Goal: Transaction & Acquisition: Purchase product/service

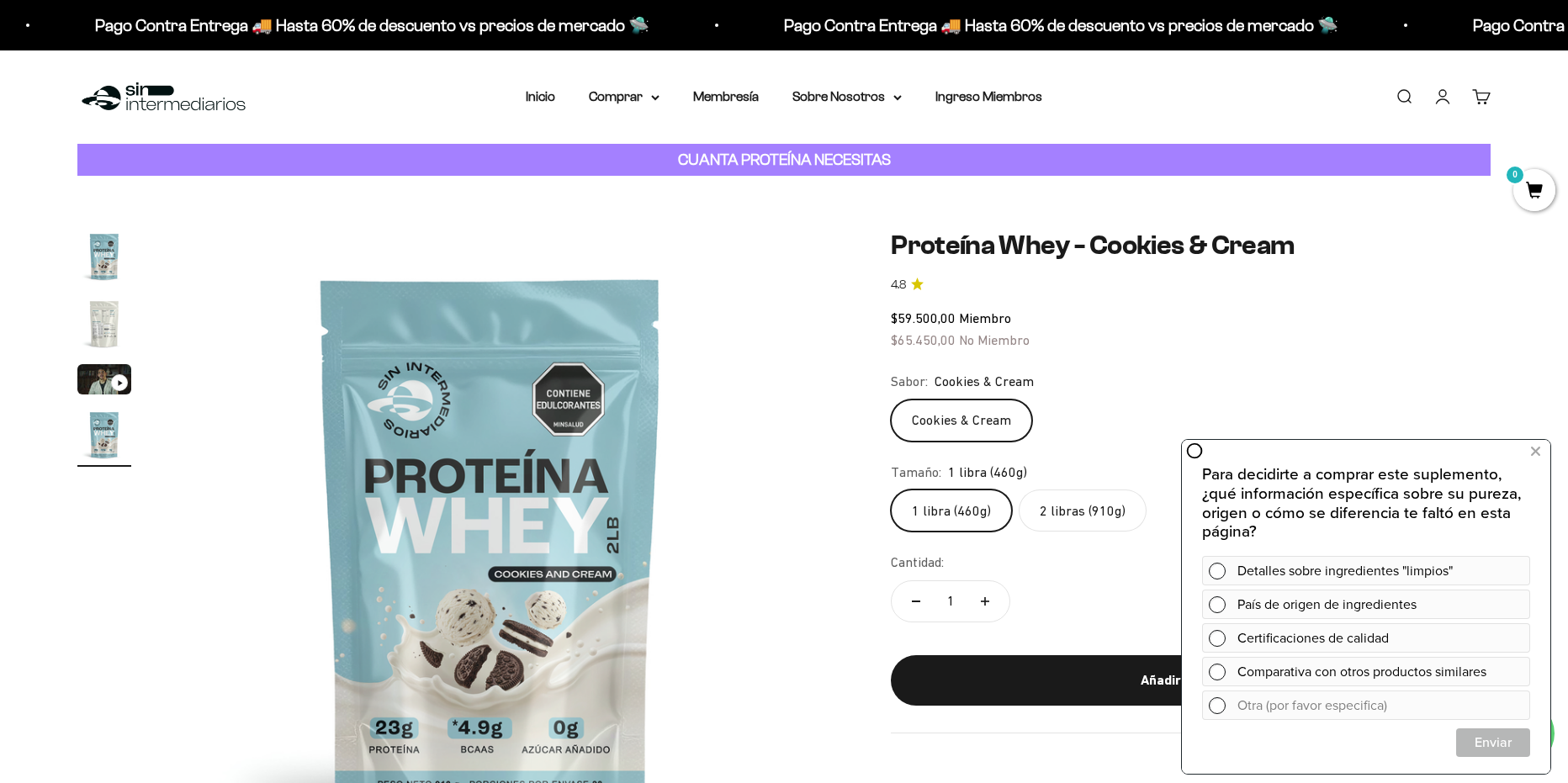
scroll to position [0, 1976]
click at [1536, 445] on icon at bounding box center [1535, 451] width 10 height 22
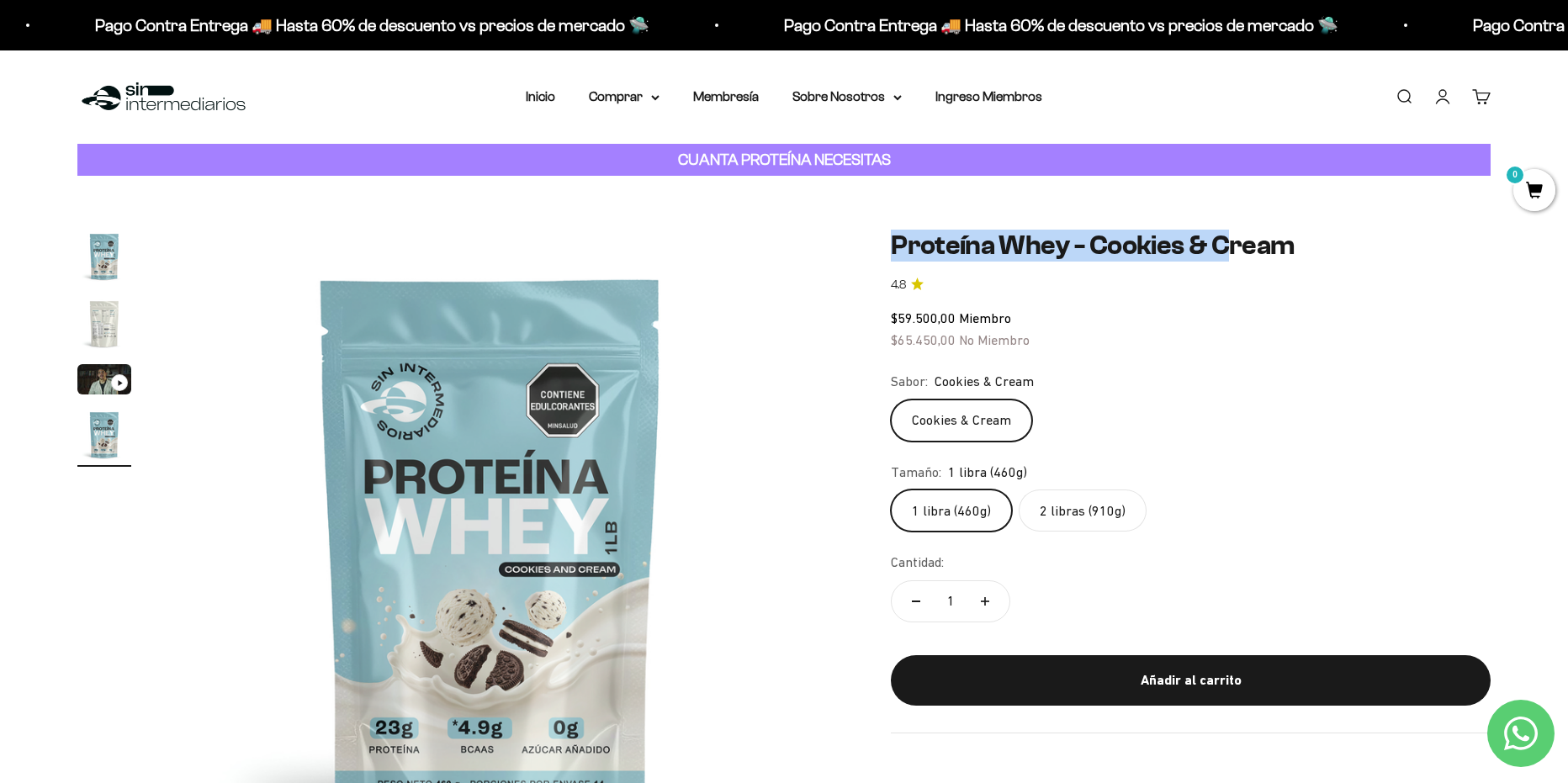
drag, startPoint x: 886, startPoint y: 244, endPoint x: 1221, endPoint y: 245, distance: 335.0
click at [1221, 245] on div "Zoom Ir al artículo 1 Ir al artículo 2 Ir al artículo 3 Ir al artículo 4 Proteí…" at bounding box center [784, 548] width 1413 height 638
click at [1025, 246] on h1 "Proteína Whey - Cookies & Cream" at bounding box center [1191, 245] width 600 height 32
click at [1286, 261] on h1 "Proteína Whey - Cookies & Cream" at bounding box center [1191, 245] width 600 height 32
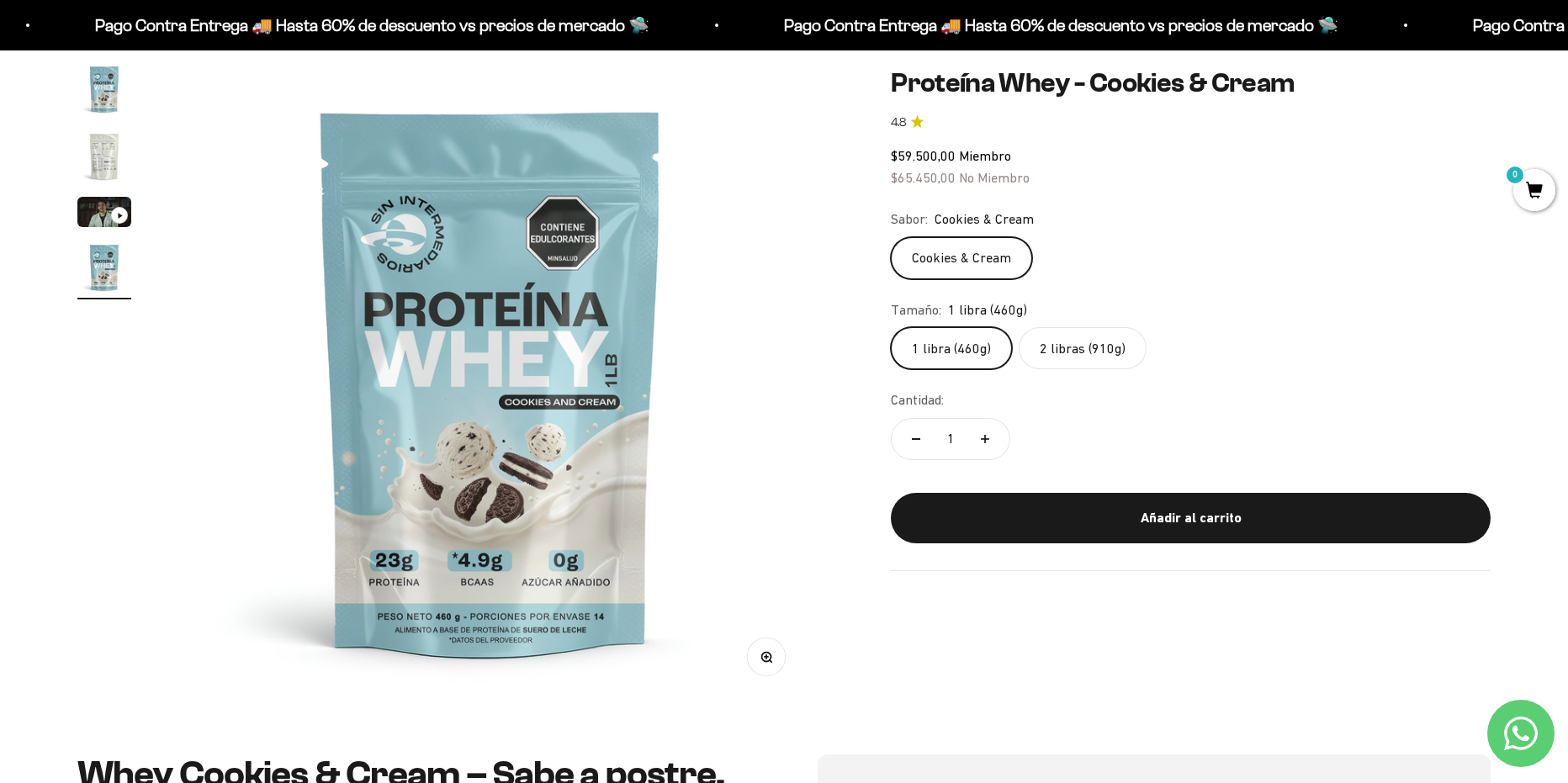
scroll to position [168, 0]
click at [1074, 347] on label "2 libras (910g)" at bounding box center [1082, 347] width 128 height 42
click at [890, 327] on input "2 libras (910g)" at bounding box center [890, 326] width 1 height 1
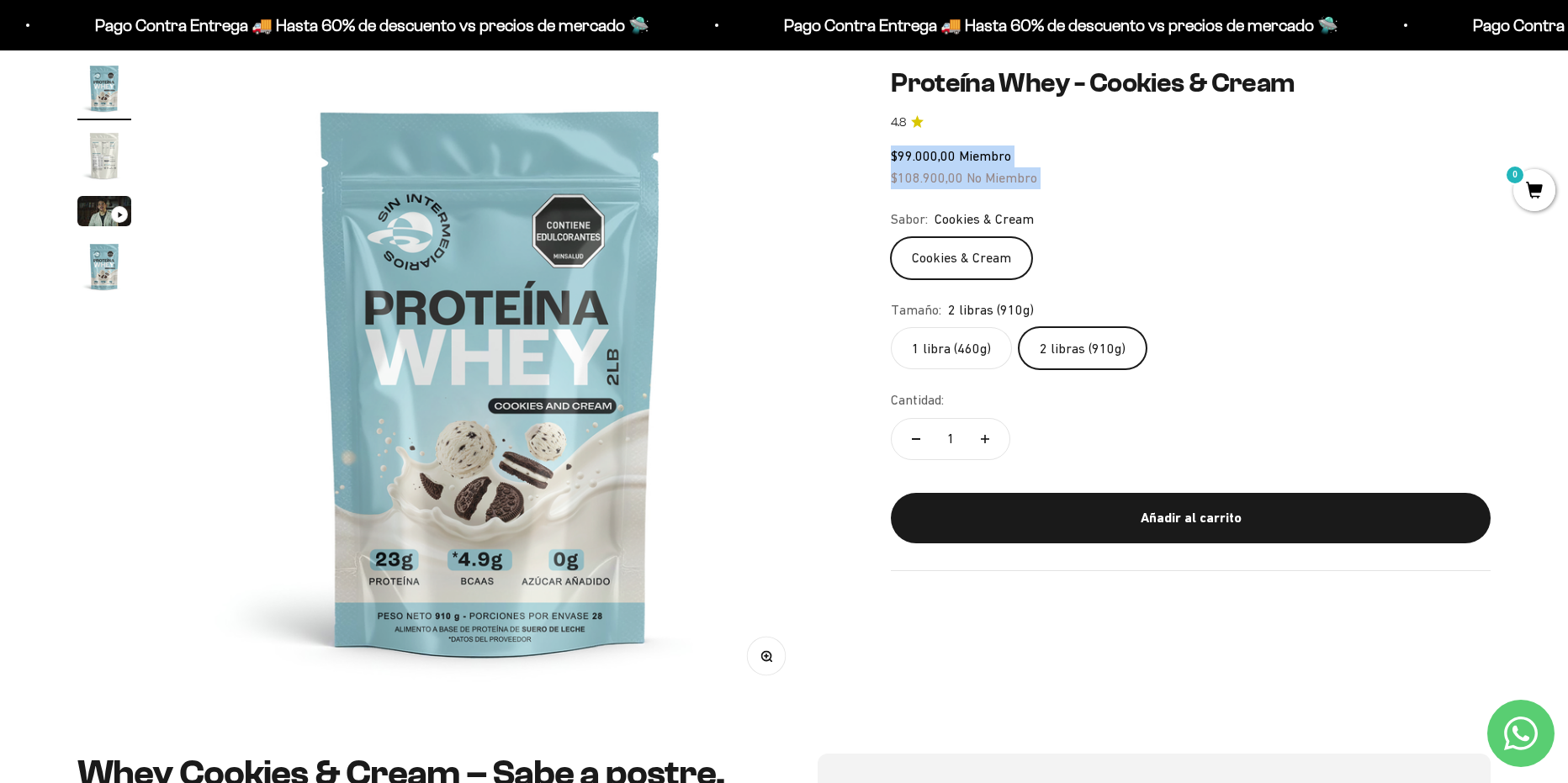
click at [871, 183] on div "Zoom Ir al artículo 1 Ir al artículo 2 Ir al artículo 3 Ir al artículo 4 Proteí…" at bounding box center [784, 379] width 1413 height 638
click at [1184, 198] on safe-sticky "Proteína Whey - Cookies & Cream 4.8 $99.000,00 Miembro $108.900,00 No Miembro C…" at bounding box center [1191, 319] width 600 height 503
drag, startPoint x: 1043, startPoint y: 182, endPoint x: 912, endPoint y: 178, distance: 131.1
click at [914, 178] on div "$99.000,00 Miembro $108.900,00 No Miembro" at bounding box center [1191, 166] width 600 height 43
click at [1084, 181] on div "$99.000,00 Miembro $108.900,00 No Miembro" at bounding box center [1191, 166] width 600 height 43
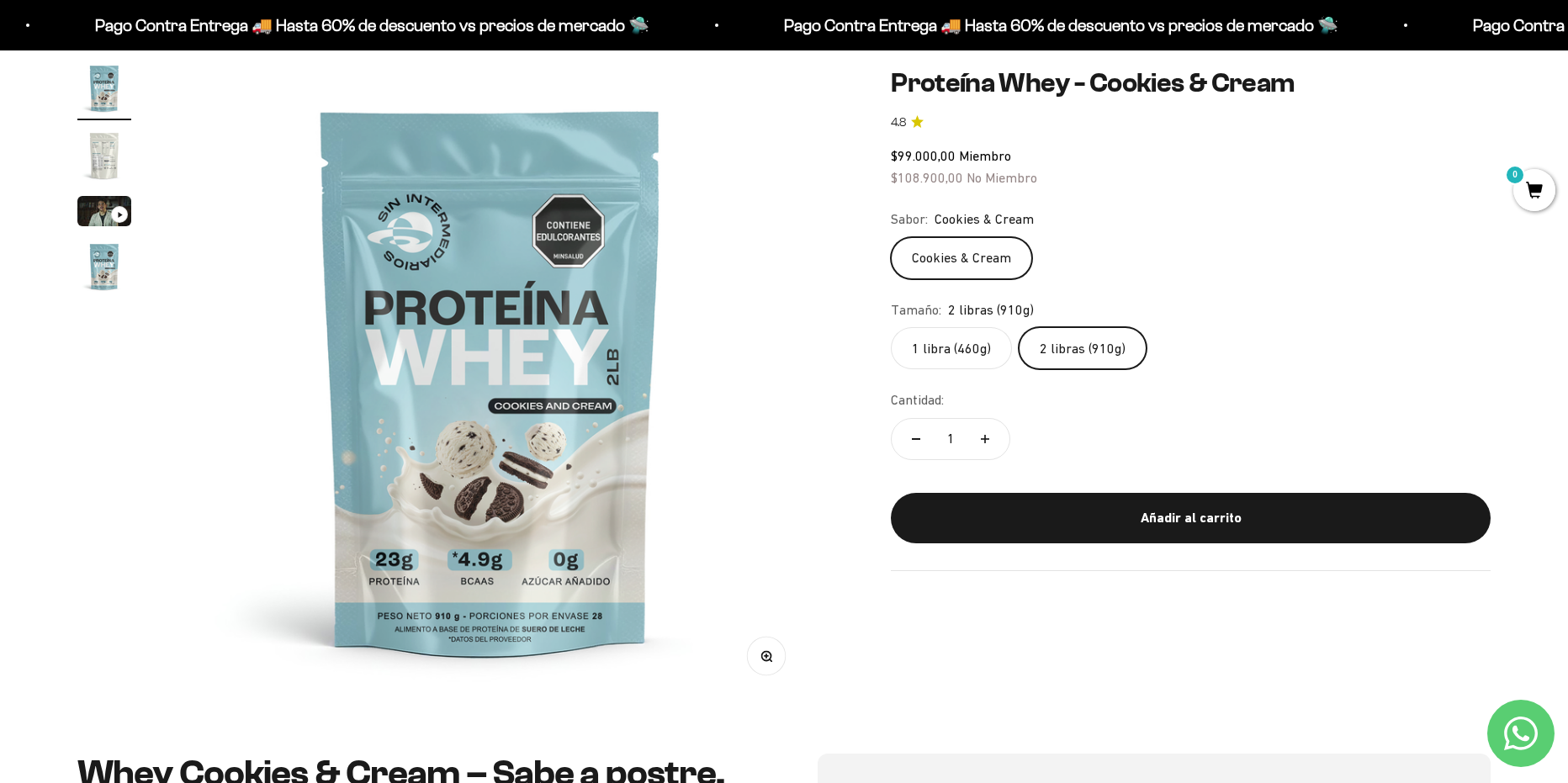
click at [100, 147] on img "Ir al artículo 2" at bounding box center [105, 156] width 54 height 54
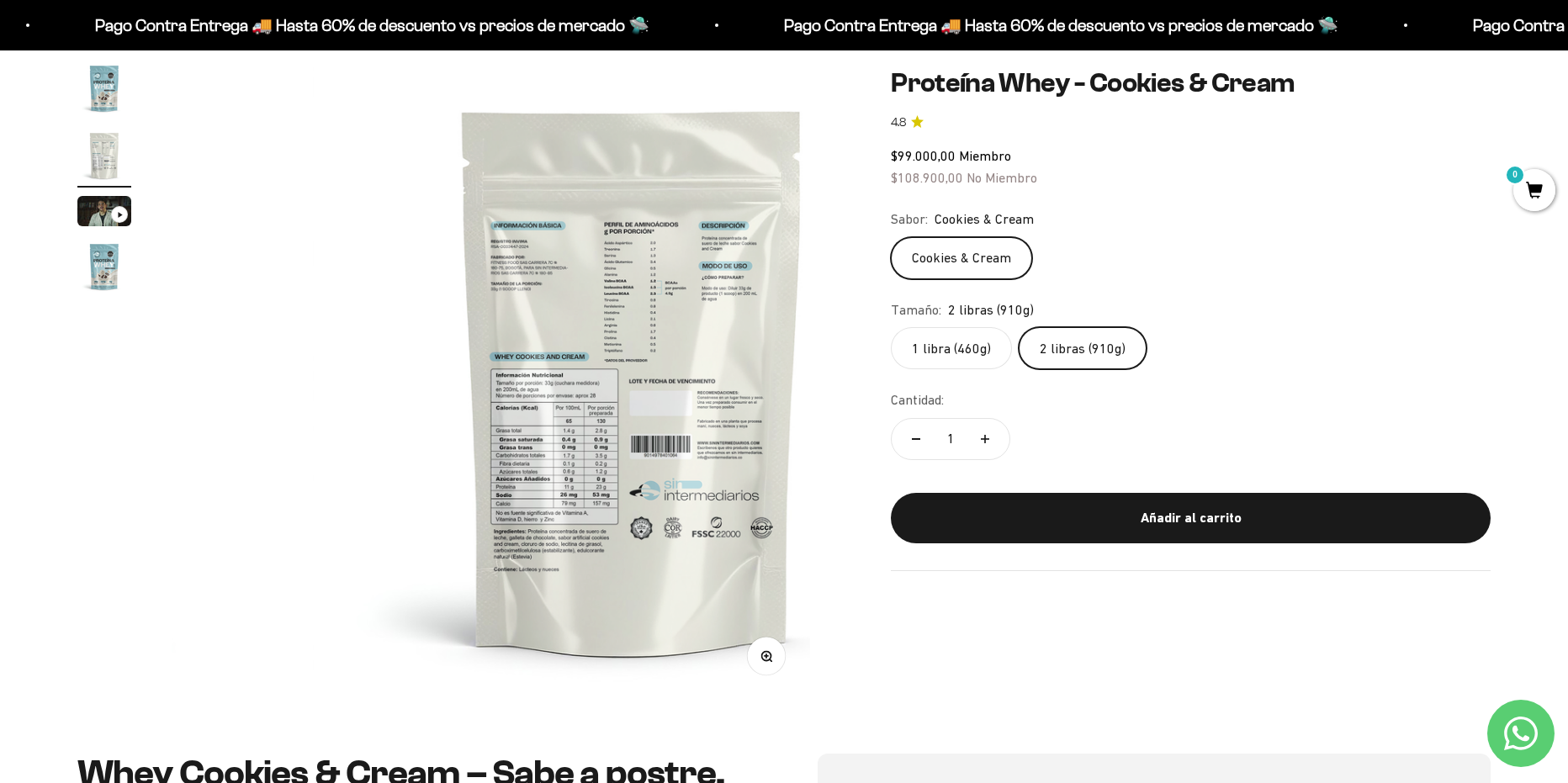
scroll to position [0, 658]
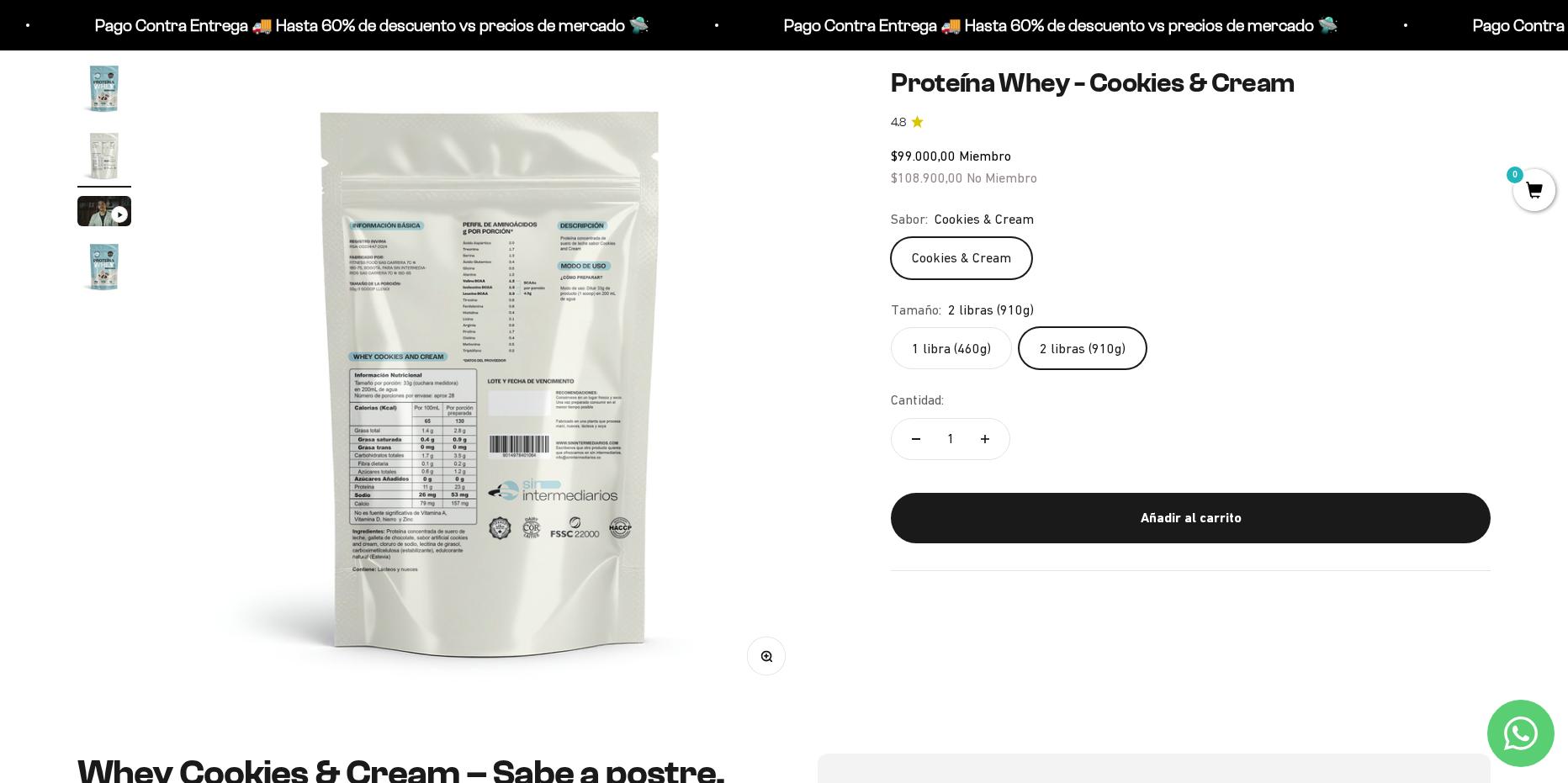
click at [766, 657] on icon "button" at bounding box center [766, 655] width 4 height 4
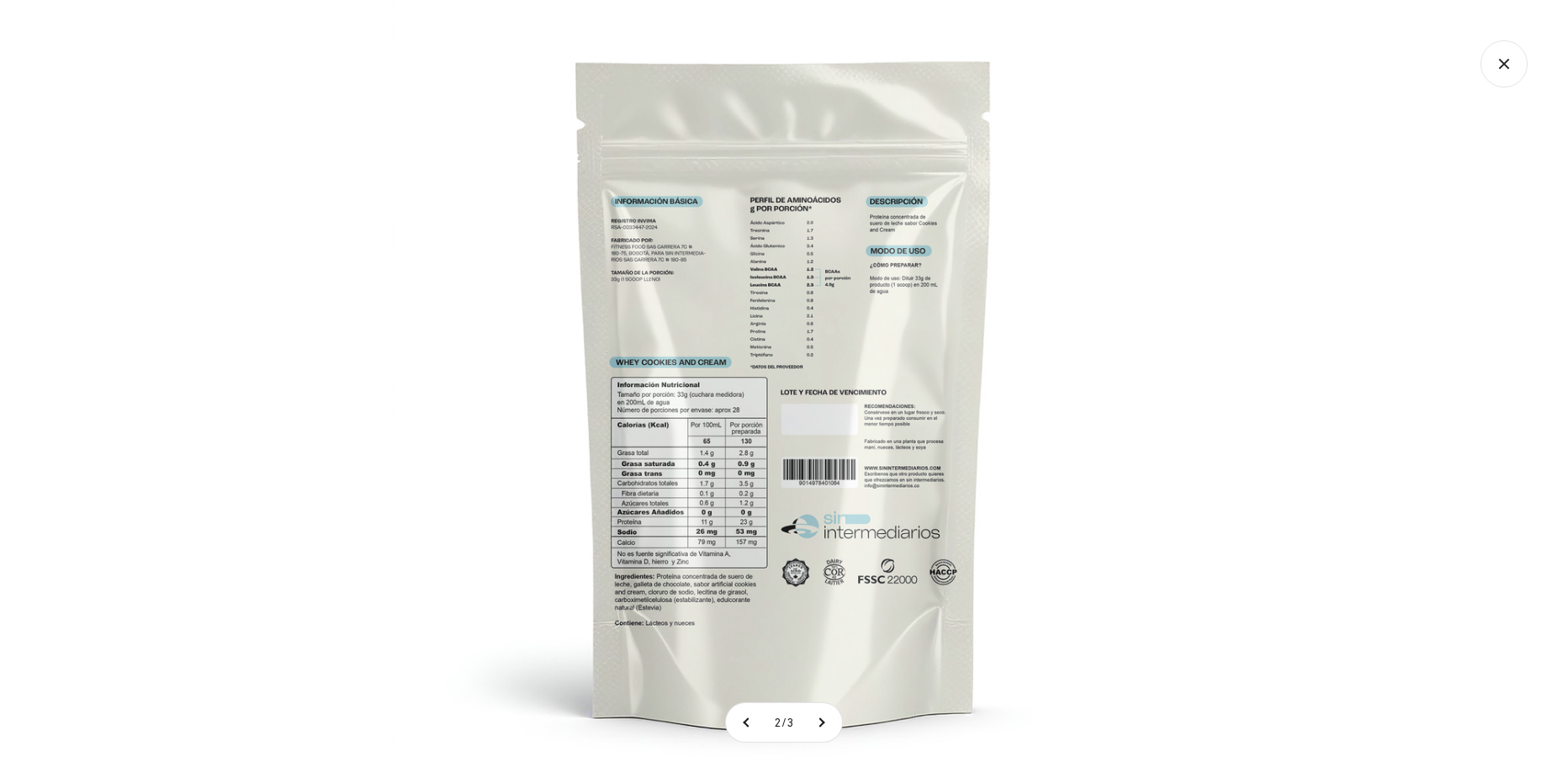
click at [678, 474] on img at bounding box center [784, 391] width 783 height 783
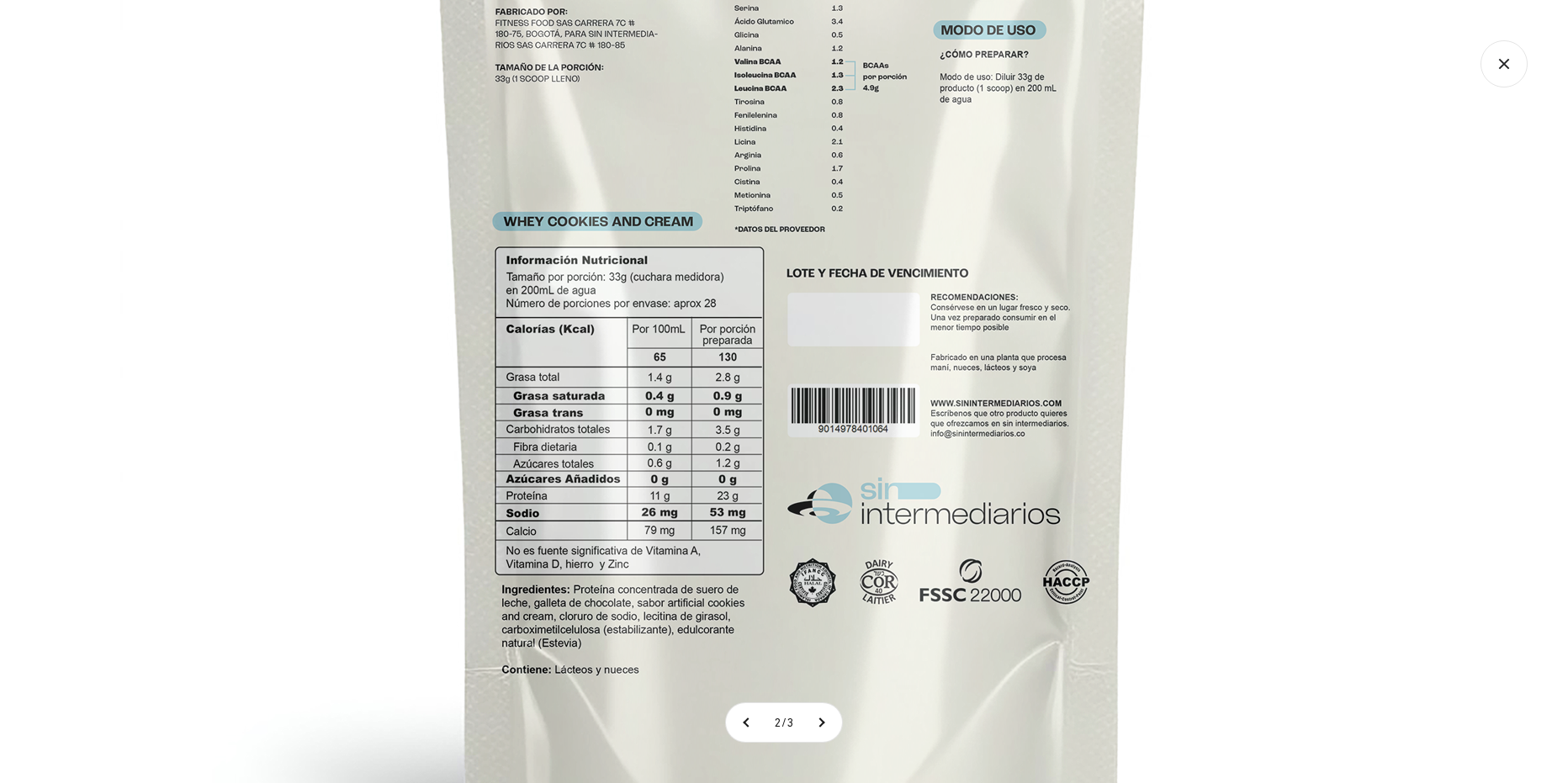
click at [738, 433] on img at bounding box center [793, 272] width 1345 height 1345
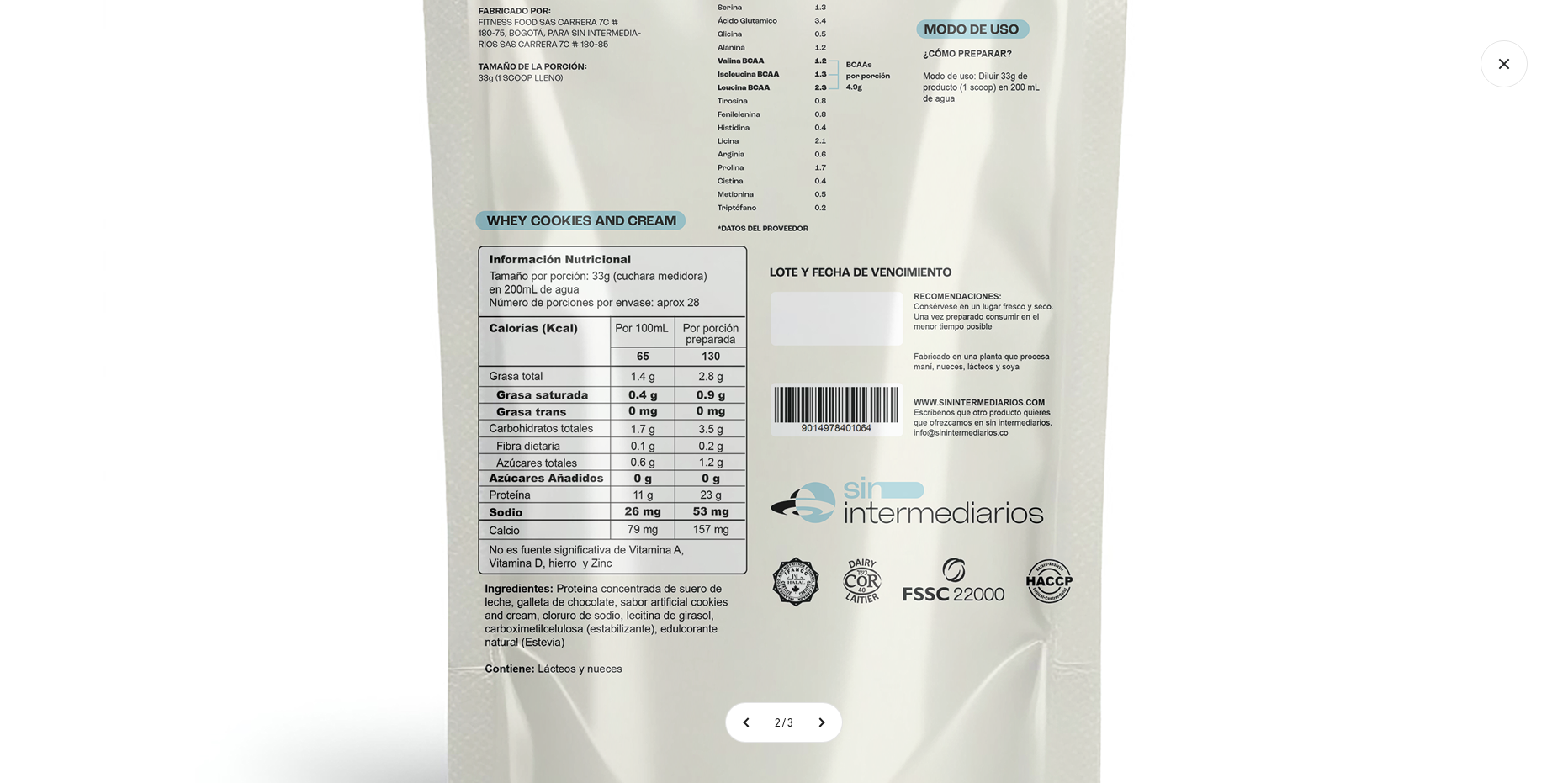
click at [703, 385] on img at bounding box center [776, 271] width 1345 height 1345
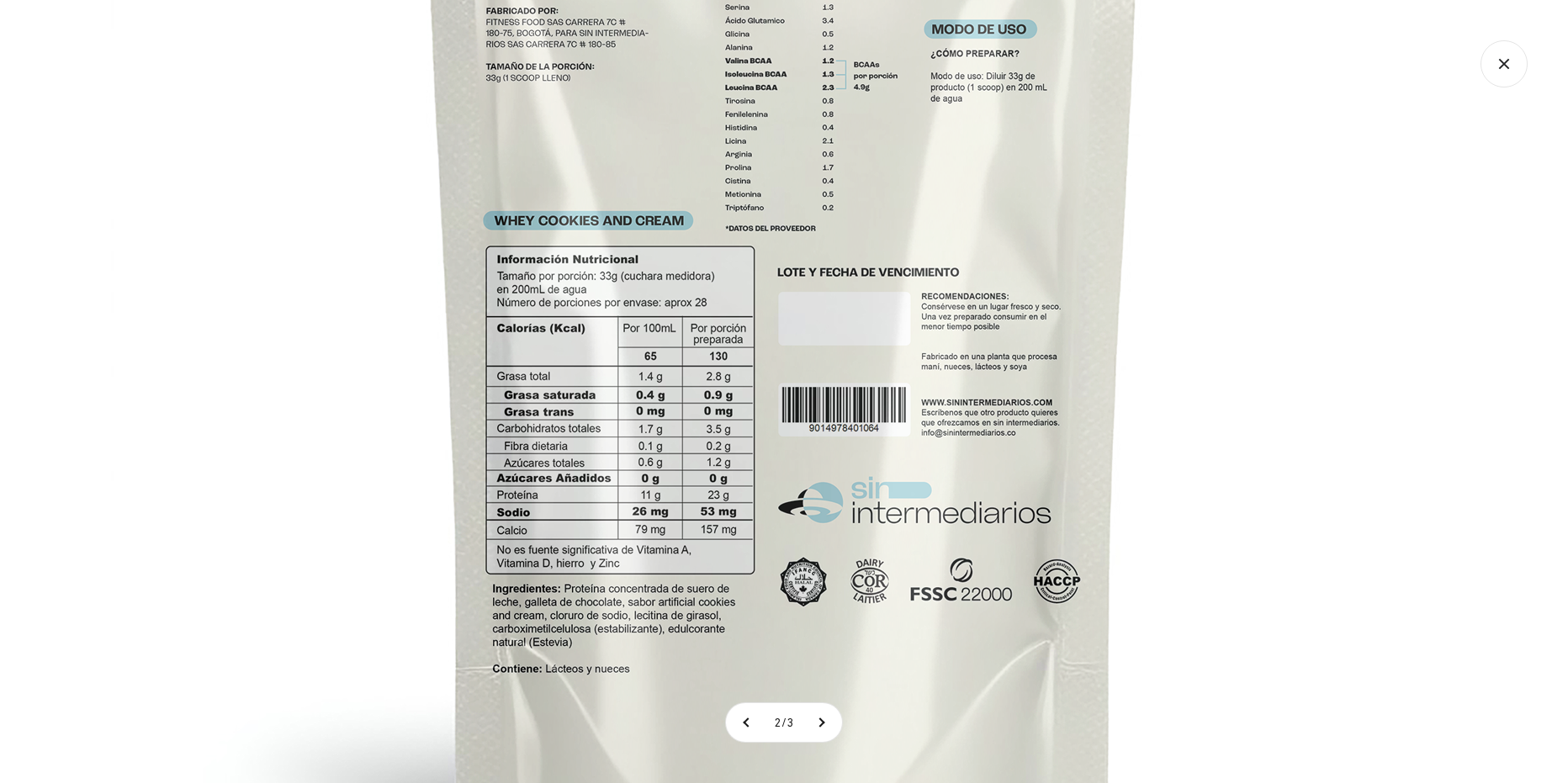
click at [894, 311] on img at bounding box center [784, 271] width 1345 height 1345
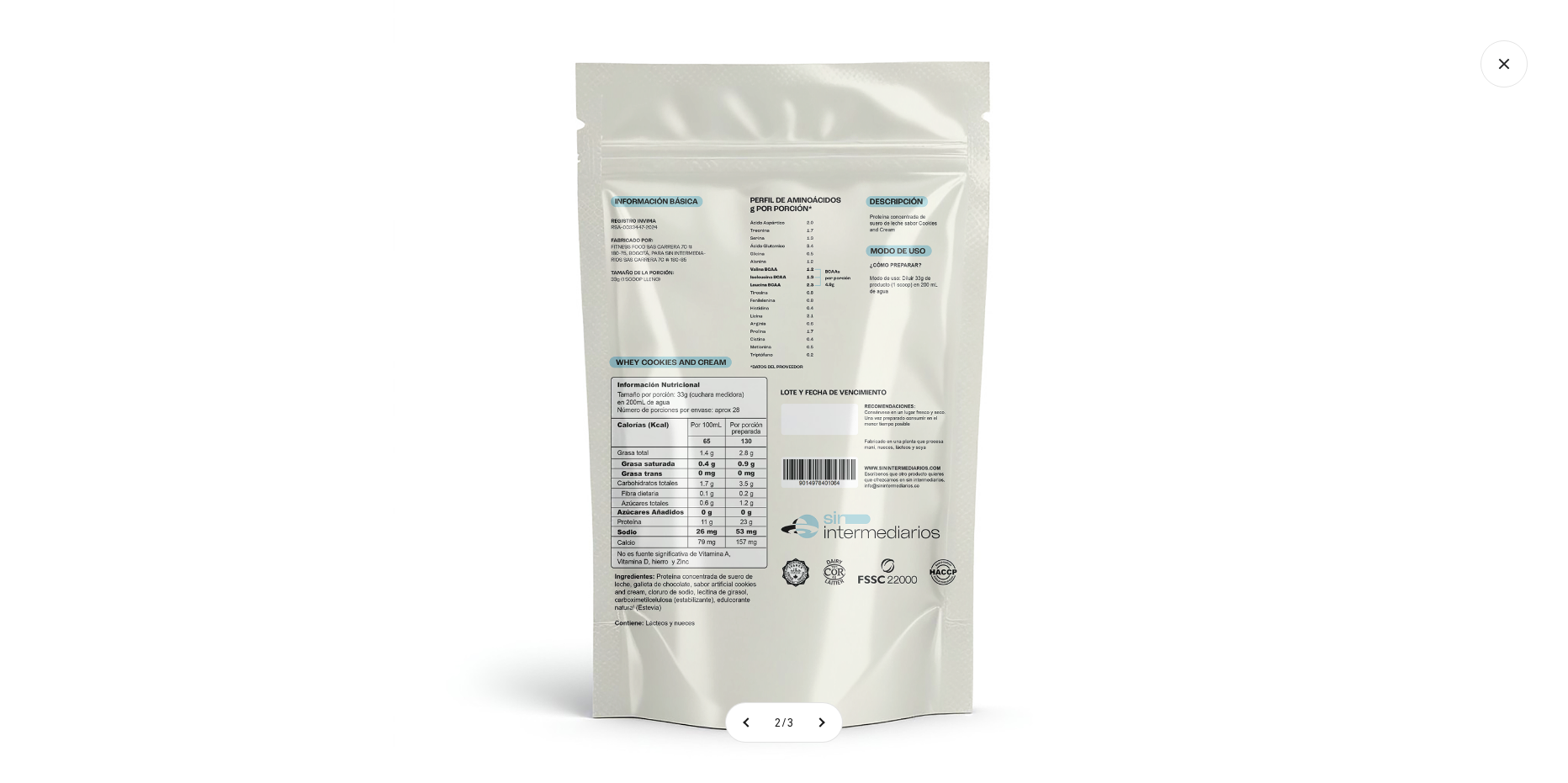
click at [1315, 311] on div at bounding box center [784, 391] width 1568 height 783
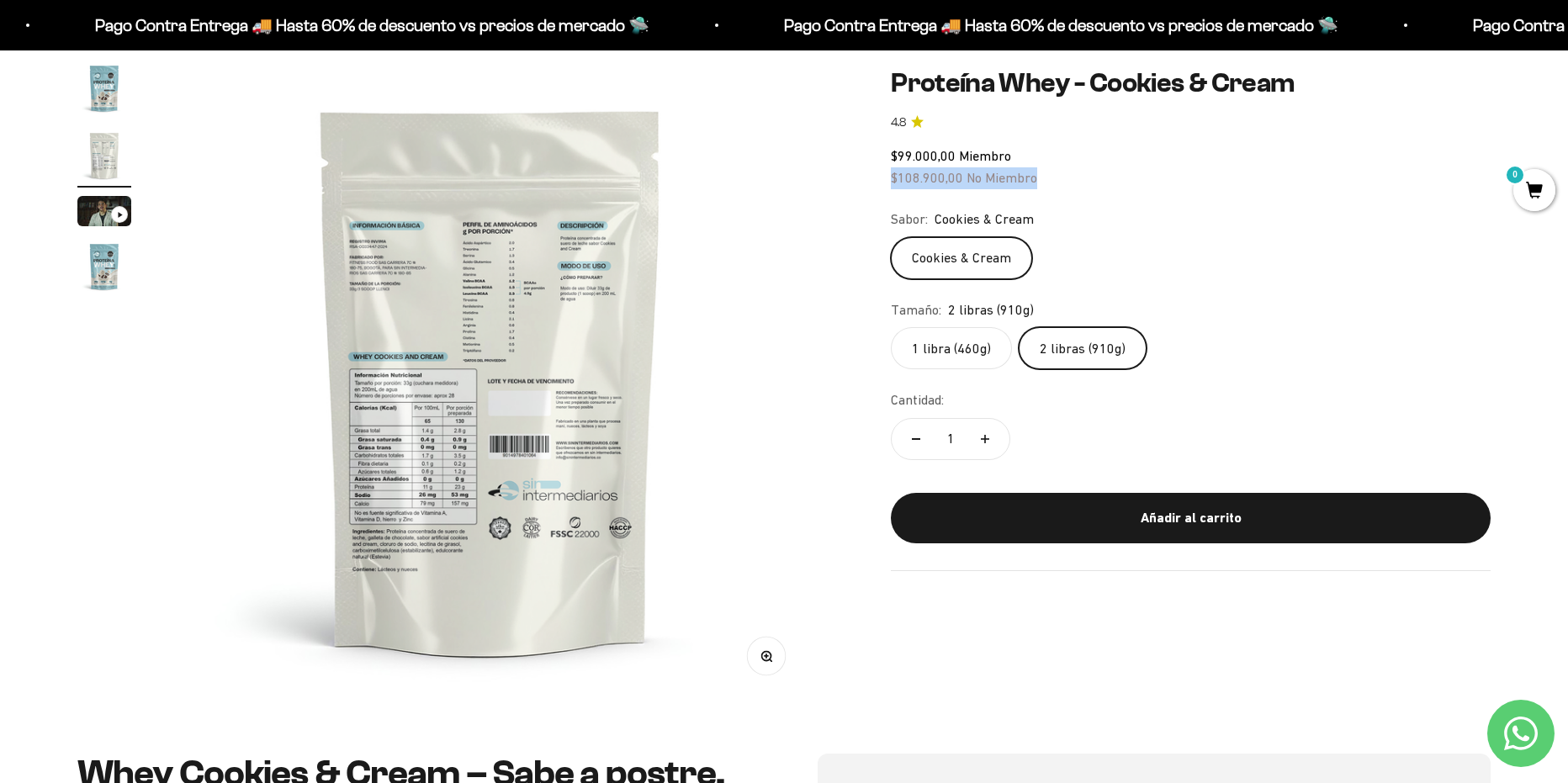
drag, startPoint x: 890, startPoint y: 176, endPoint x: 1111, endPoint y: 176, distance: 221.0
click at [1111, 176] on div "Zoom Ir al artículo 1 Ir al artículo 2 Ir al artículo 3 Ir al artículo 4 Proteí…" at bounding box center [784, 379] width 1413 height 638
click at [457, 409] on img at bounding box center [490, 379] width 638 height 638
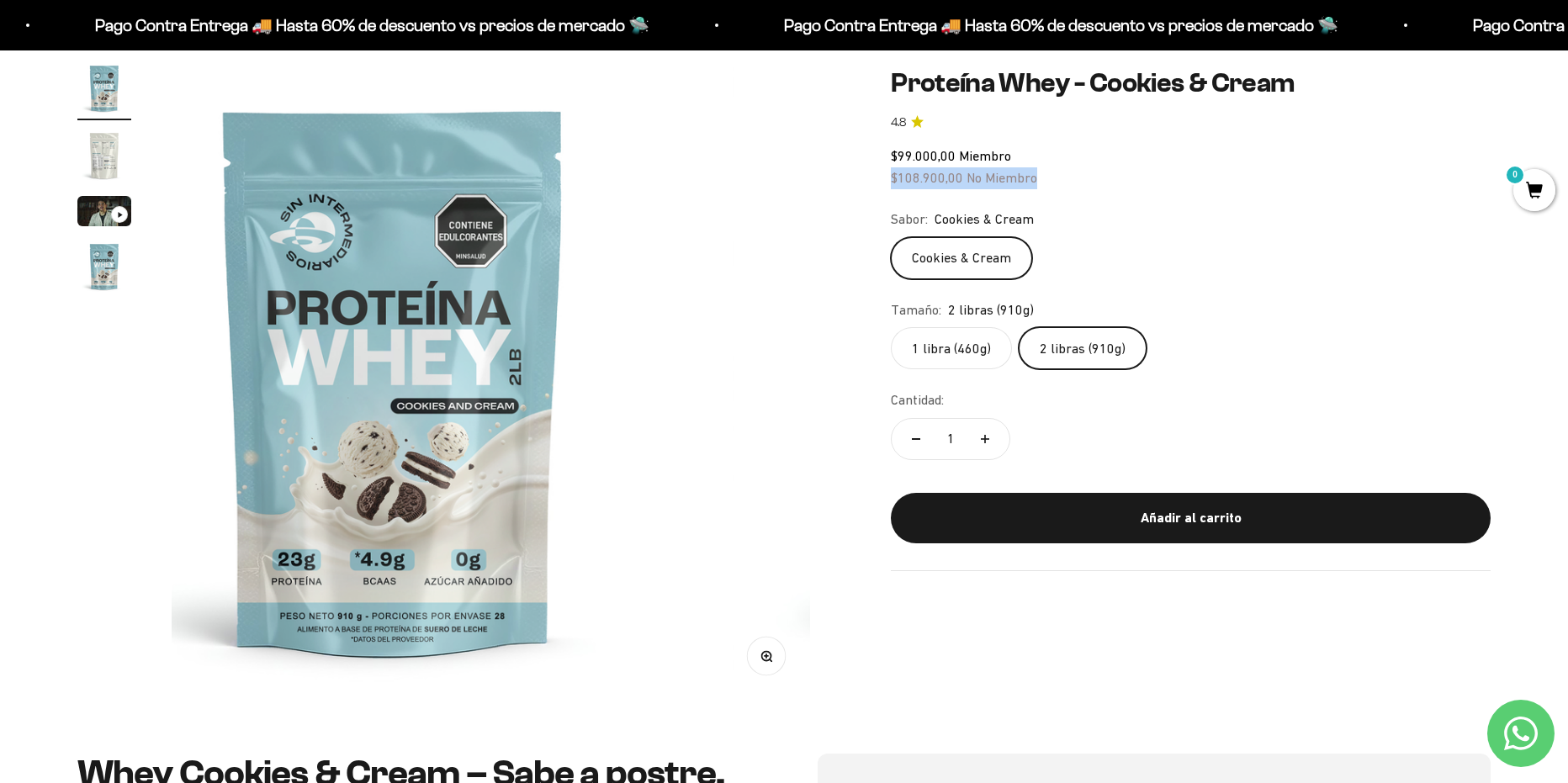
scroll to position [0, 0]
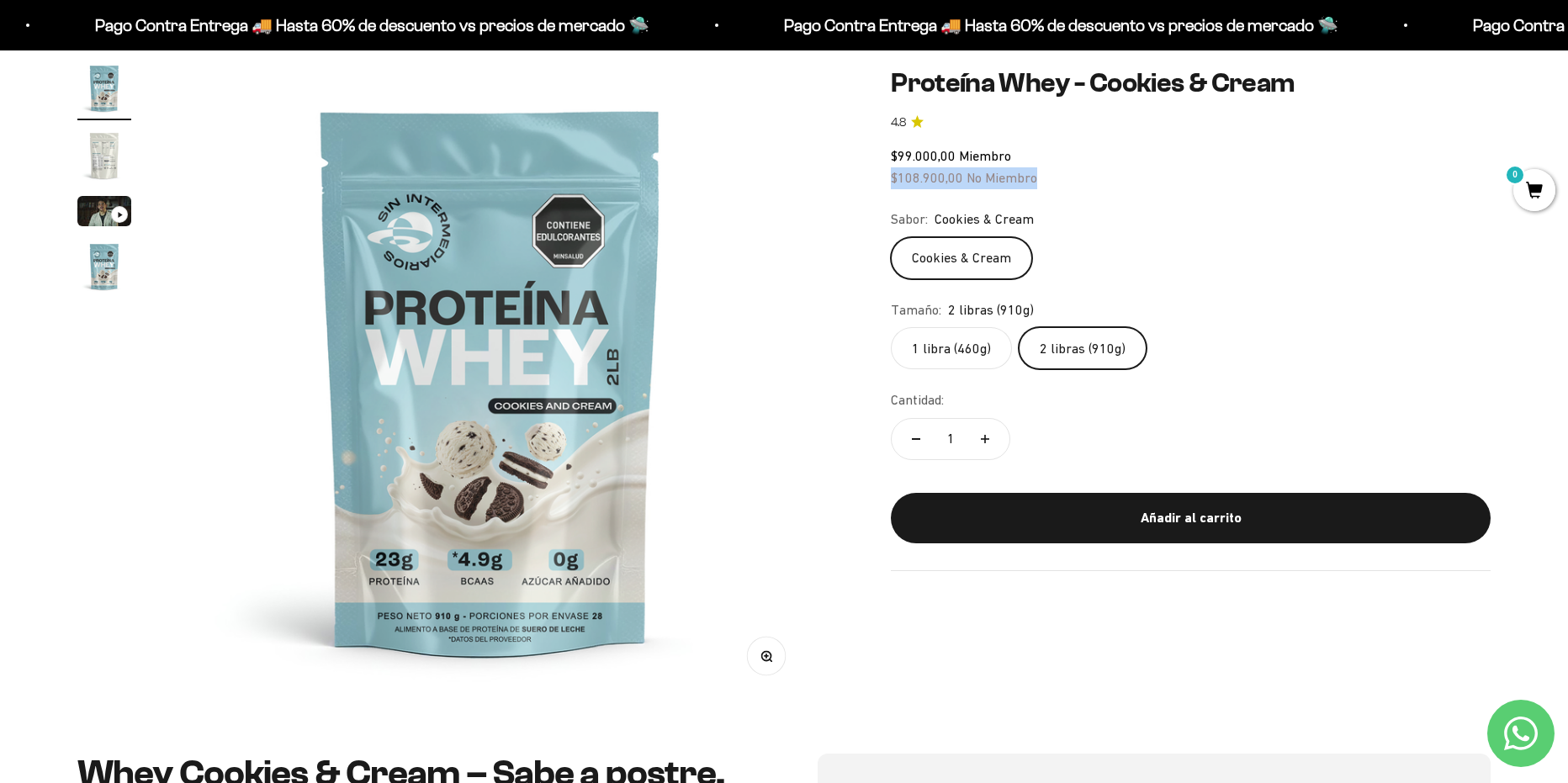
click at [789, 399] on img at bounding box center [490, 379] width 638 height 638
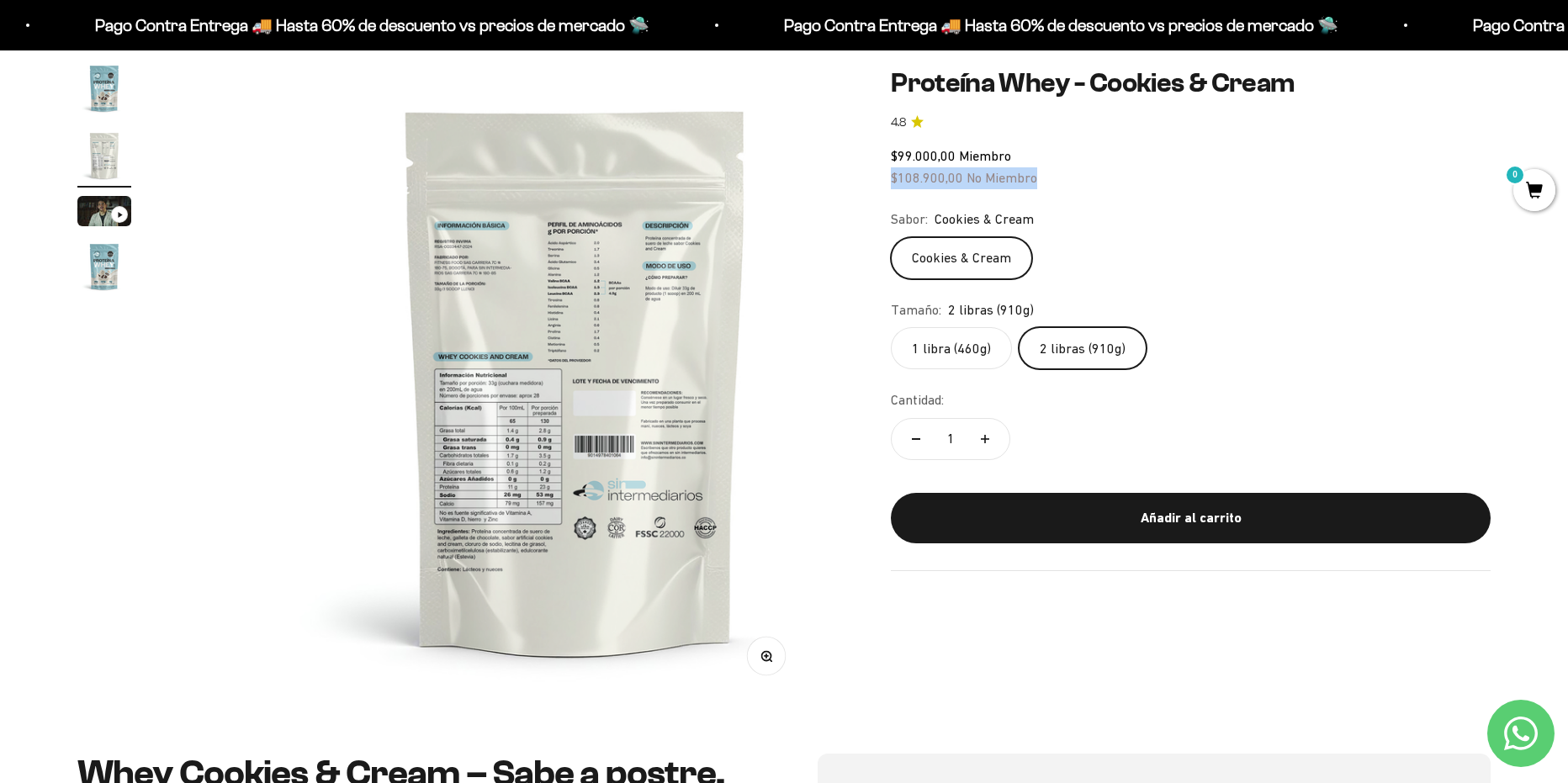
scroll to position [0, 658]
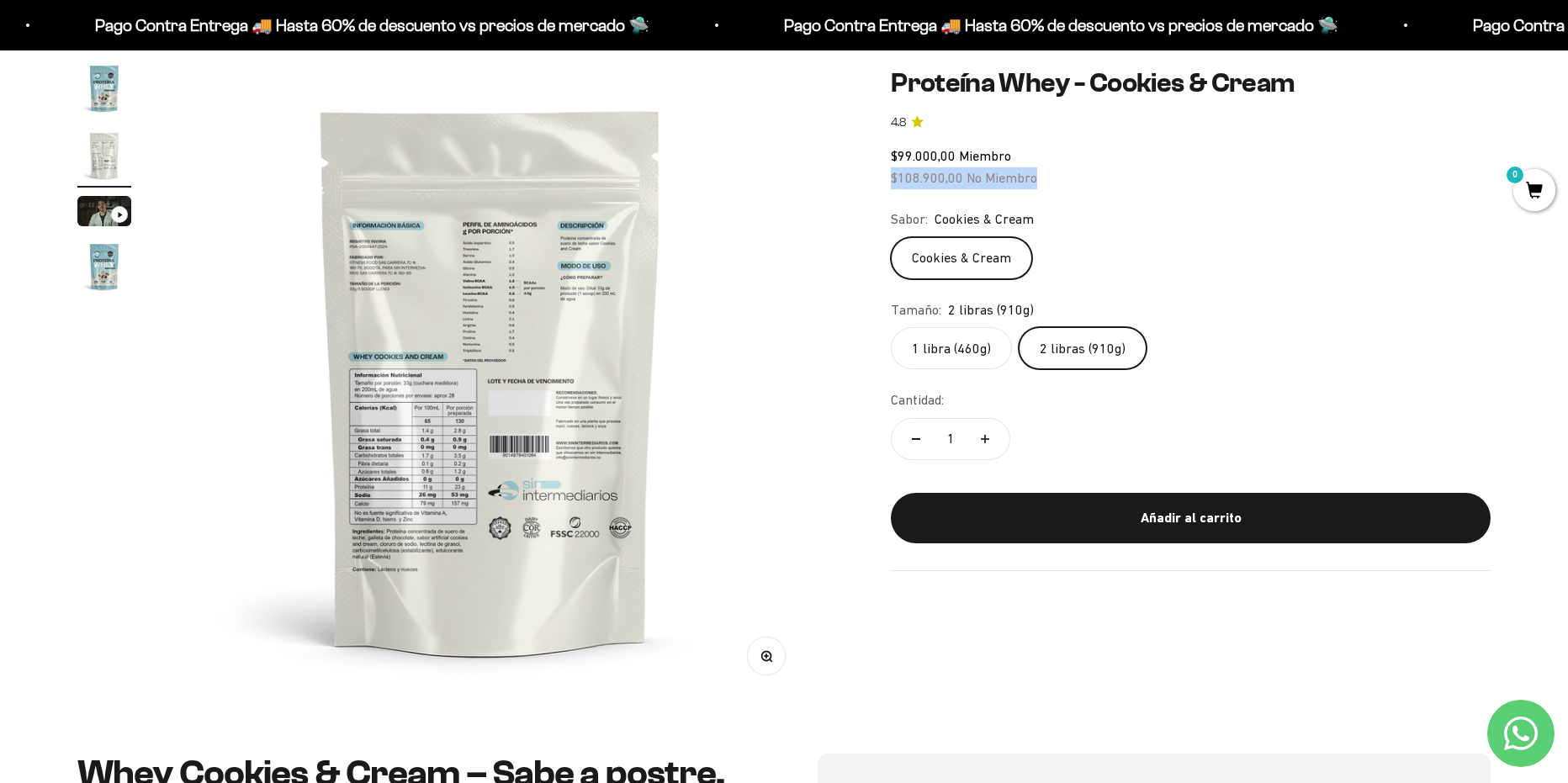
click at [766, 653] on icon "button" at bounding box center [766, 655] width 4 height 4
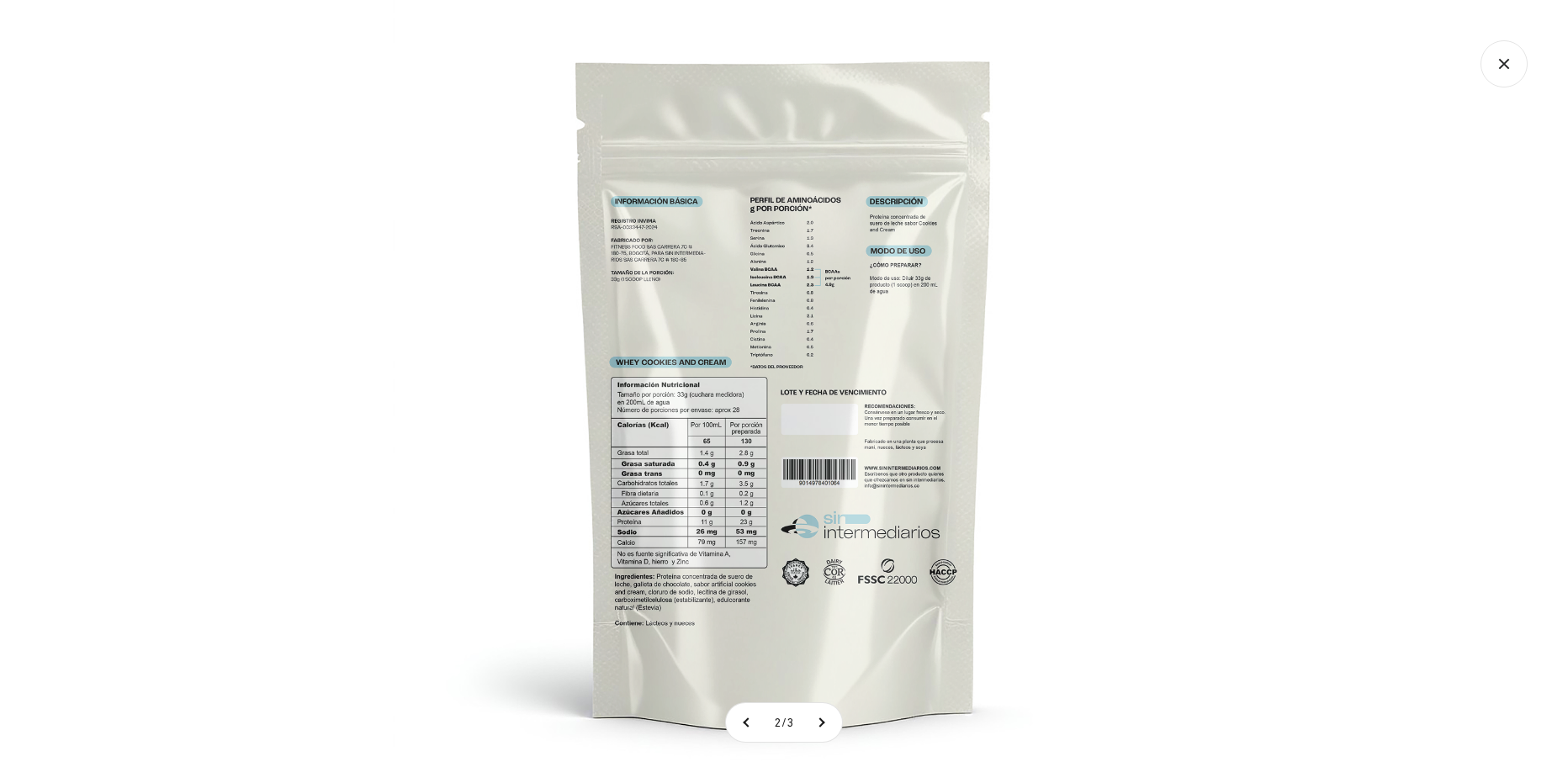
click at [693, 495] on img at bounding box center [784, 391] width 783 height 783
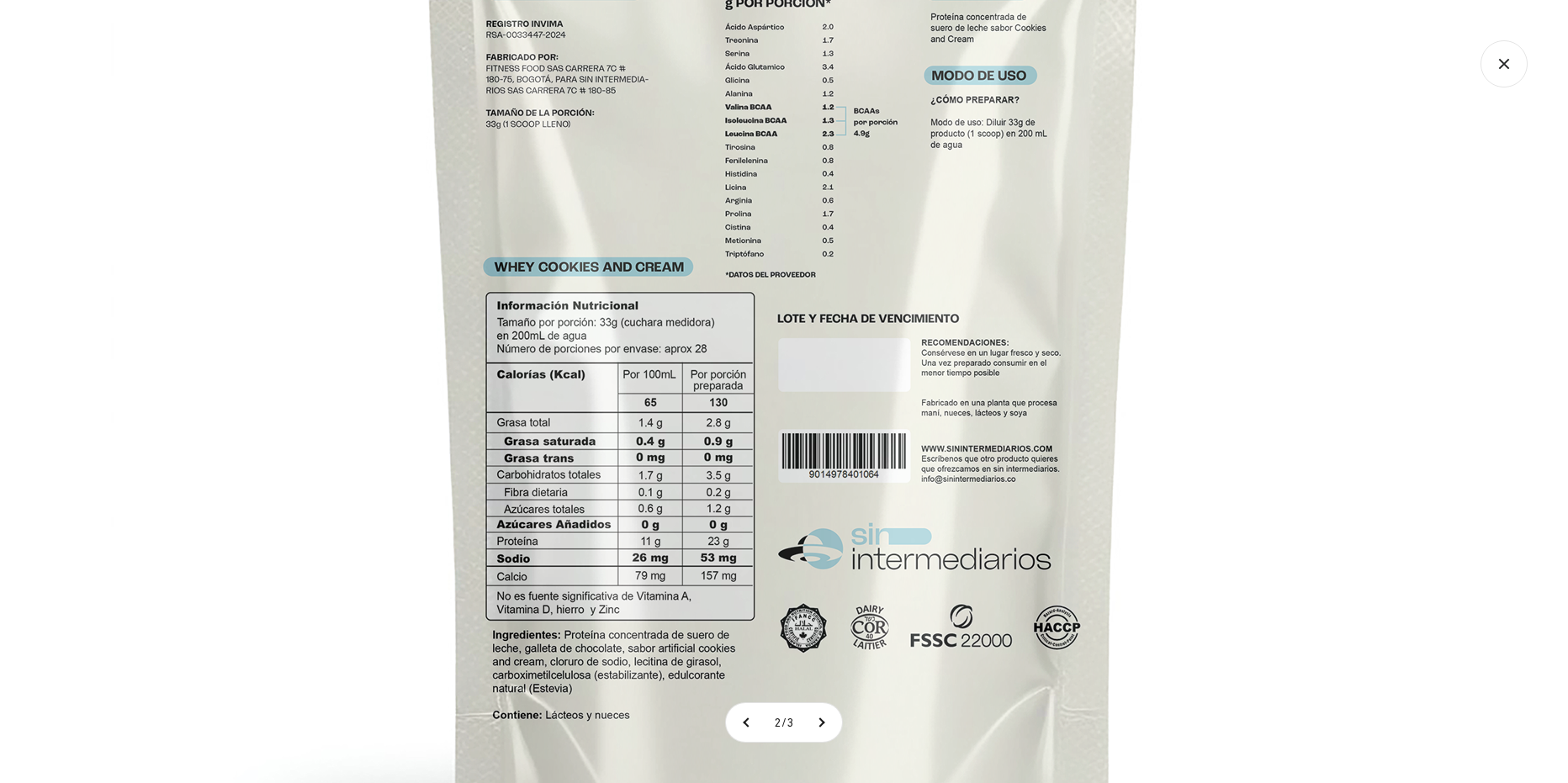
click at [963, 419] on img at bounding box center [784, 316] width 1345 height 1345
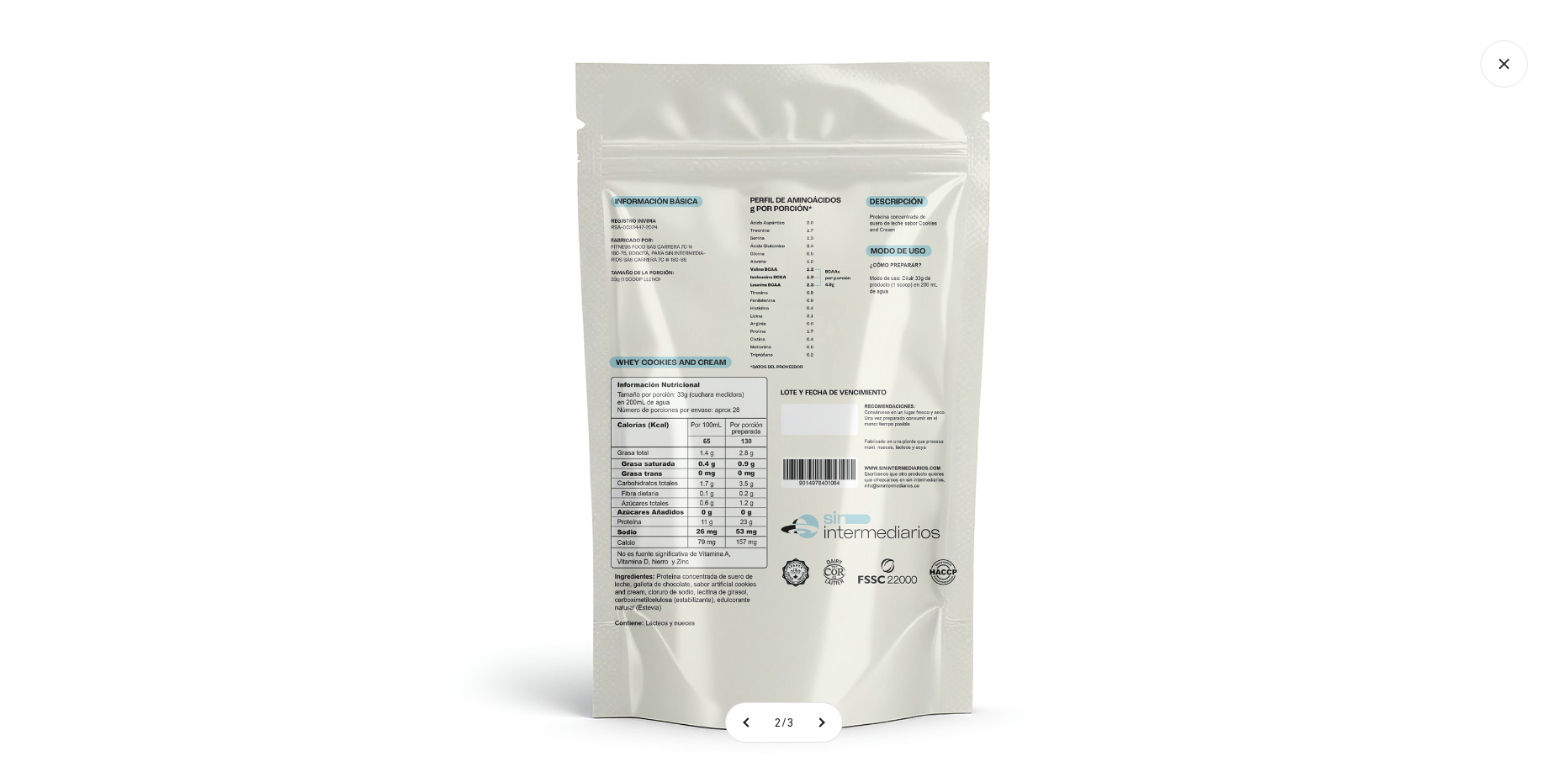
click at [964, 267] on img at bounding box center [784, 391] width 783 height 783
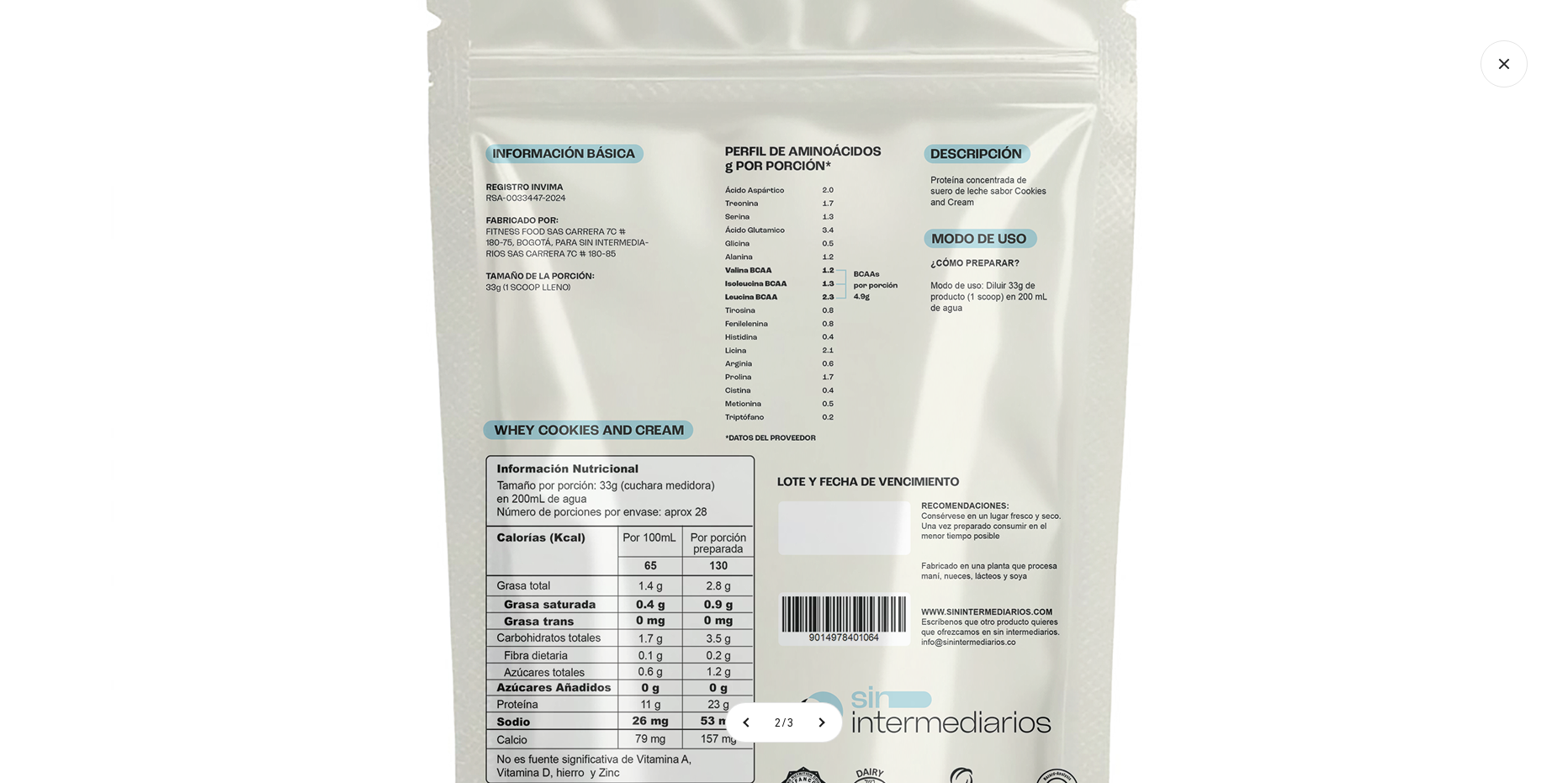
click at [912, 378] on img at bounding box center [784, 480] width 1345 height 1345
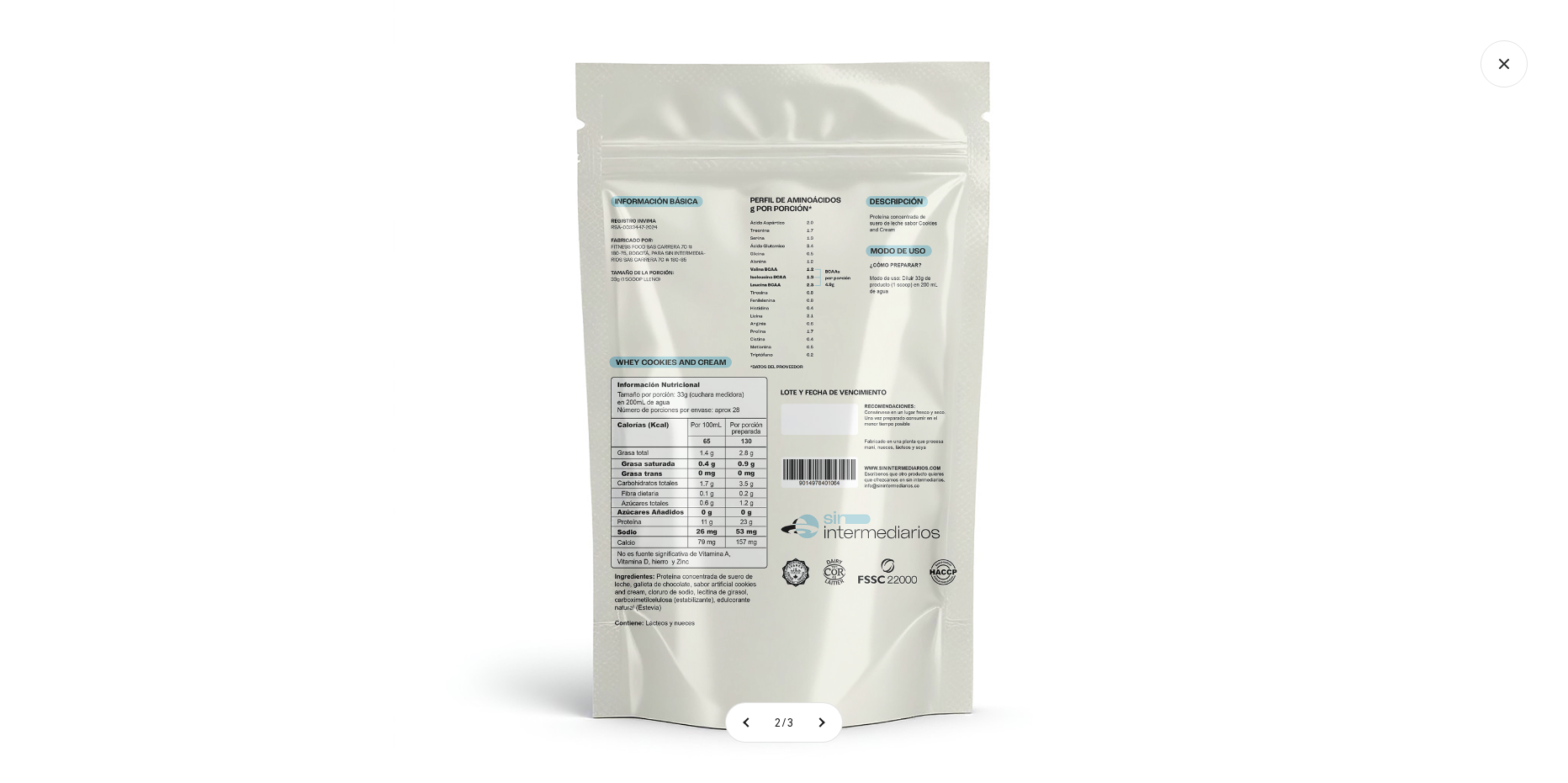
click at [1497, 65] on icon "Cerrar galería" at bounding box center [1503, 64] width 47 height 47
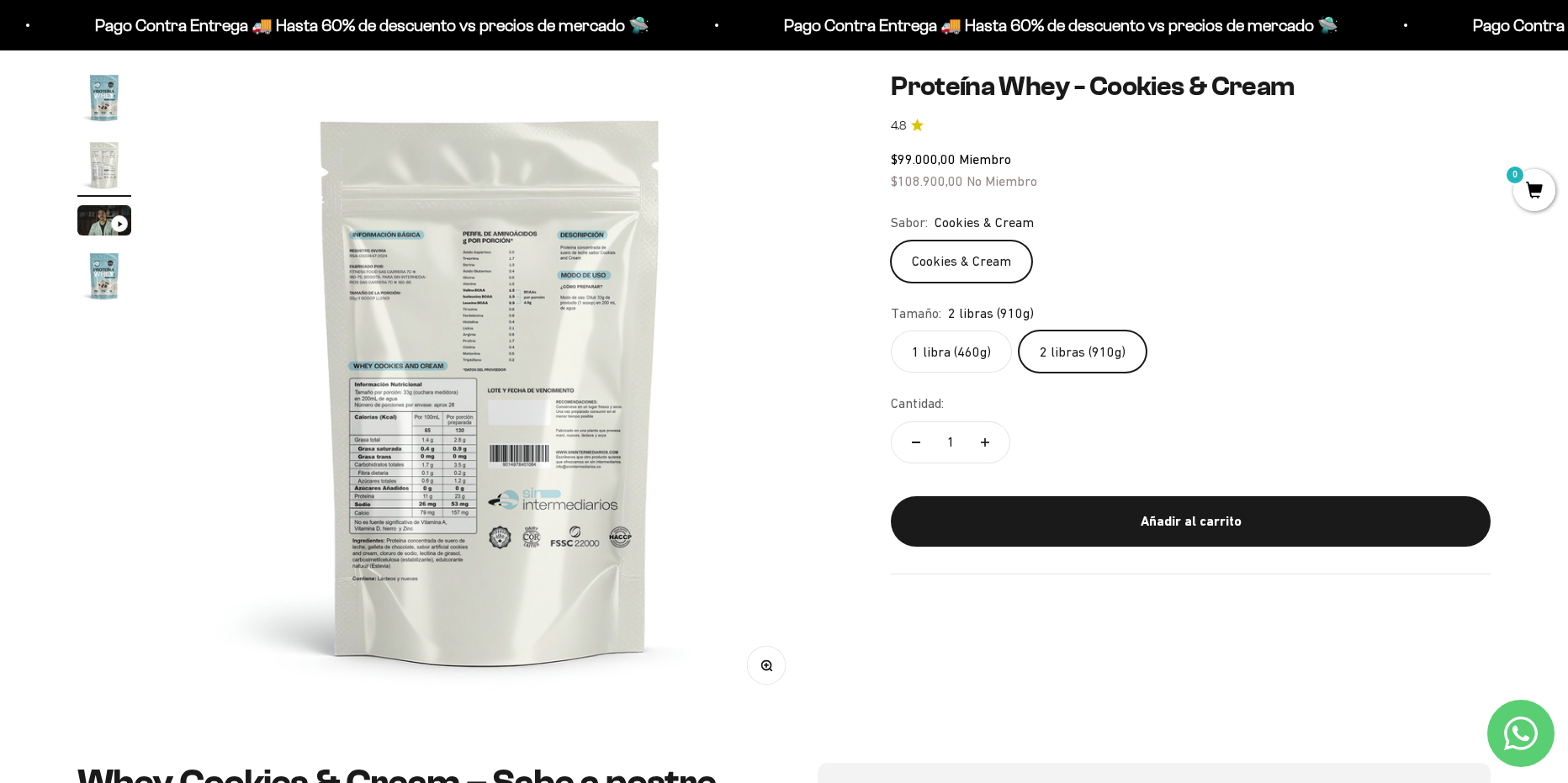
scroll to position [0, 0]
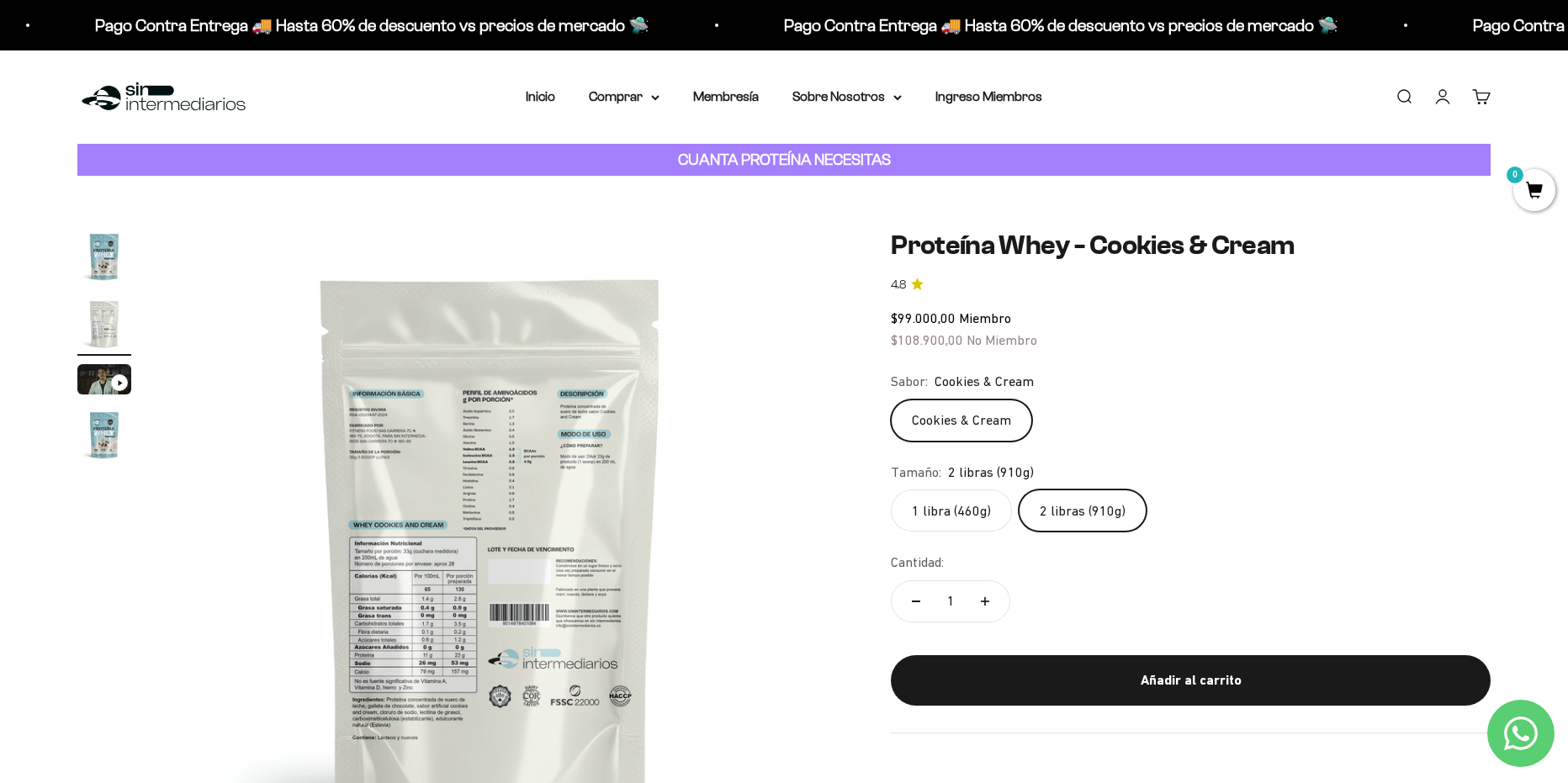
click at [97, 247] on img "Ir al artículo 1" at bounding box center [105, 256] width 54 height 54
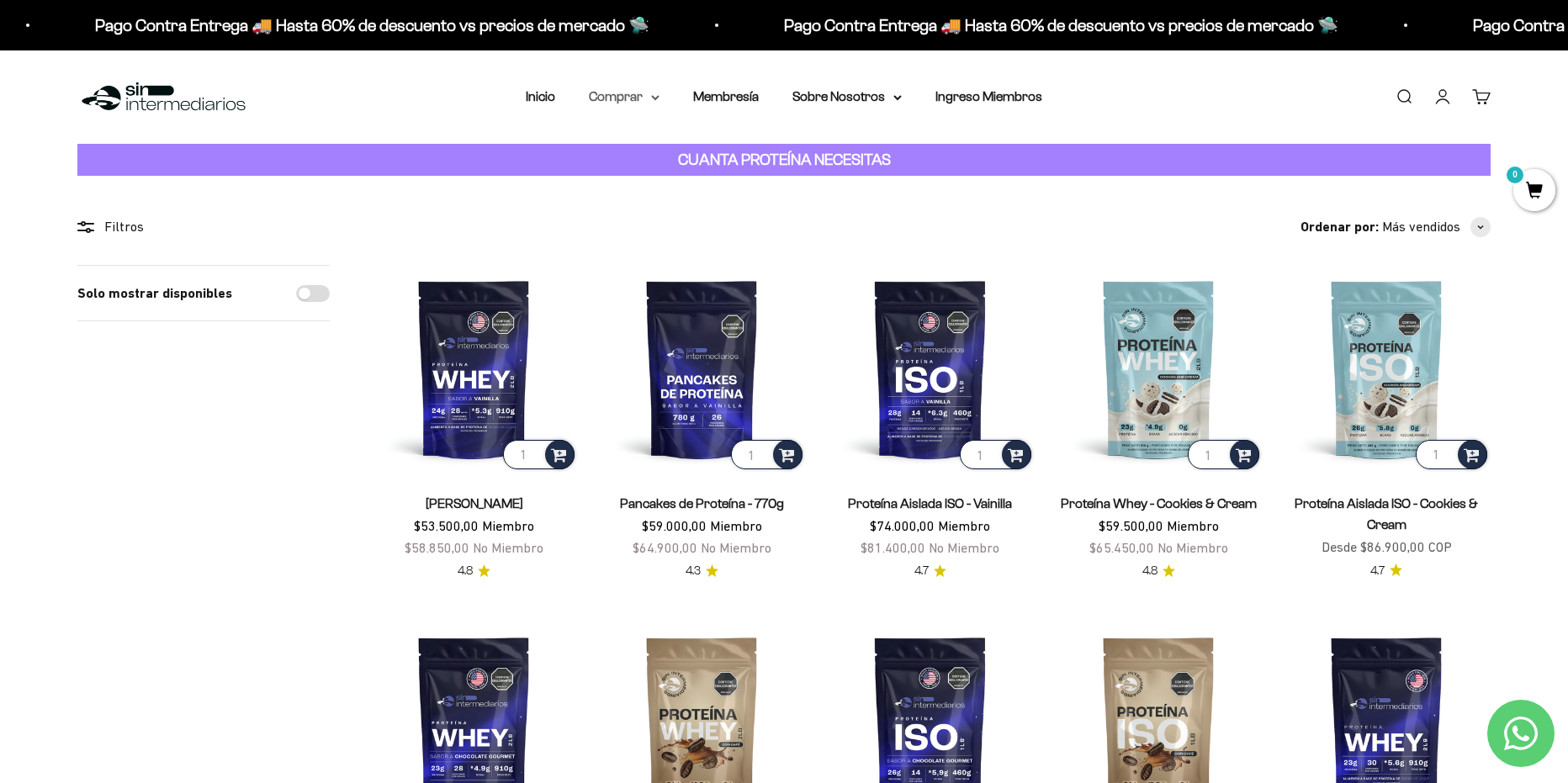
click at [642, 103] on summary "Comprar" at bounding box center [623, 97] width 71 height 22
click at [733, 146] on icon at bounding box center [735, 150] width 6 height 9
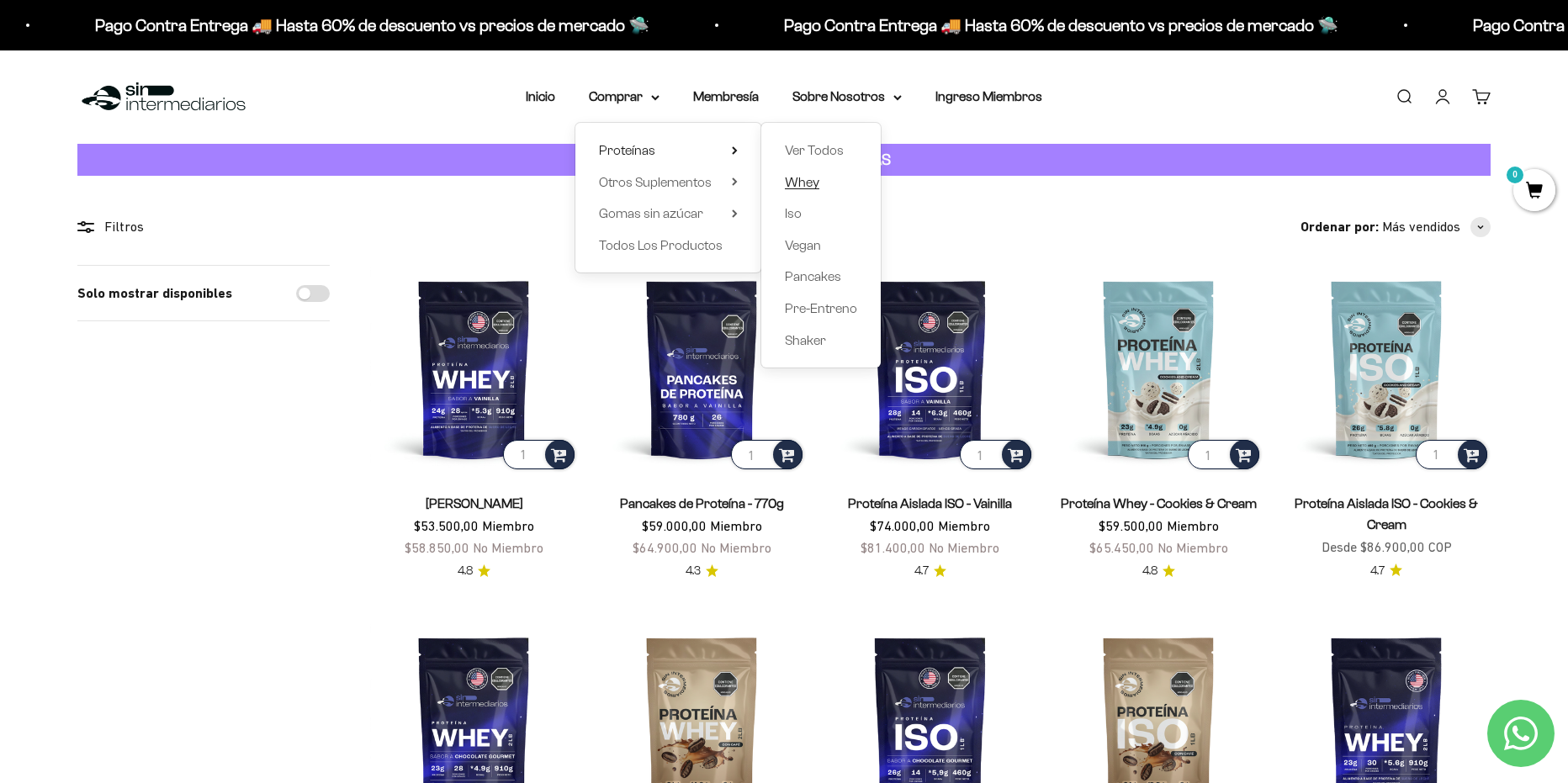
click at [799, 182] on span "Whey" at bounding box center [802, 182] width 35 height 15
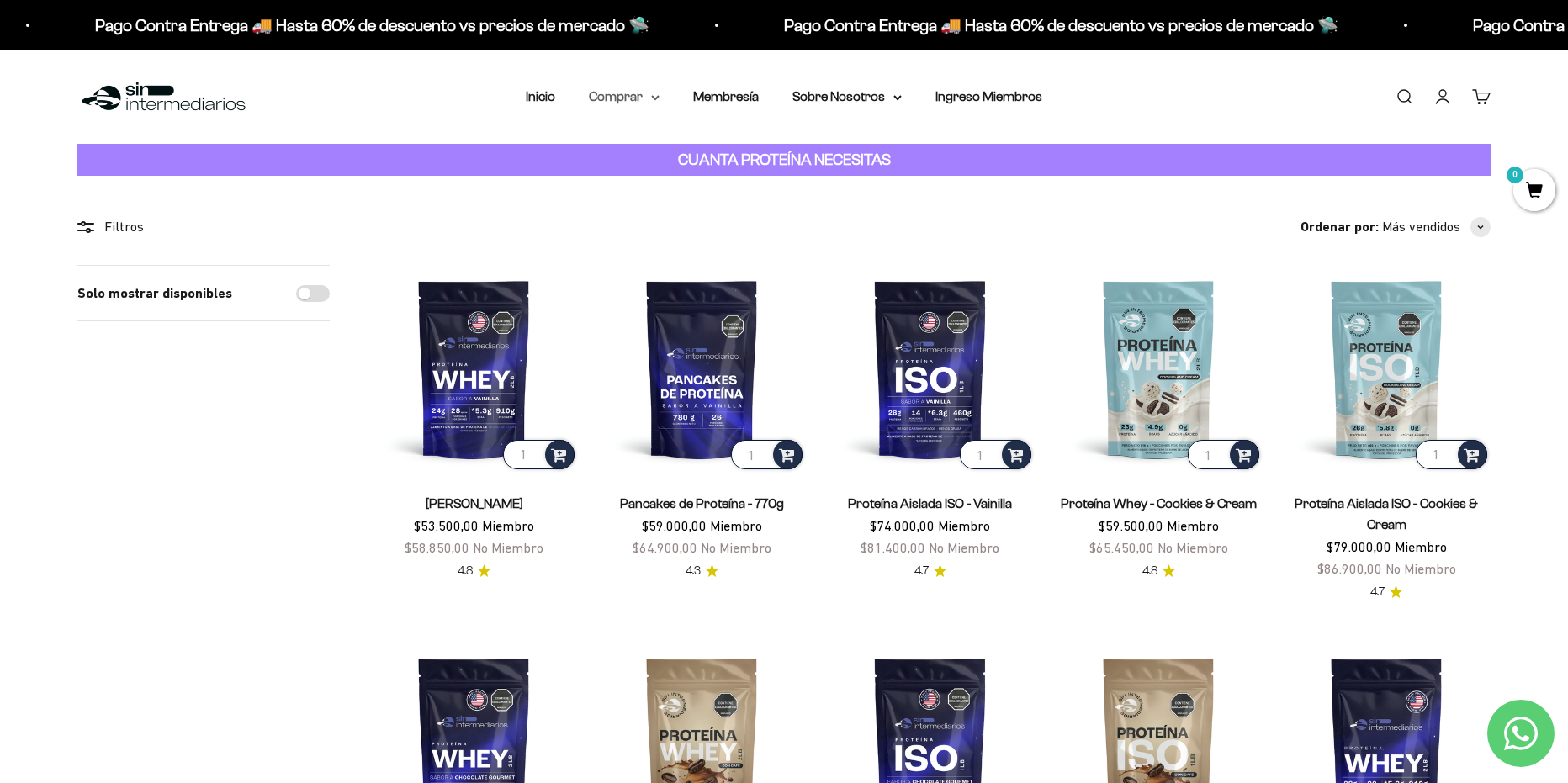
click at [635, 97] on summary "Comprar" at bounding box center [623, 97] width 71 height 22
click at [682, 187] on span "Otros Suplementos" at bounding box center [655, 182] width 112 height 15
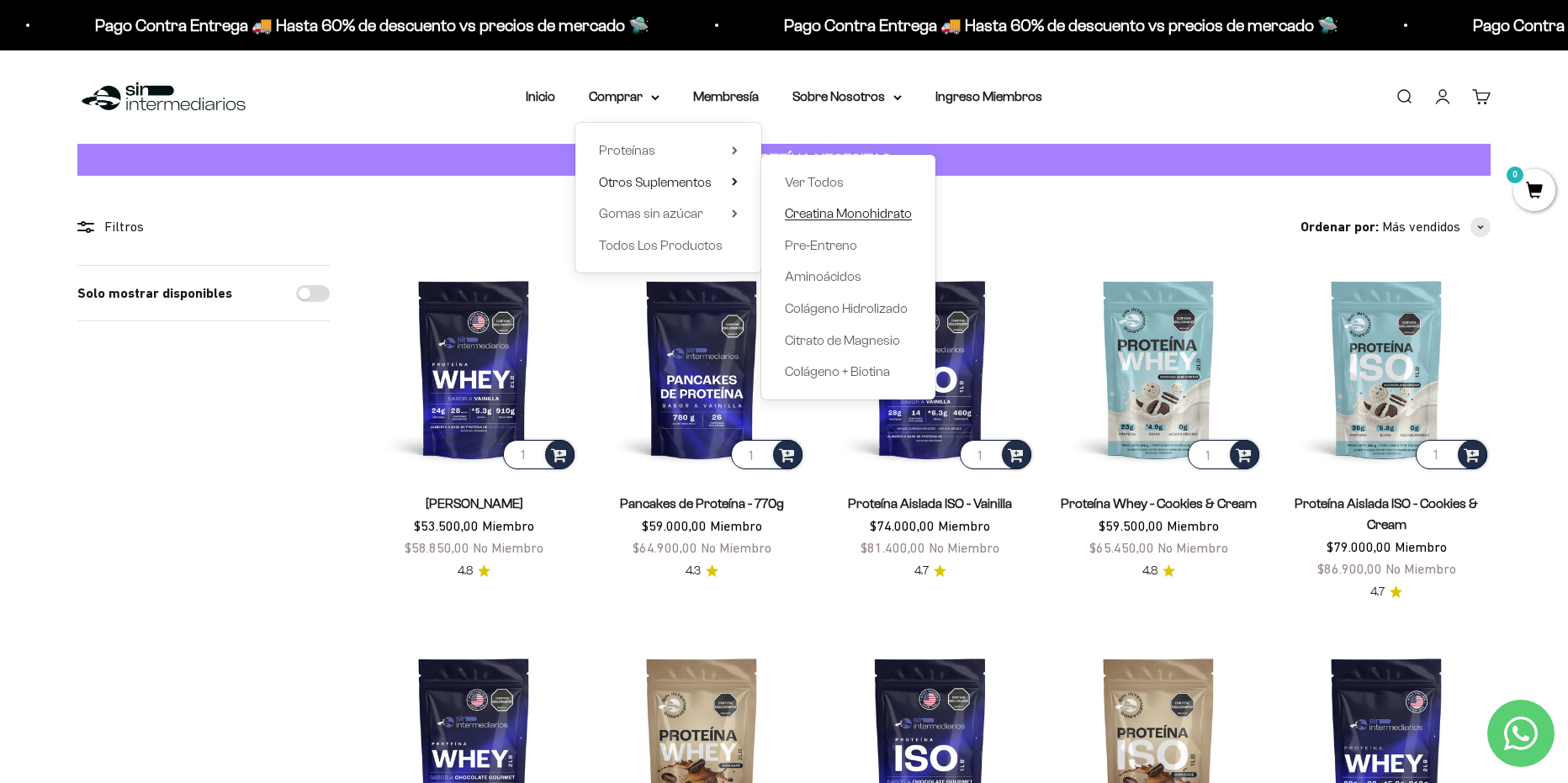
click at [851, 216] on span "Creatina Monohidrato" at bounding box center [848, 213] width 127 height 15
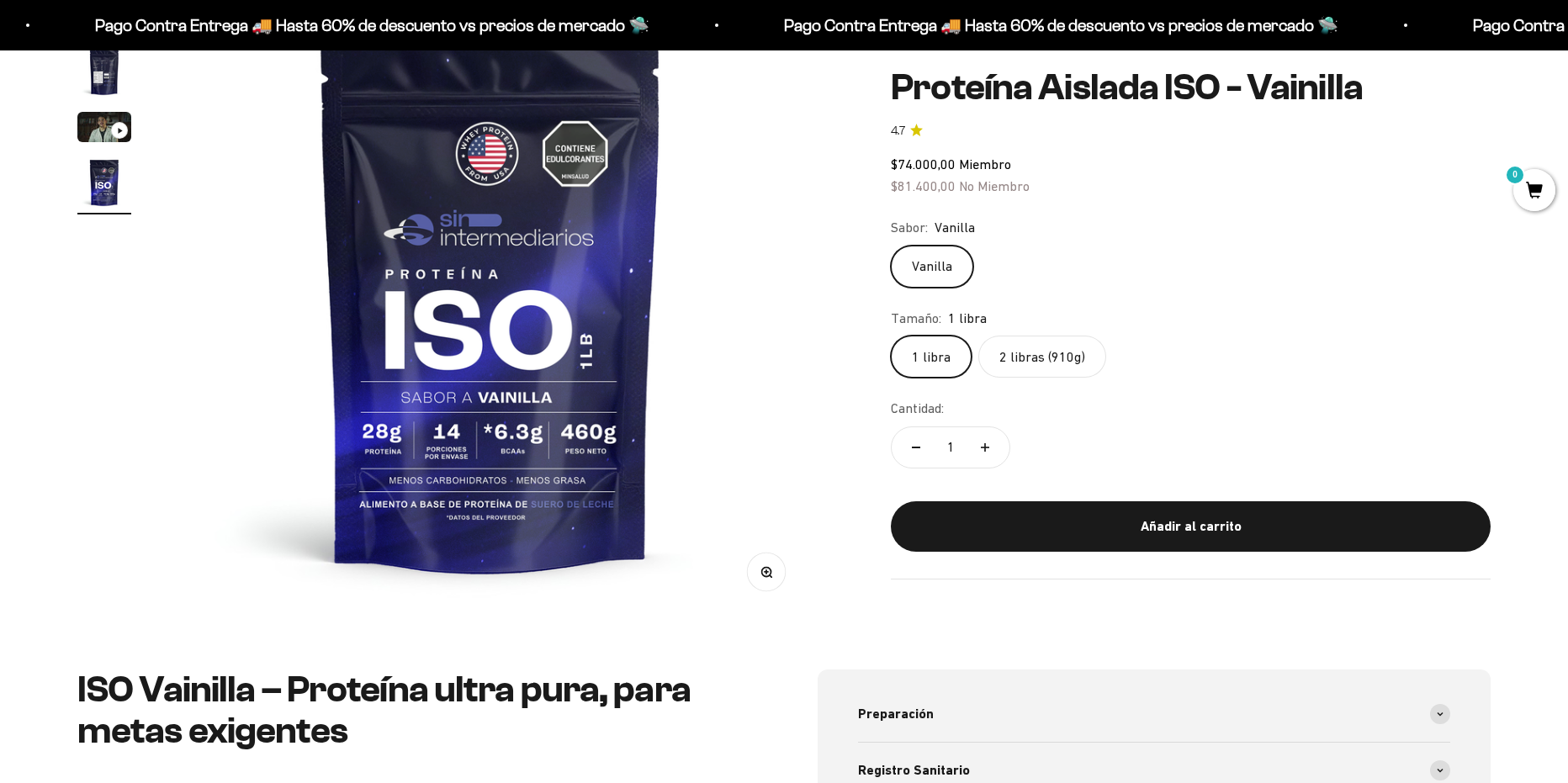
click at [1037, 360] on label "2 libras (910g)" at bounding box center [1042, 356] width 128 height 42
click at [890, 336] on input "2 libras (910g)" at bounding box center [890, 335] width 1 height 1
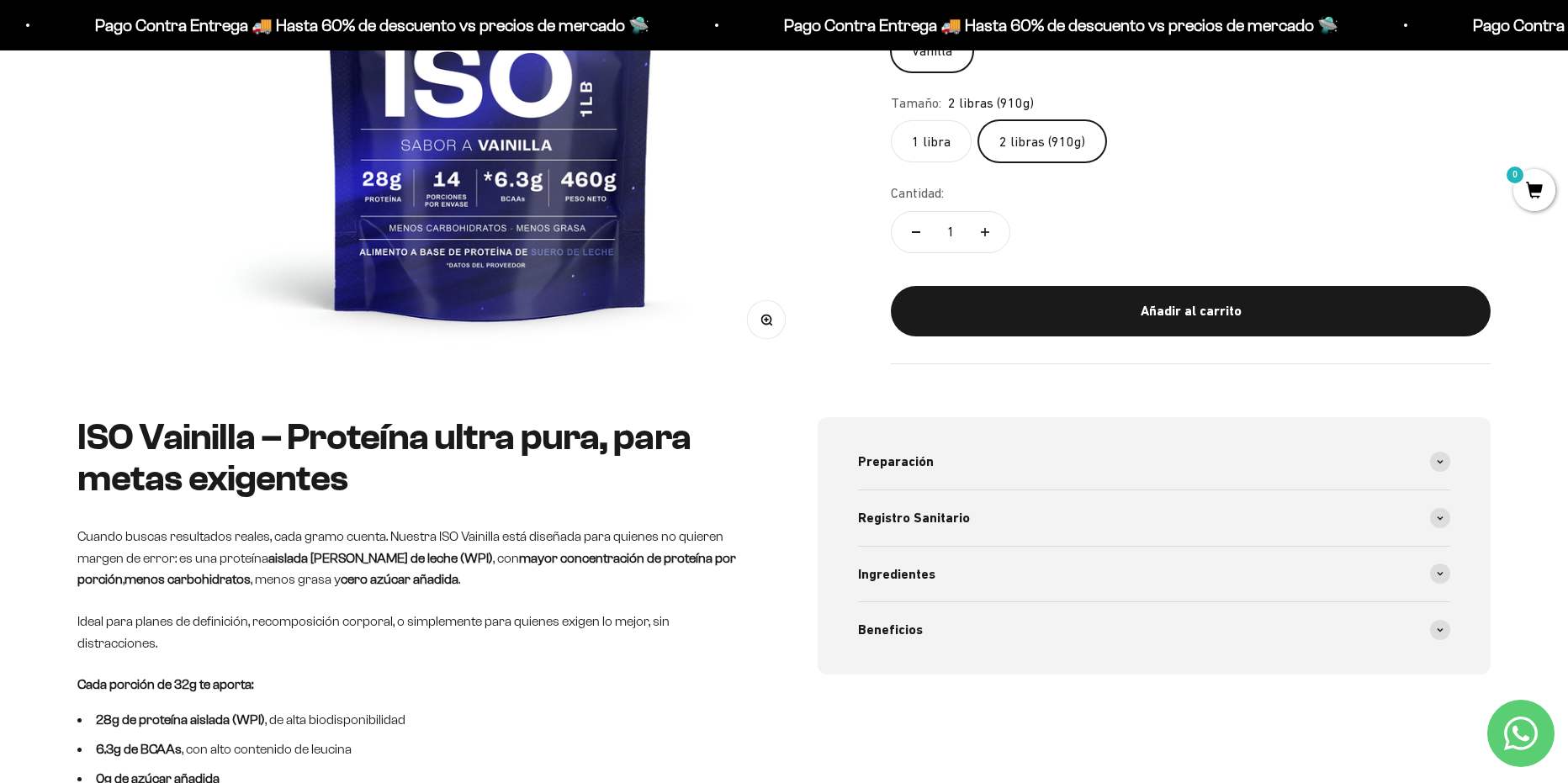
scroll to position [168, 0]
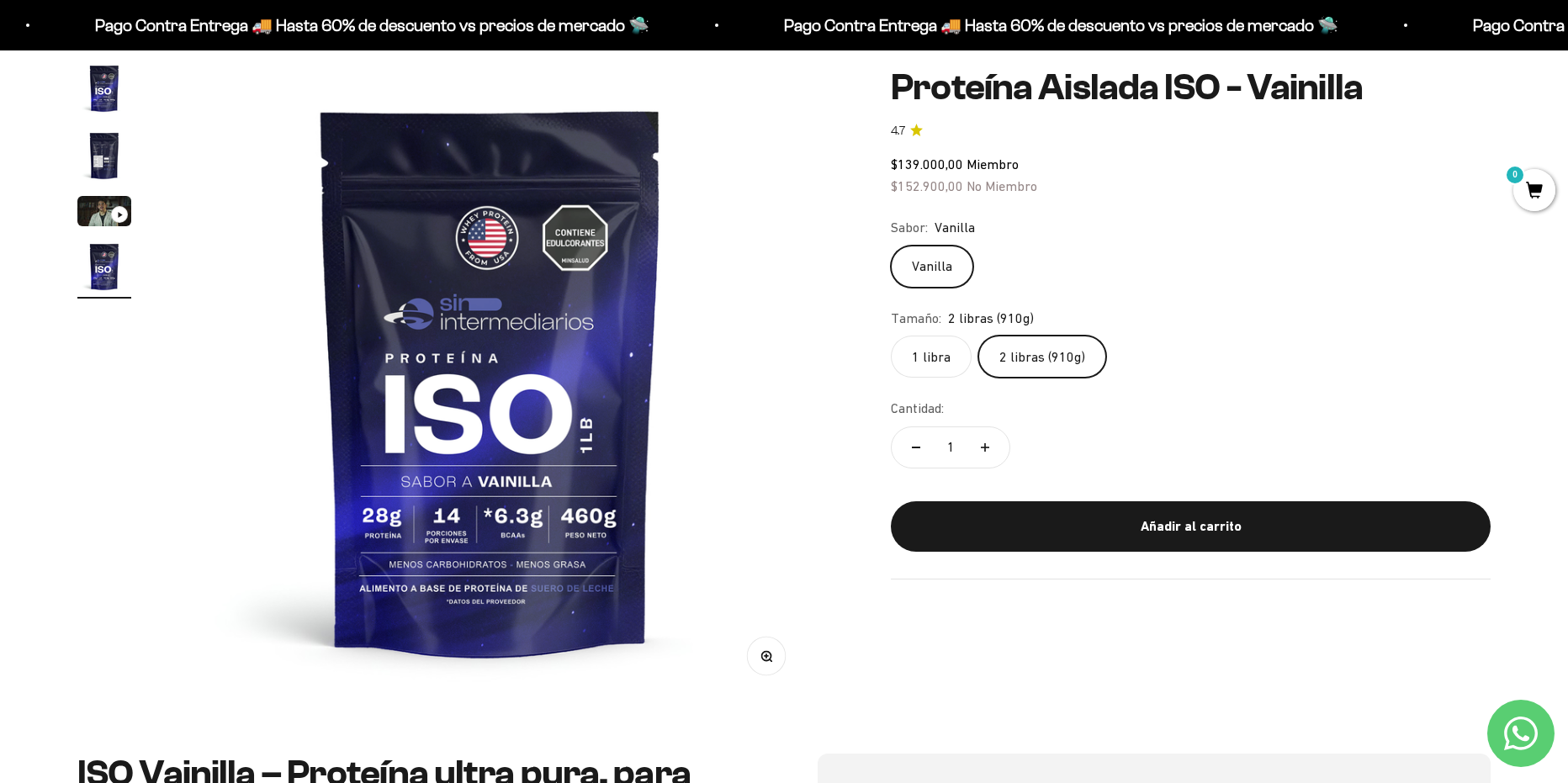
click at [105, 104] on img "Ir al artículo 1" at bounding box center [105, 88] width 54 height 54
click at [105, 157] on img "Ir al artículo 2" at bounding box center [105, 156] width 54 height 54
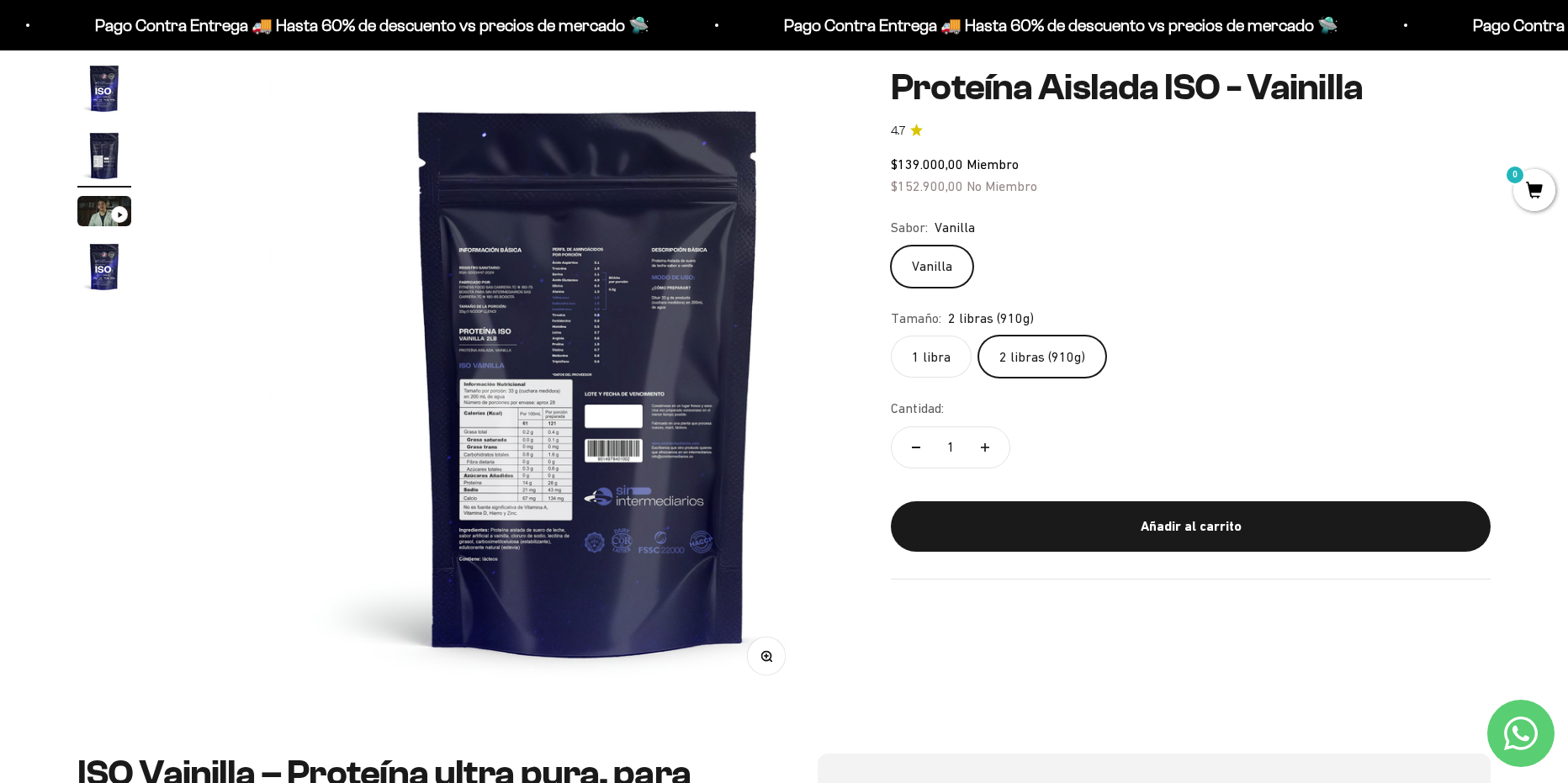
scroll to position [0, 658]
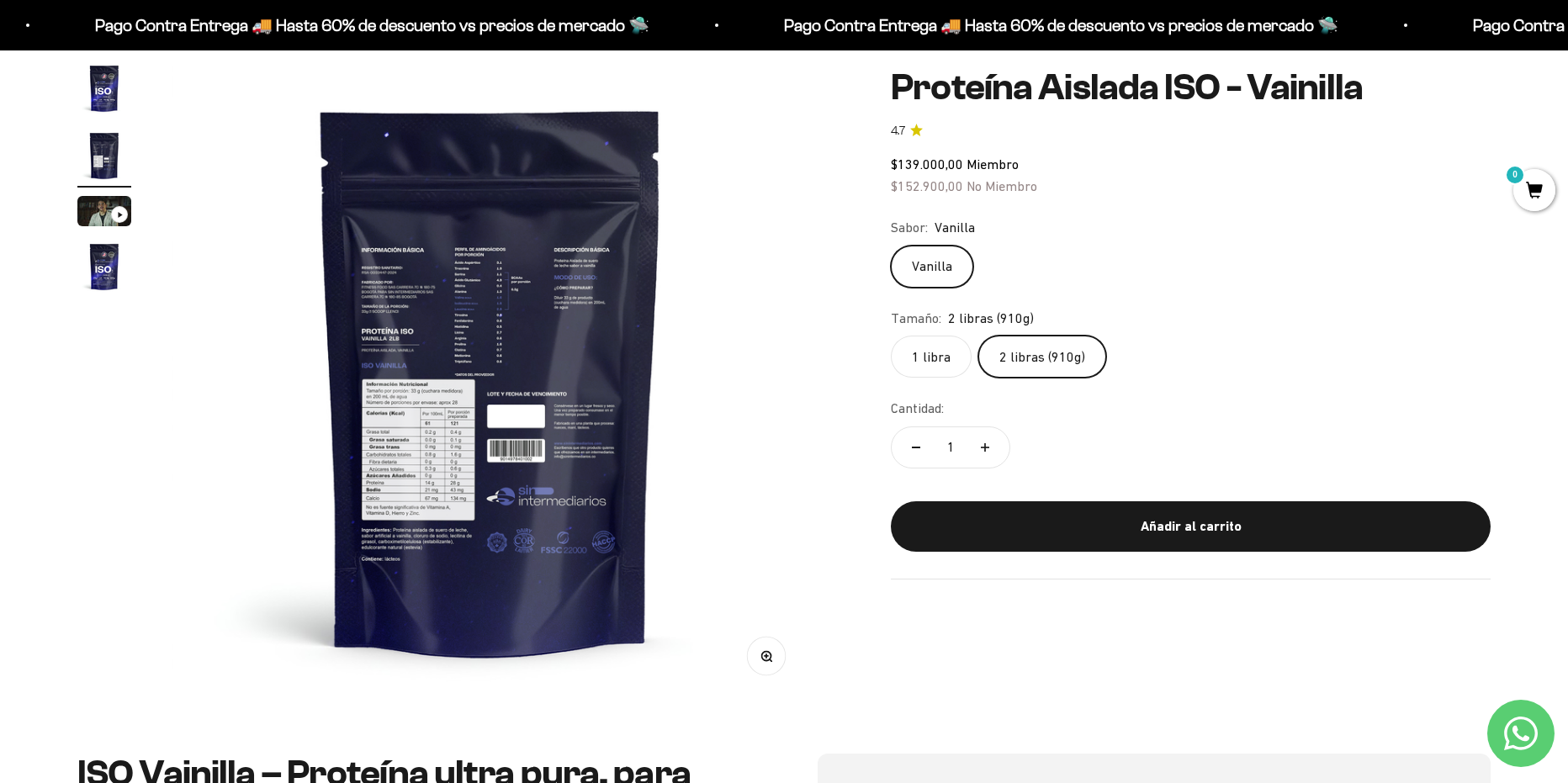
click at [772, 657] on button "Zoom" at bounding box center [766, 656] width 38 height 38
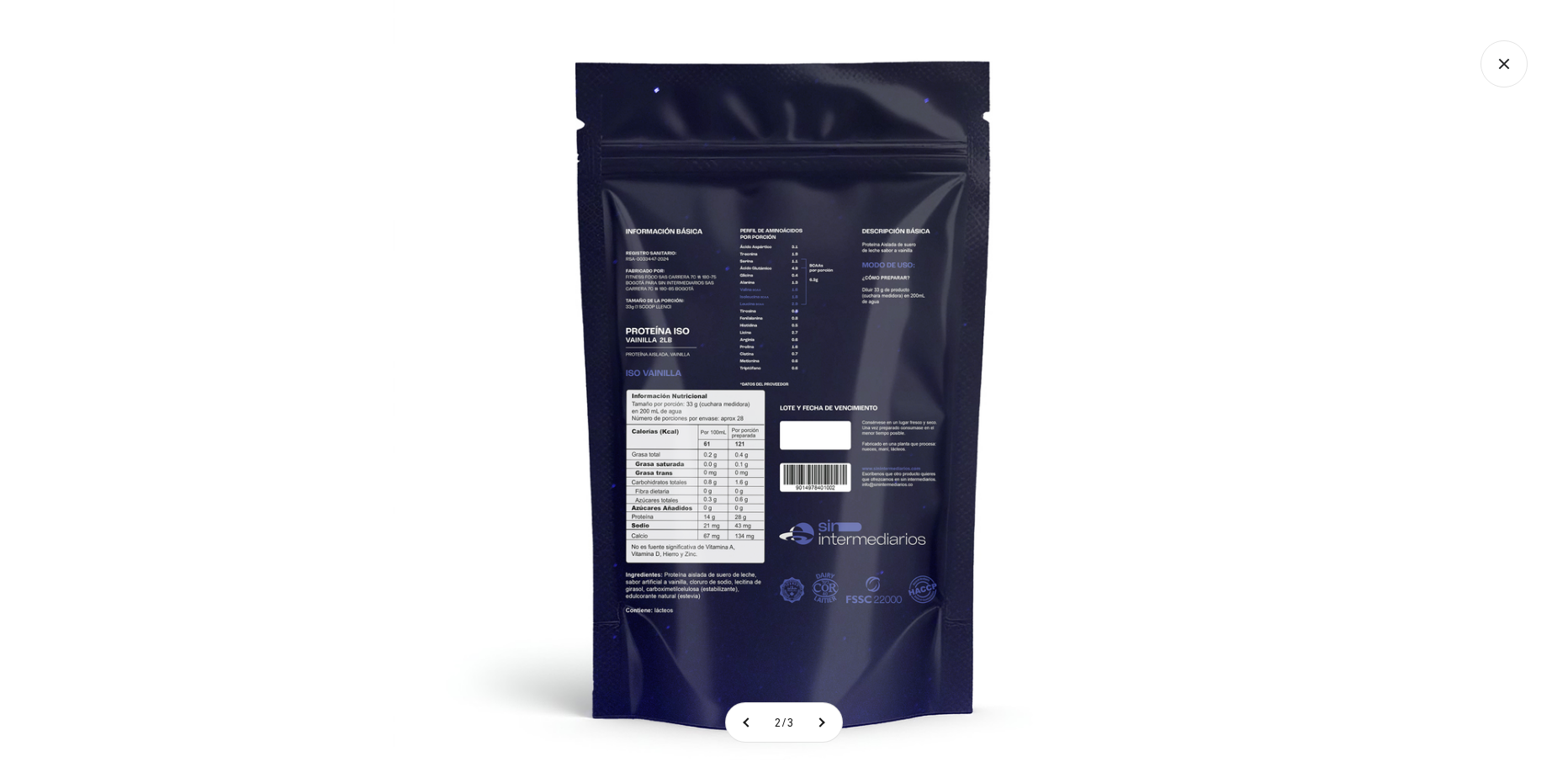
click at [720, 487] on img at bounding box center [784, 391] width 783 height 783
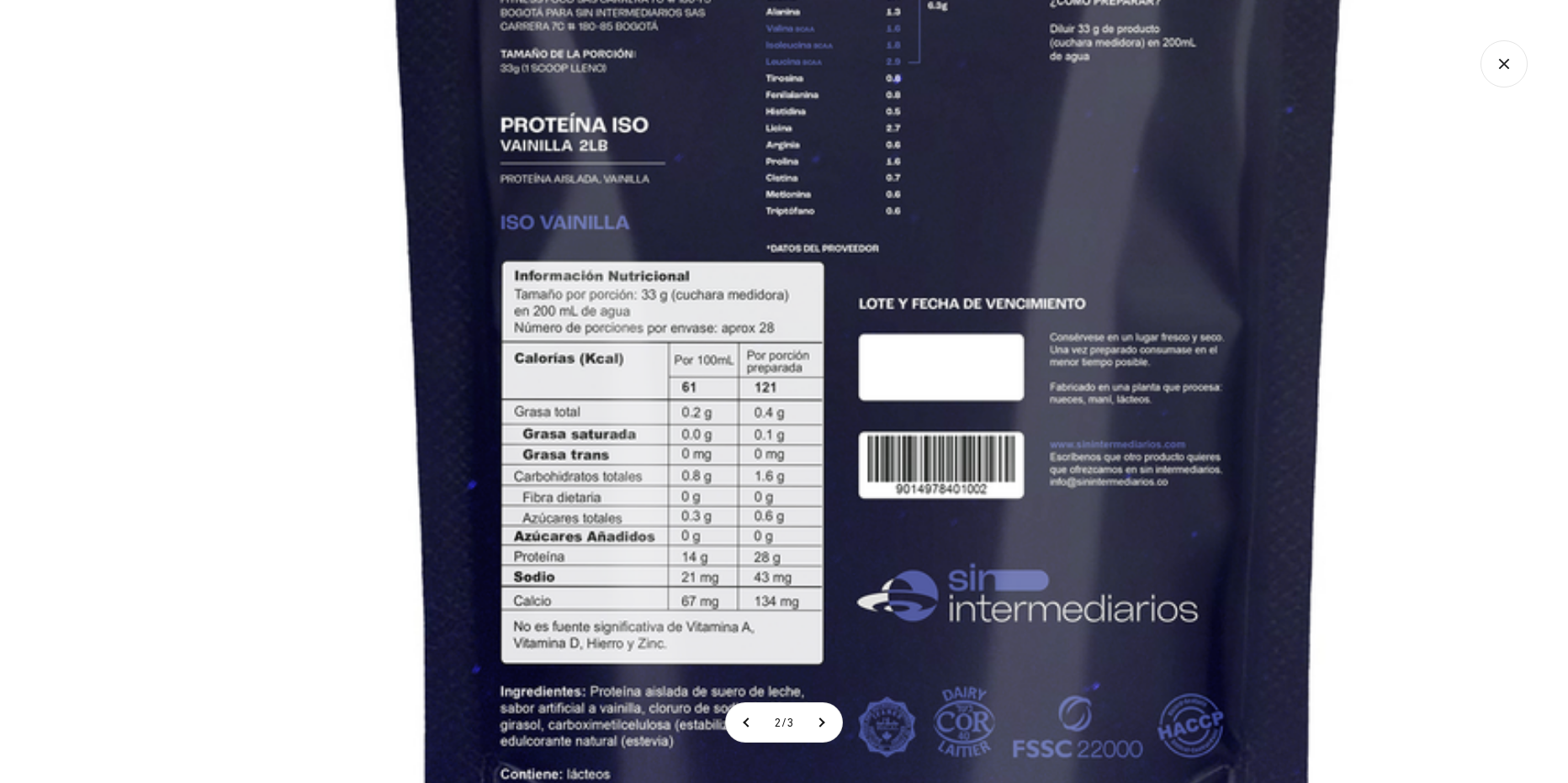
click at [830, 365] on img at bounding box center [868, 265] width 1821 height 1821
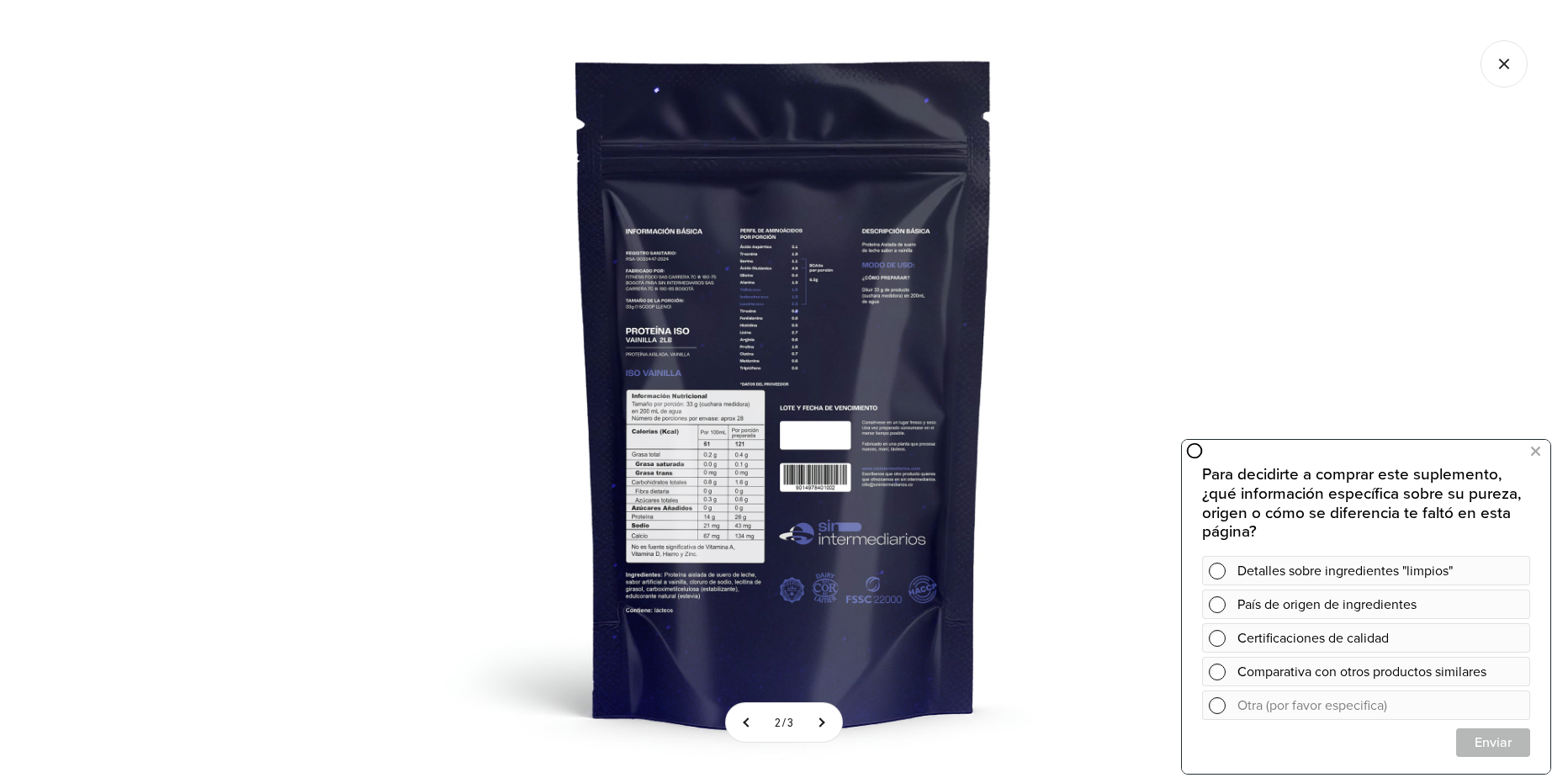
click at [1497, 63] on icon "Cerrar galería" at bounding box center [1503, 64] width 47 height 47
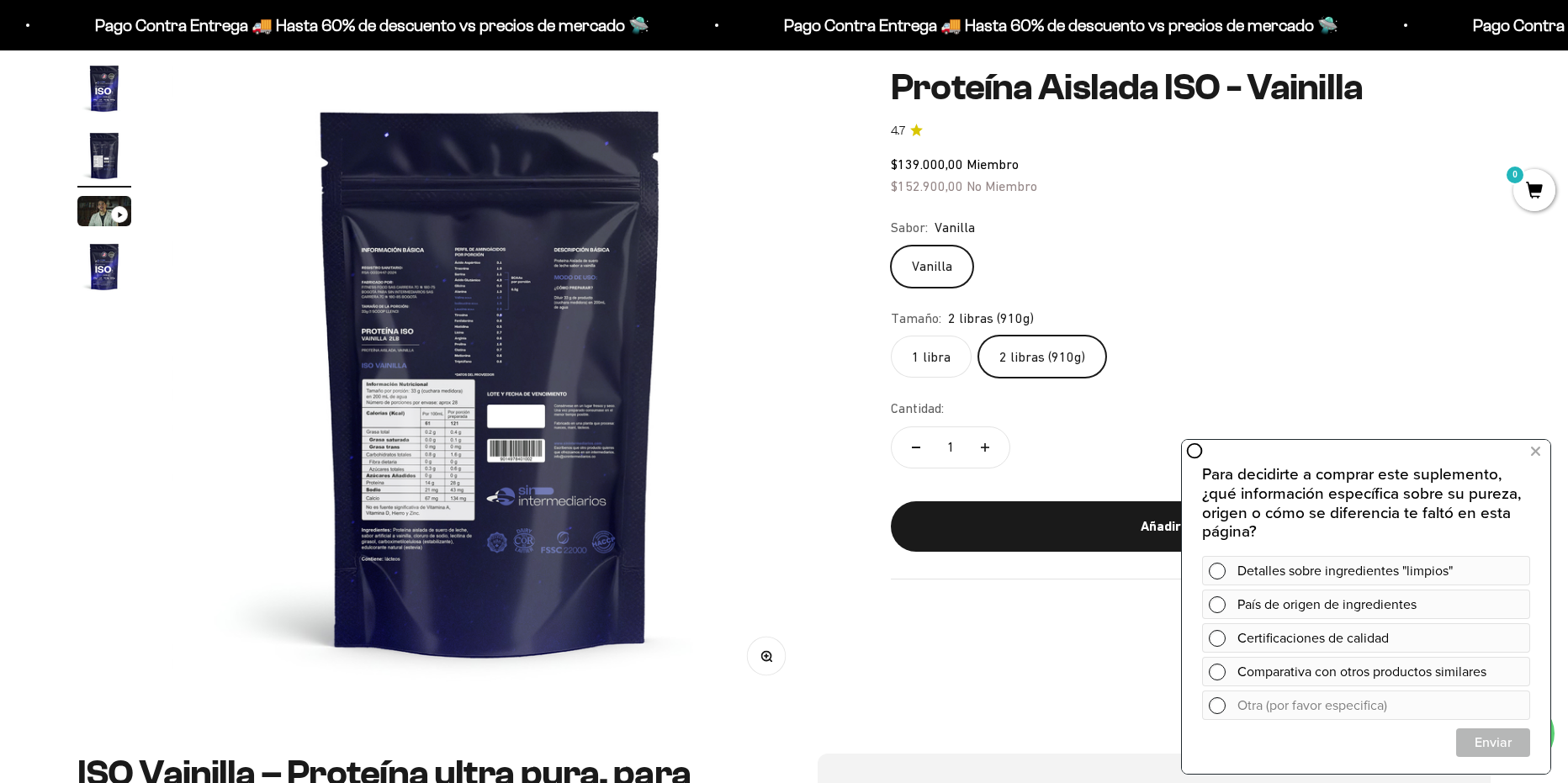
click at [103, 86] on img "Ir al artículo 1" at bounding box center [105, 88] width 54 height 54
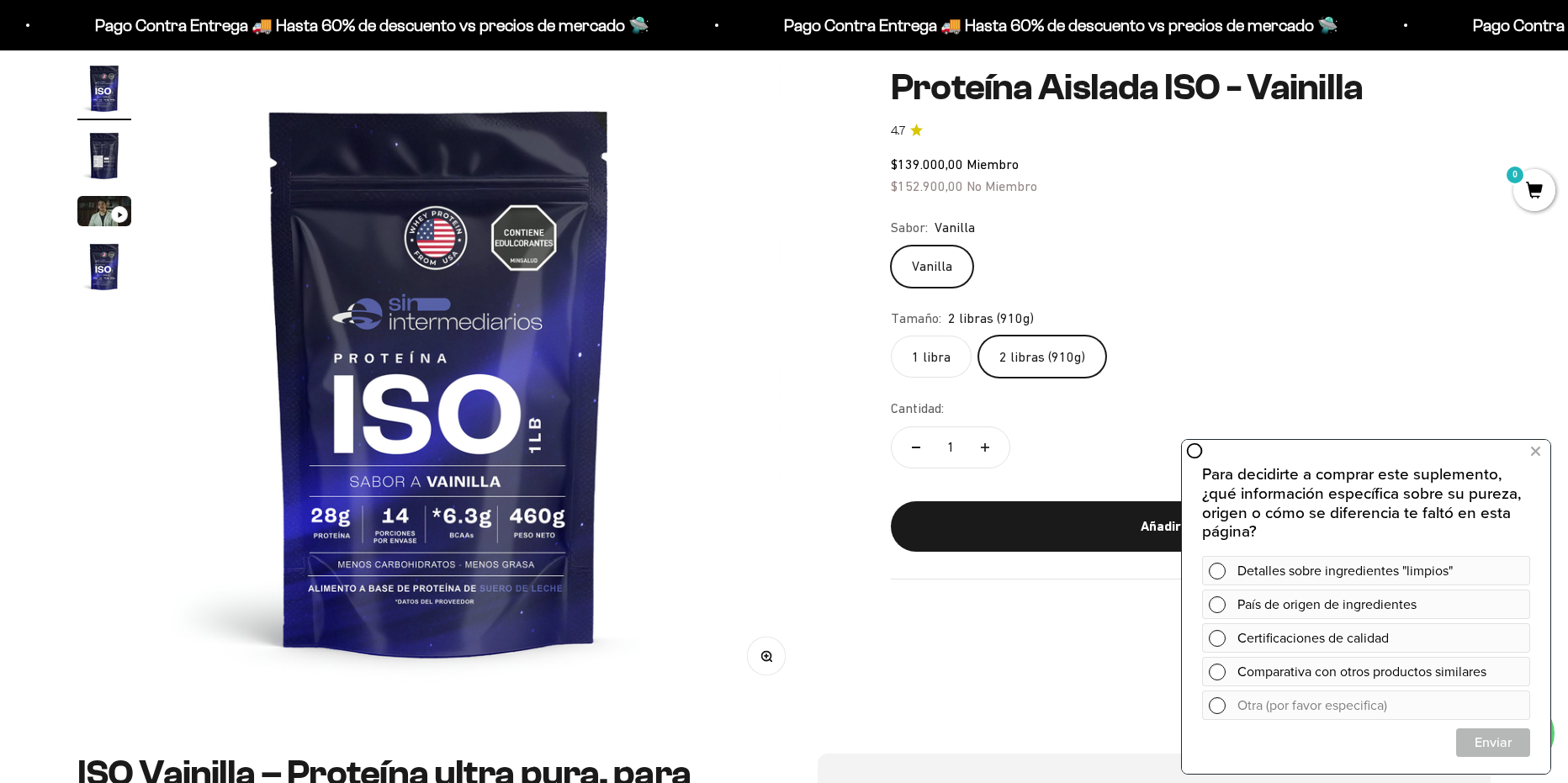
scroll to position [0, 0]
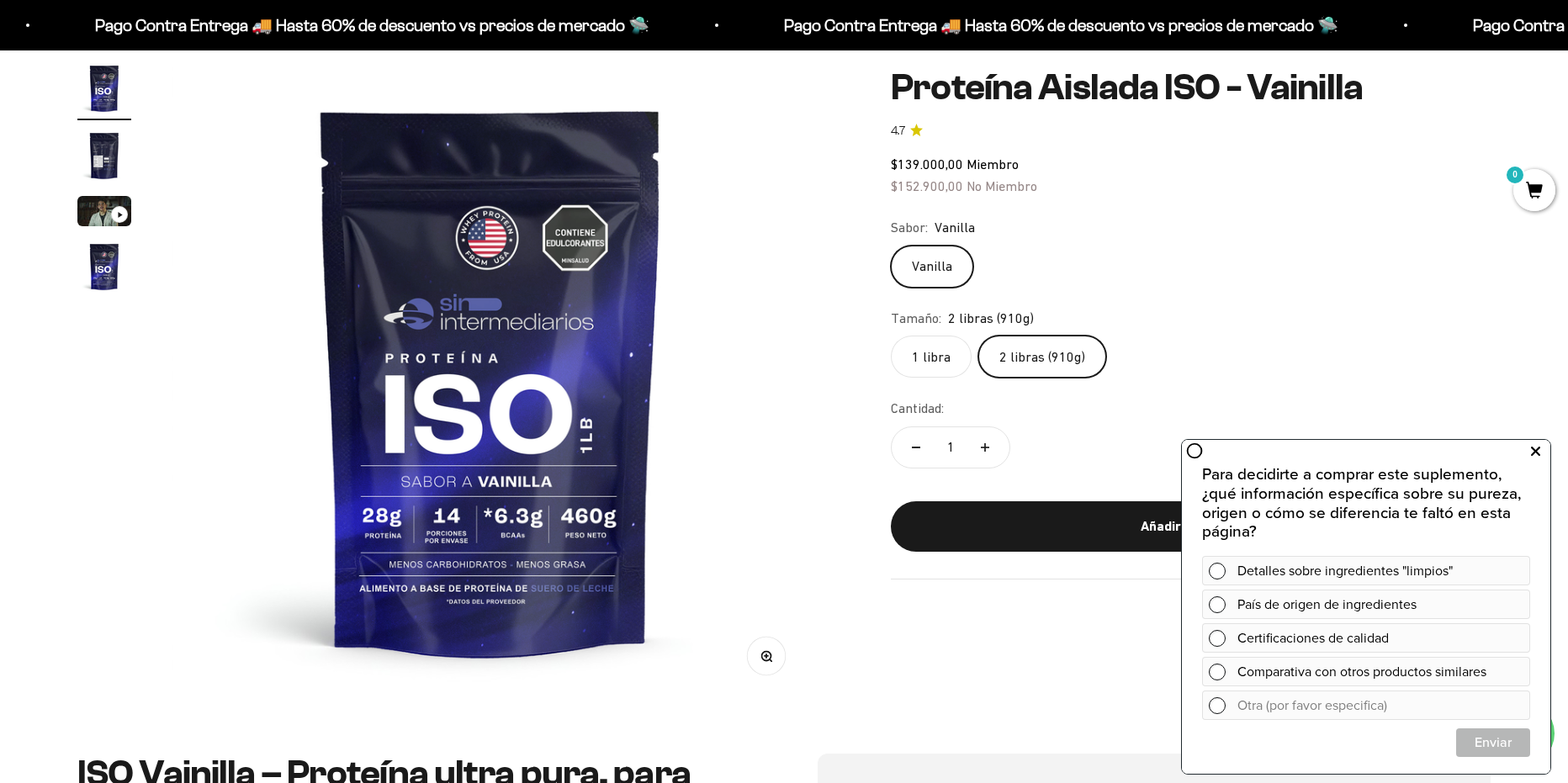
click at [1527, 454] on button at bounding box center [1534, 452] width 30 height 27
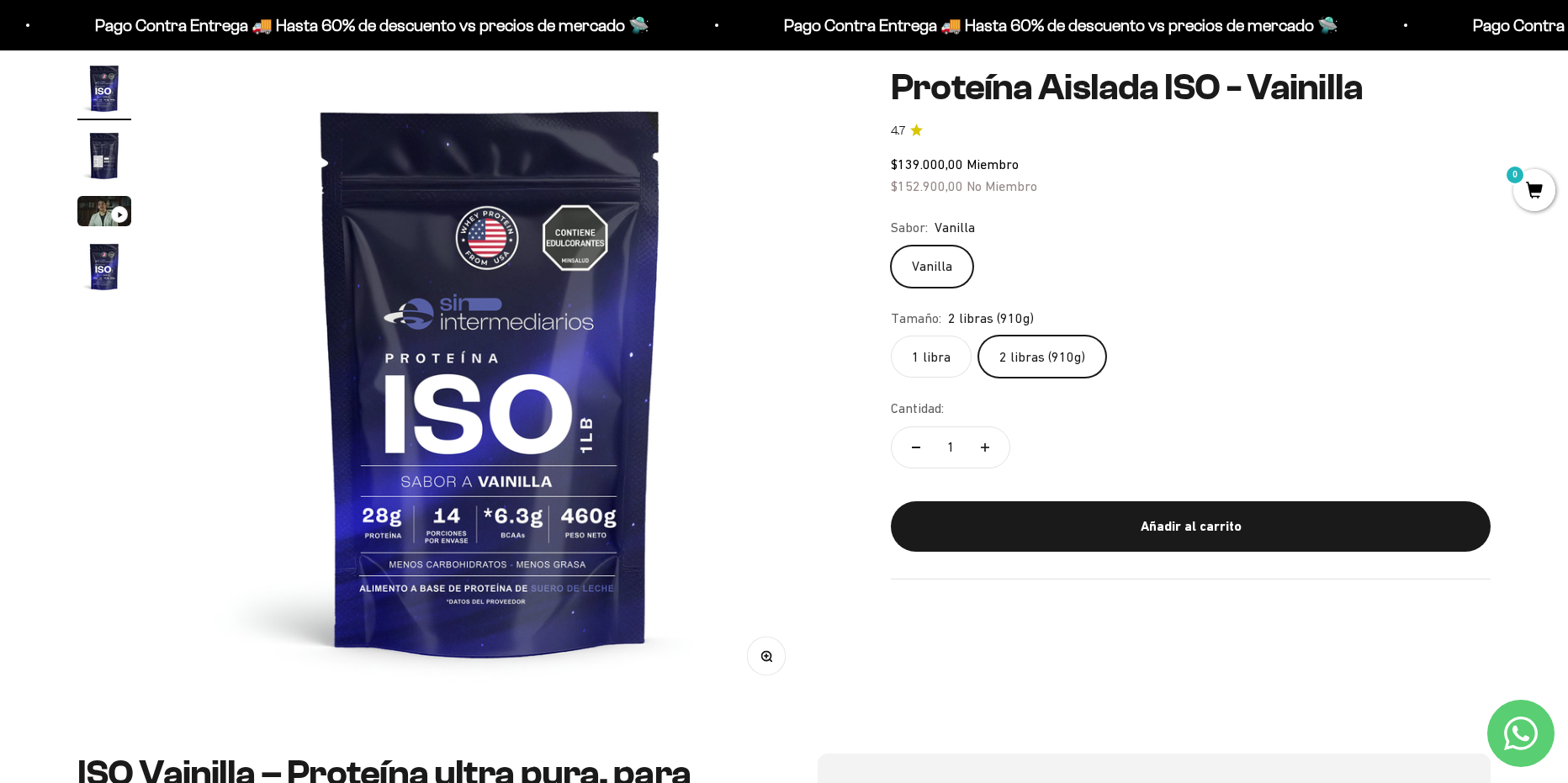
click at [925, 358] on label "1 libra" at bounding box center [930, 356] width 80 height 42
click at [890, 336] on input "1 libra" at bounding box center [890, 335] width 1 height 1
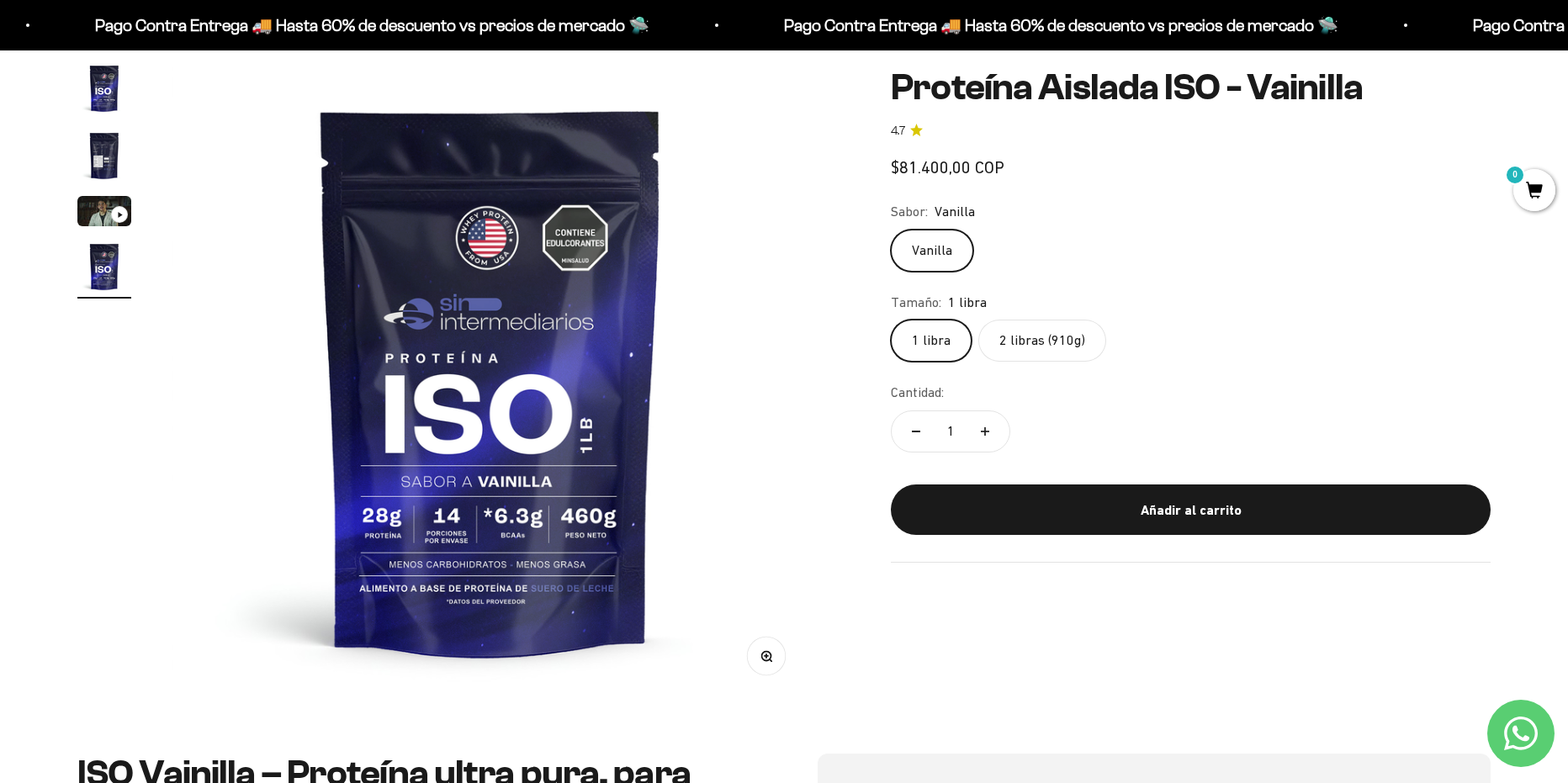
scroll to position [0, 1976]
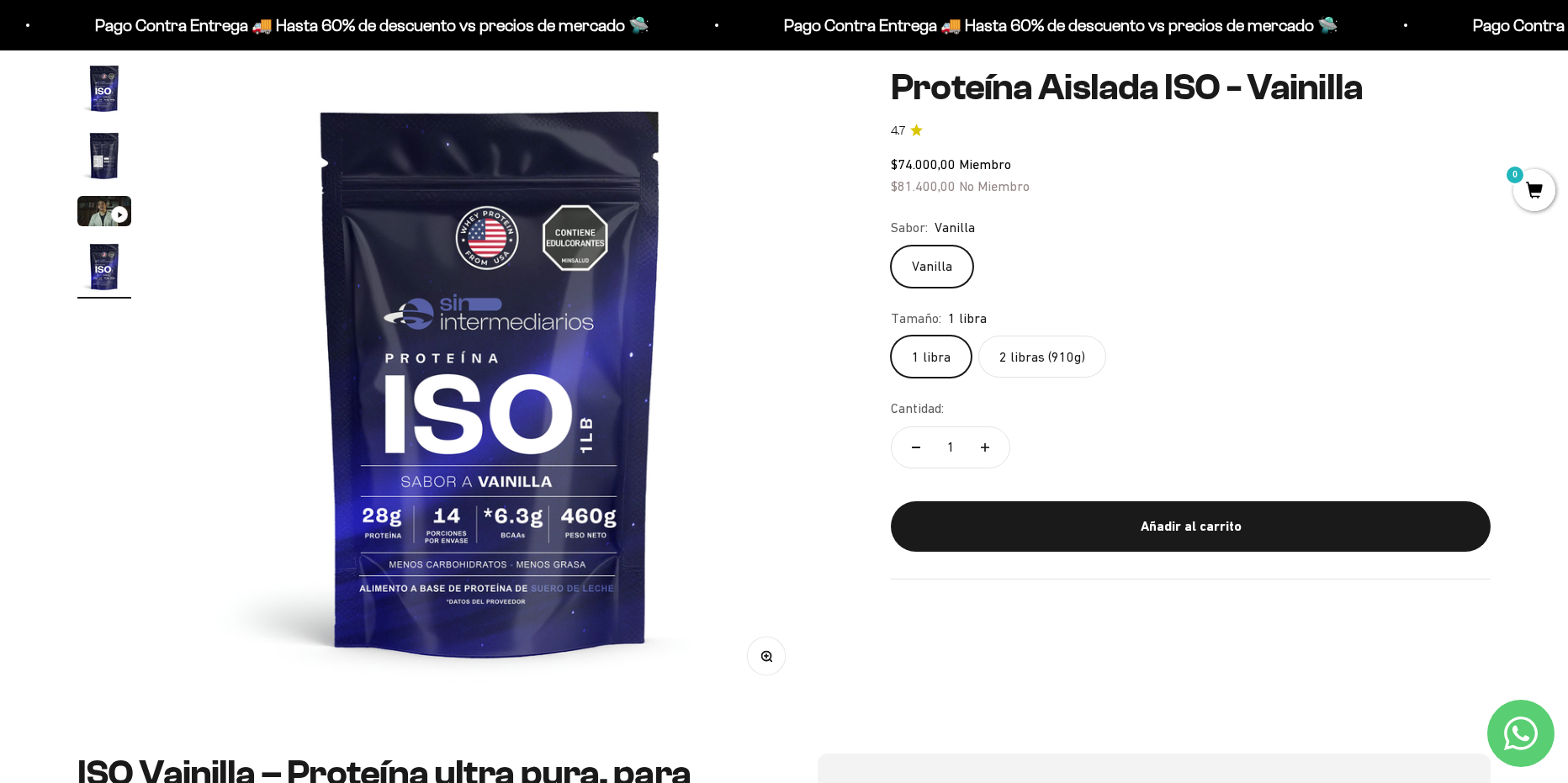
click at [1017, 358] on label "2 libras (910g)" at bounding box center [1042, 356] width 128 height 42
click at [890, 336] on input "2 libras (910g)" at bounding box center [890, 335] width 1 height 1
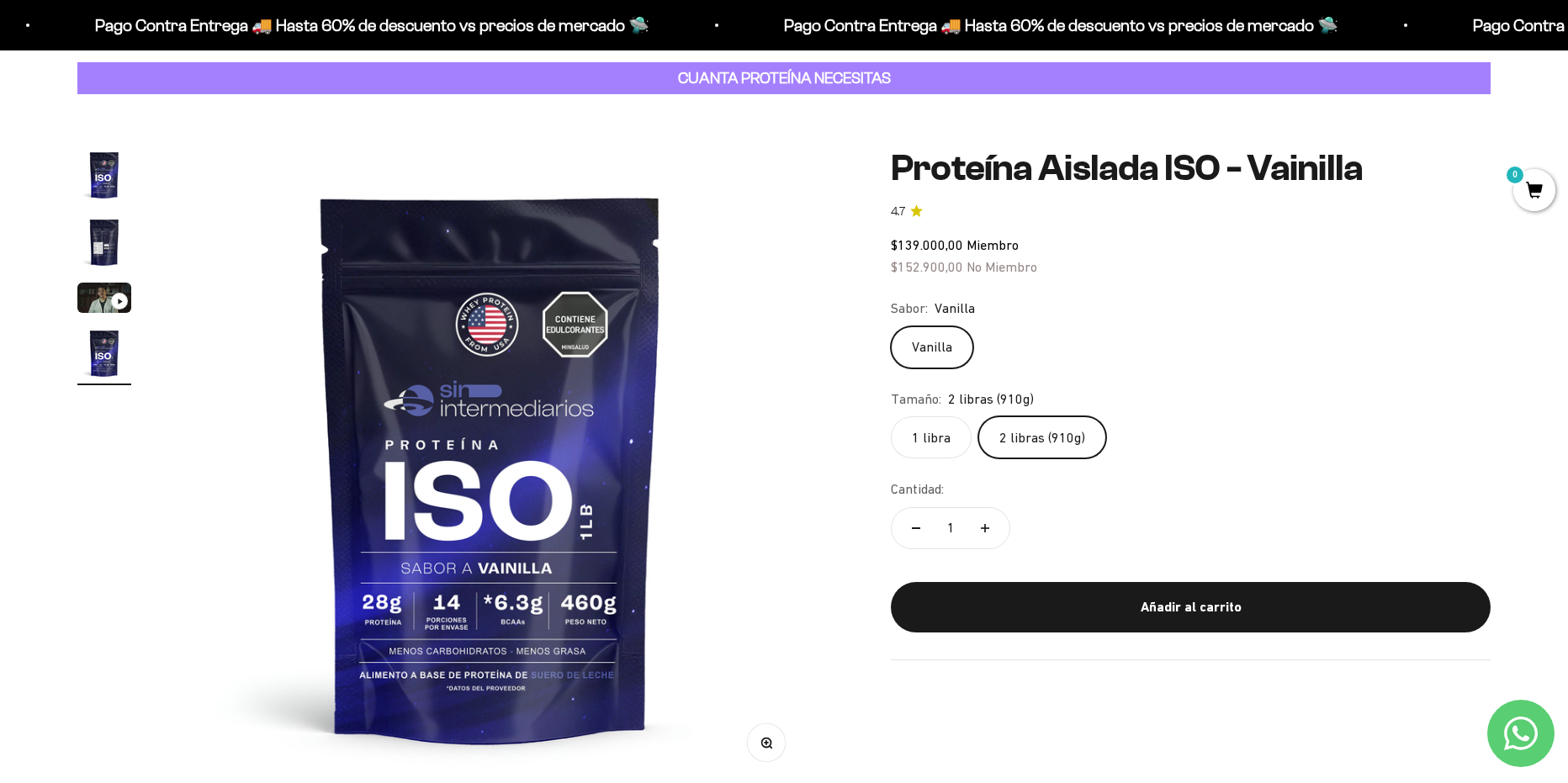
scroll to position [84, 0]
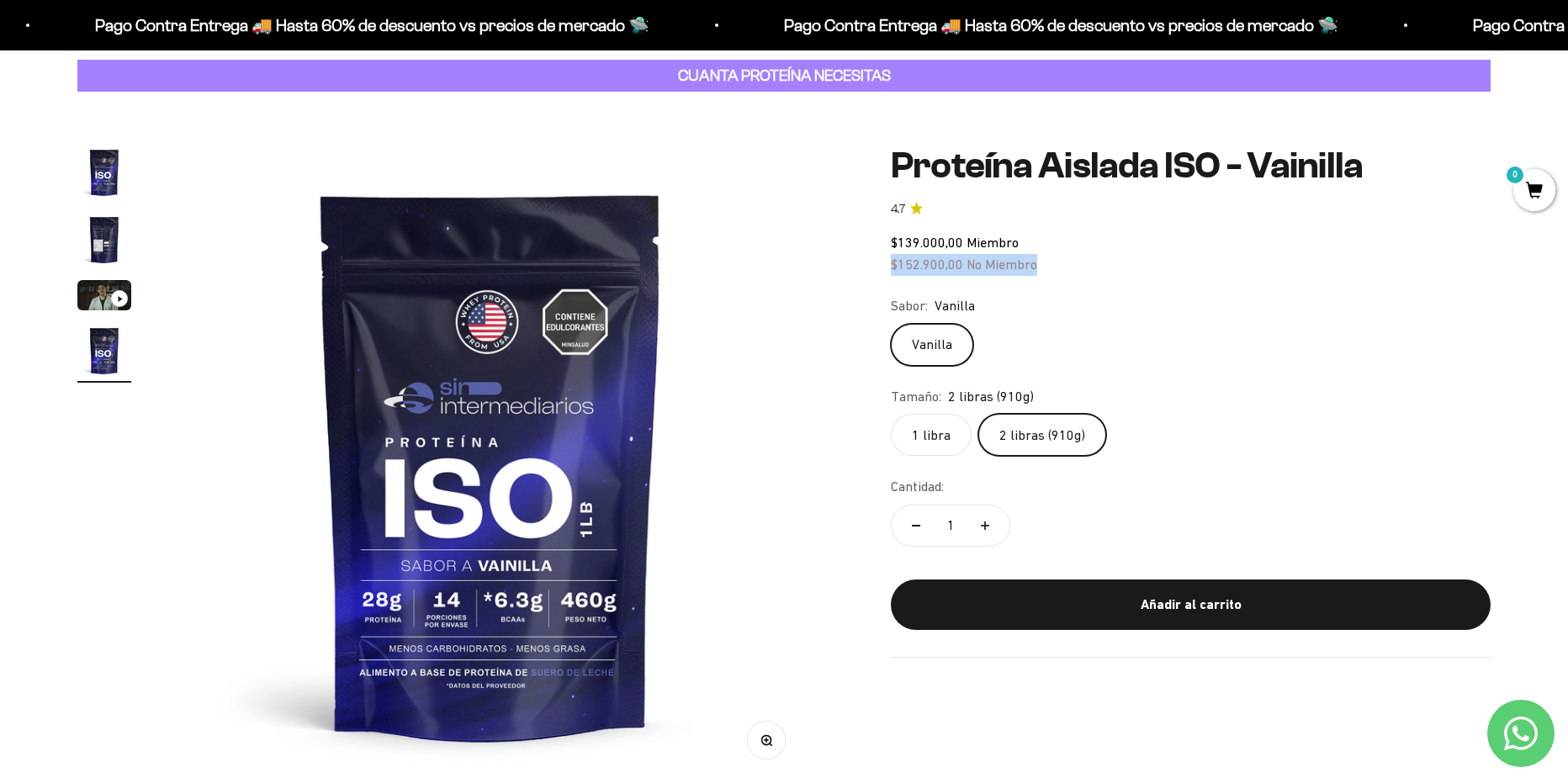
drag, startPoint x: 874, startPoint y: 264, endPoint x: 1051, endPoint y: 264, distance: 177.0
click at [1051, 264] on div "Zoom Ir al artículo 1 Ir al artículo 2 Ir al artículo 3 Ir al artículo 4 Proteí…" at bounding box center [784, 464] width 1413 height 638
click at [1051, 264] on div "$139.000,00 Miembro $152.900,00 No Miembro" at bounding box center [1191, 254] width 600 height 43
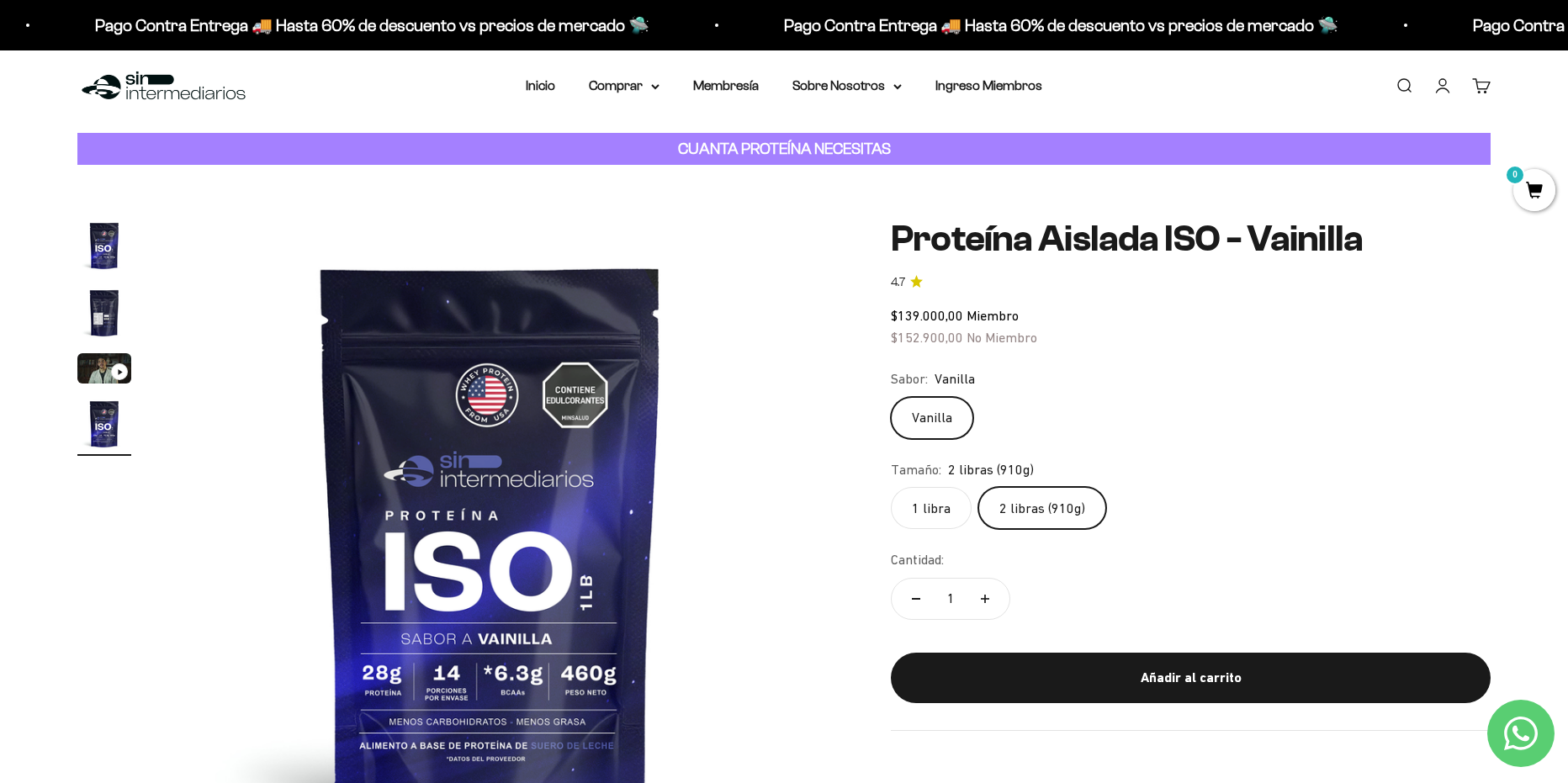
scroll to position [0, 0]
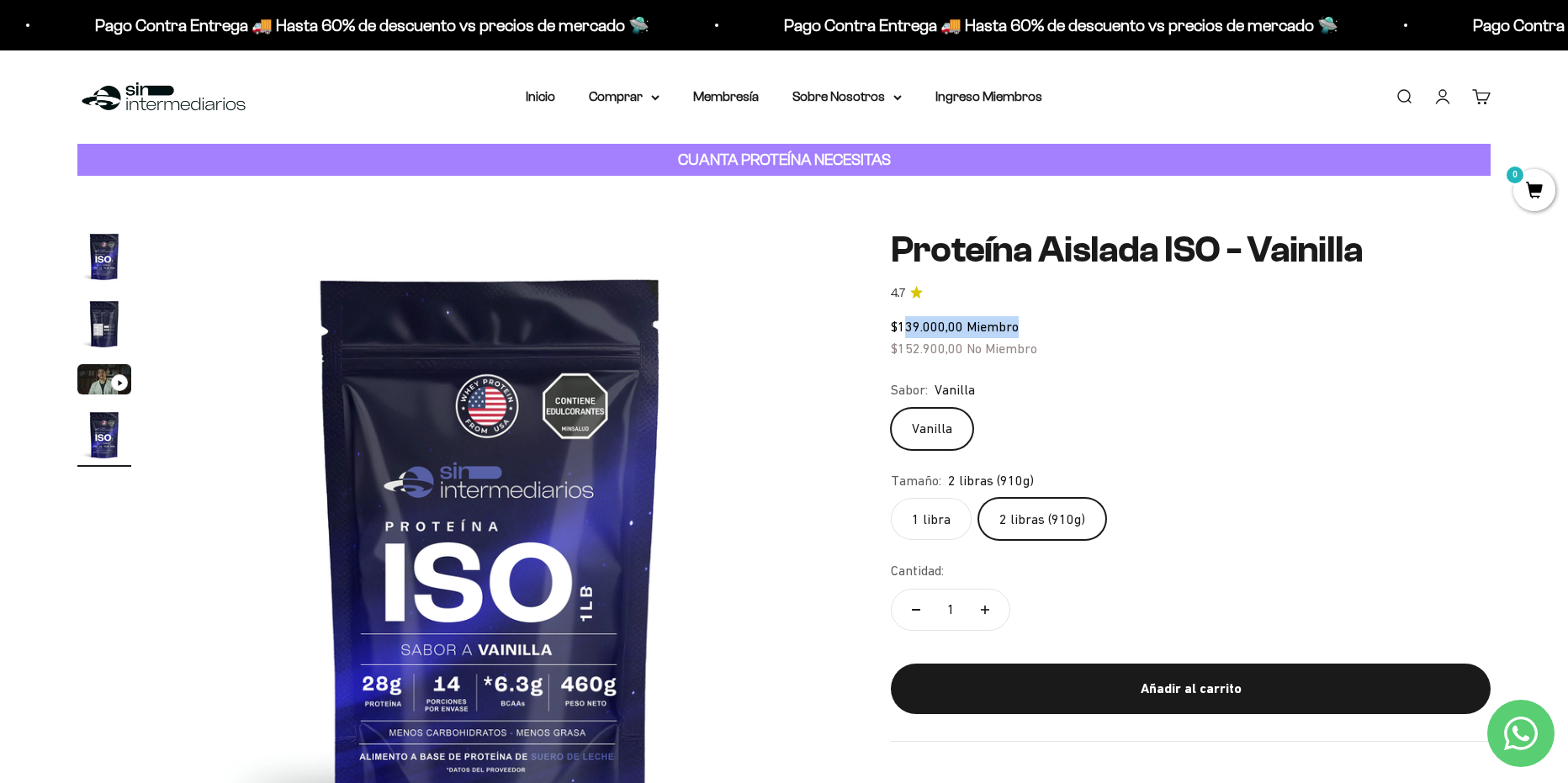
drag, startPoint x: 909, startPoint y: 314, endPoint x: 1021, endPoint y: 312, distance: 112.0
click at [1021, 312] on safe-sticky "Proteína Aislada ISO - Vainilla 4.7 $139.000,00 Miembro $152.900,00 No Miembro …" at bounding box center [1191, 485] width 600 height 511
drag, startPoint x: 899, startPoint y: 355, endPoint x: 1139, endPoint y: 352, distance: 240.0
click at [1139, 352] on div "$139.000,00 Miembro $152.900,00 No Miembro" at bounding box center [1191, 338] width 600 height 43
drag, startPoint x: 1207, startPoint y: 389, endPoint x: 1224, endPoint y: 403, distance: 22.0
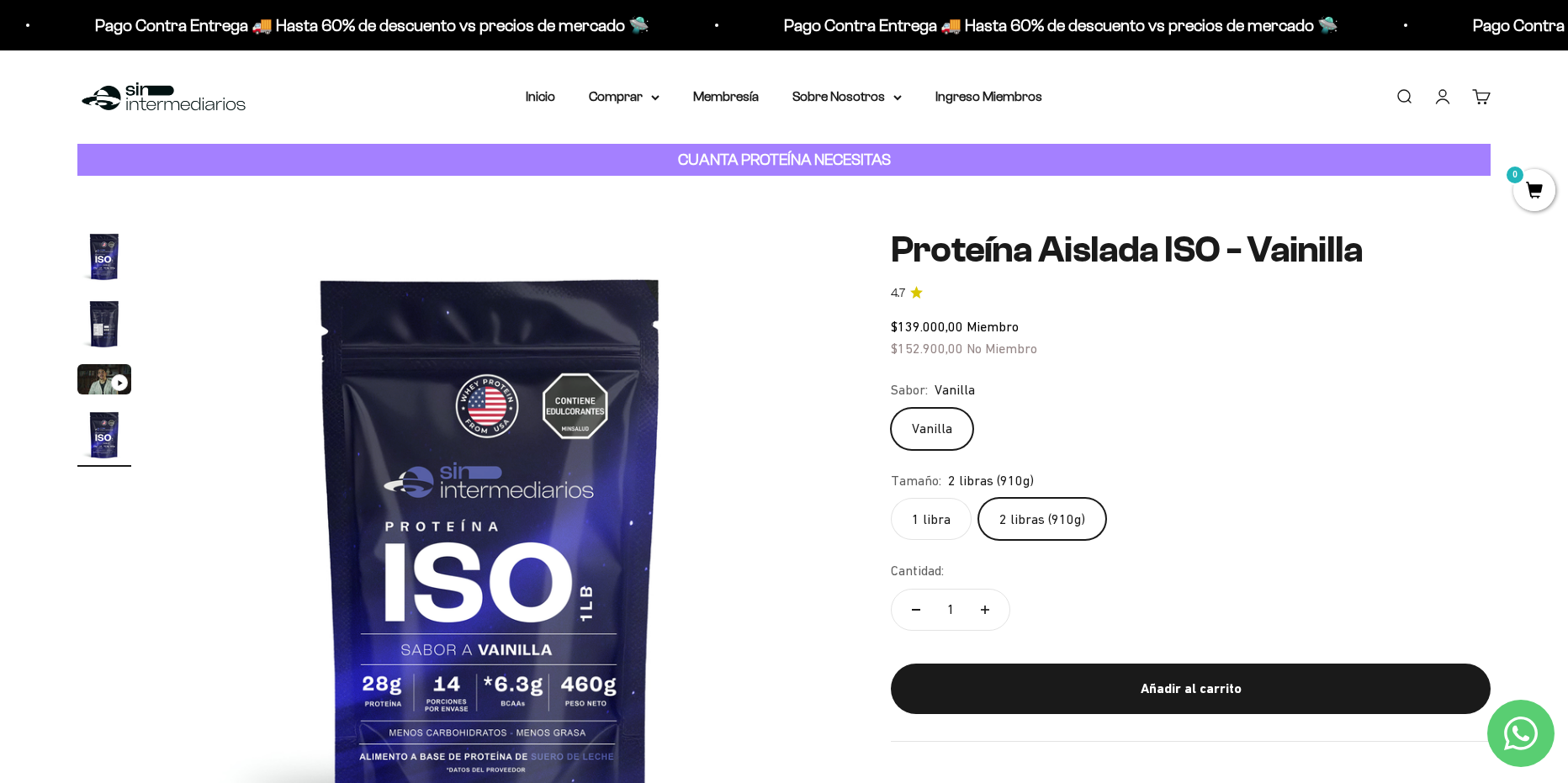
click at [1215, 391] on div "Sabor: Vanilla" at bounding box center [1191, 390] width 600 height 22
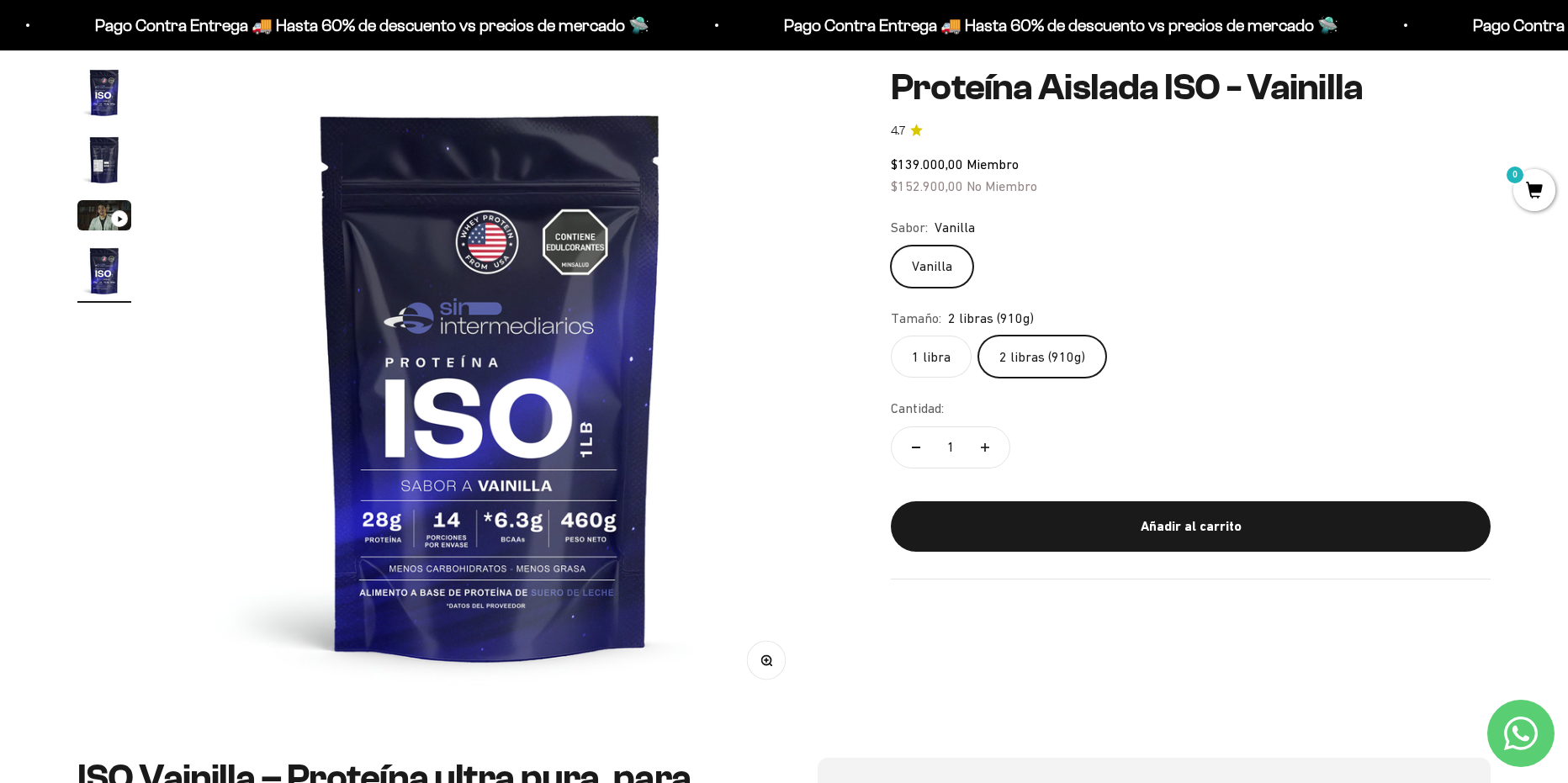
scroll to position [84, 0]
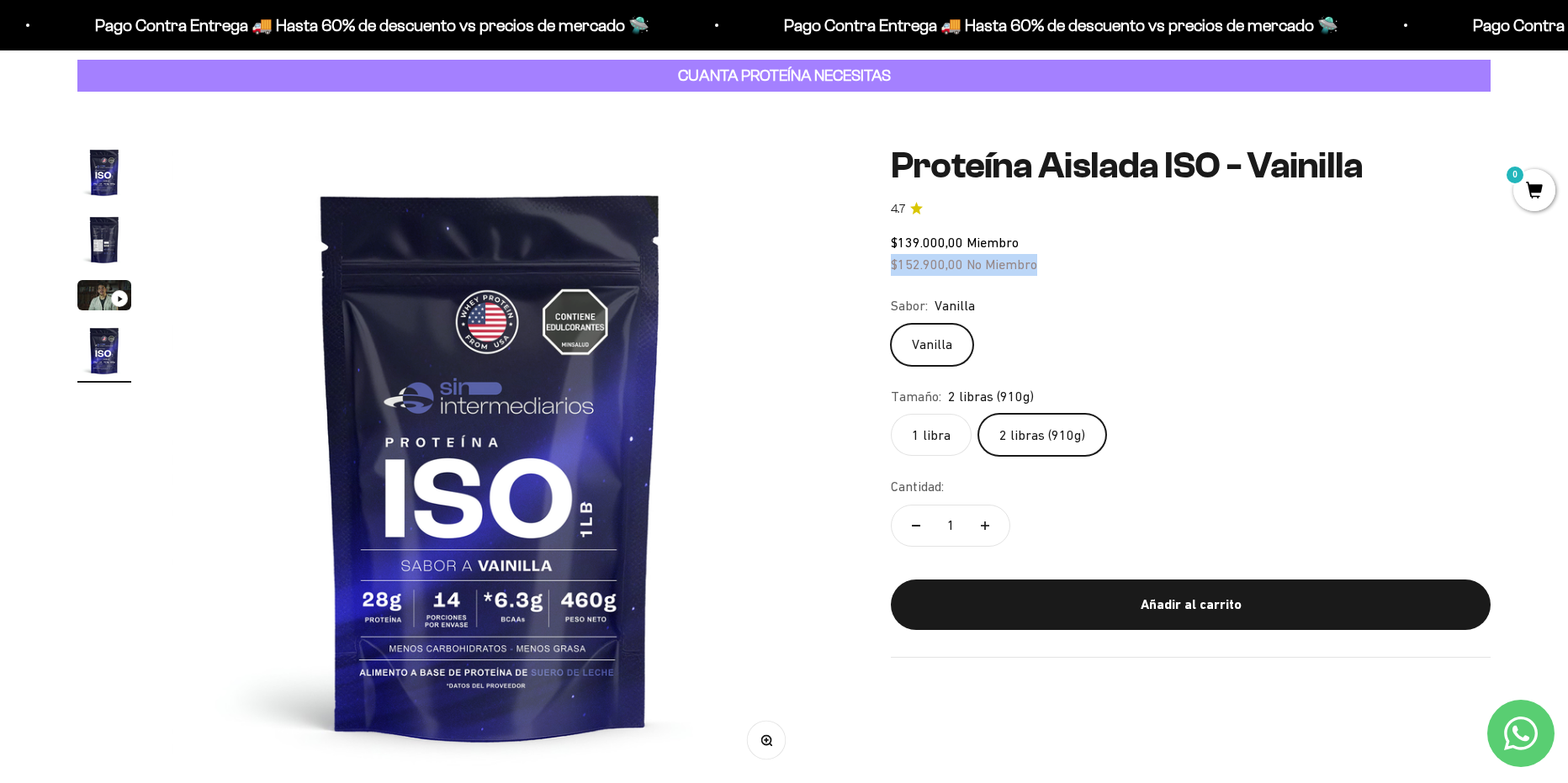
drag, startPoint x: 870, startPoint y: 264, endPoint x: 1109, endPoint y: 267, distance: 239.0
click at [1109, 267] on div "Zoom Ir al artículo 1 Ir al artículo 2 Ir al artículo 3 Ir al artículo 4 Proteí…" at bounding box center [784, 464] width 1413 height 638
click at [1242, 369] on variant-picker "Sabor: Vanilla Vanilla Tamaño: 2 libras (910g) 1 libra 2 libras (910g)" at bounding box center [1191, 376] width 600 height 161
click at [97, 246] on img "Ir al artículo 2" at bounding box center [105, 240] width 54 height 54
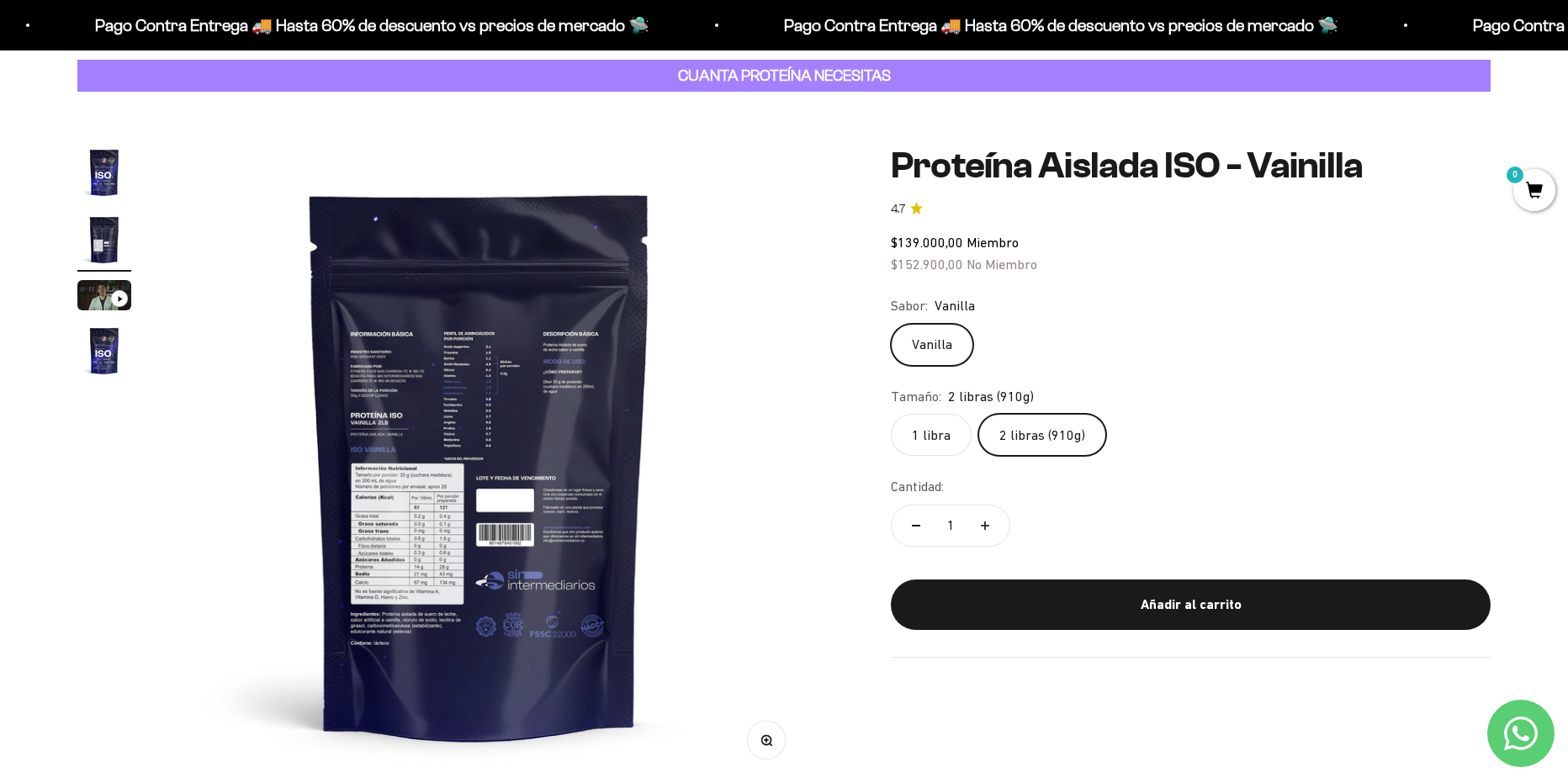
scroll to position [0, 658]
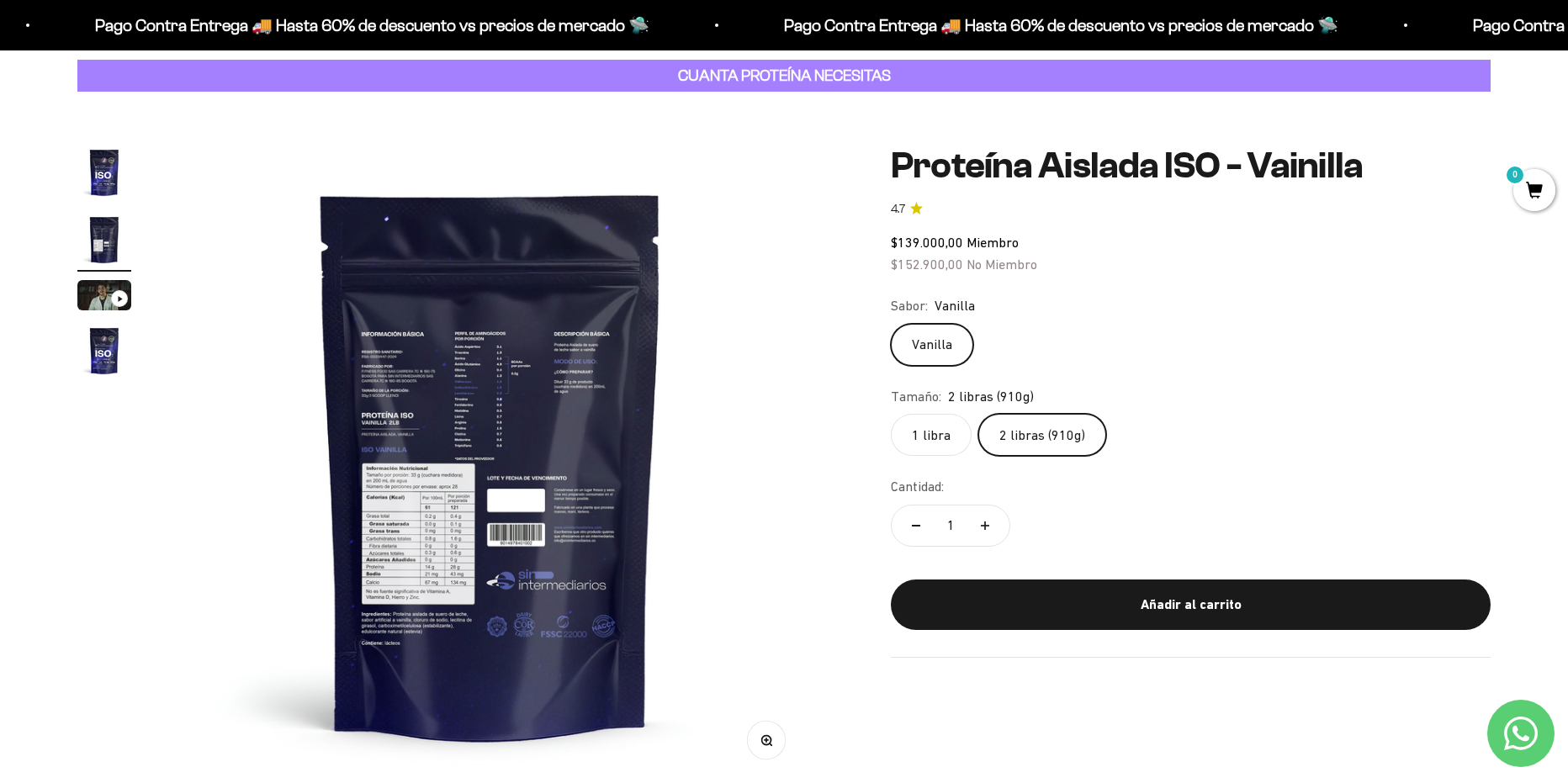
click at [772, 748] on button "Zoom" at bounding box center [766, 739] width 38 height 38
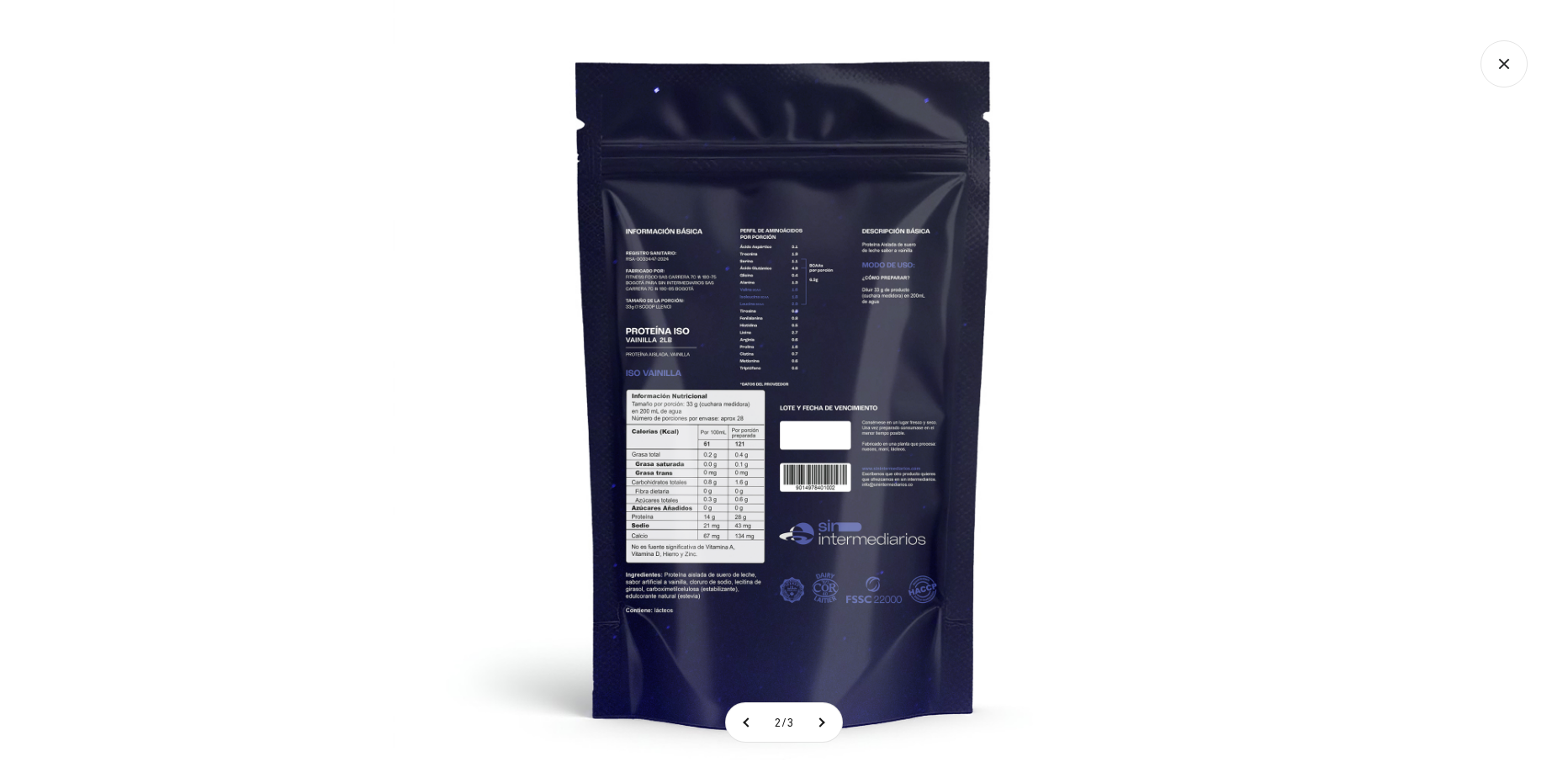
click at [692, 273] on img at bounding box center [784, 391] width 783 height 783
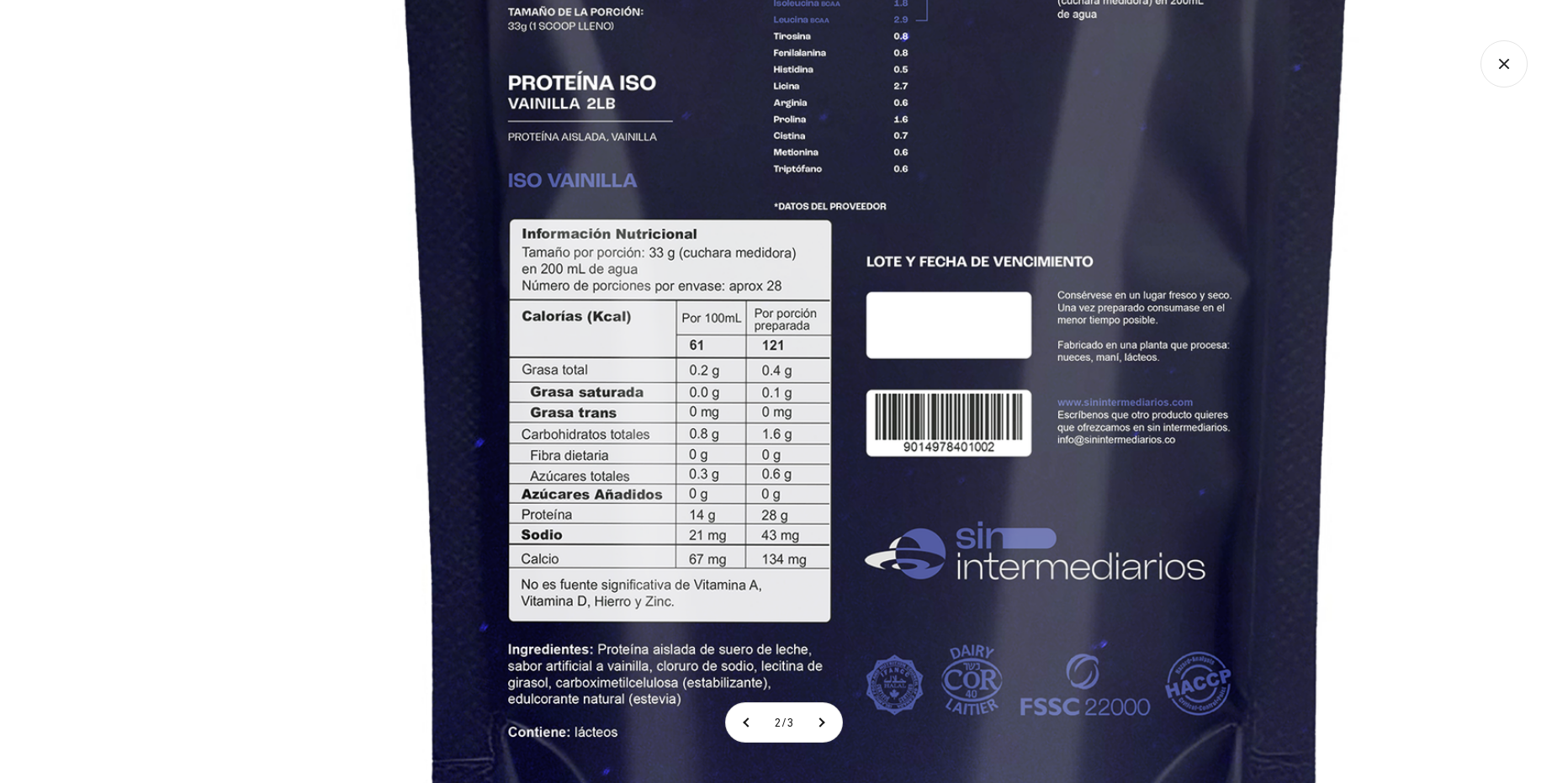
click at [765, 157] on img at bounding box center [876, 223] width 1821 height 1821
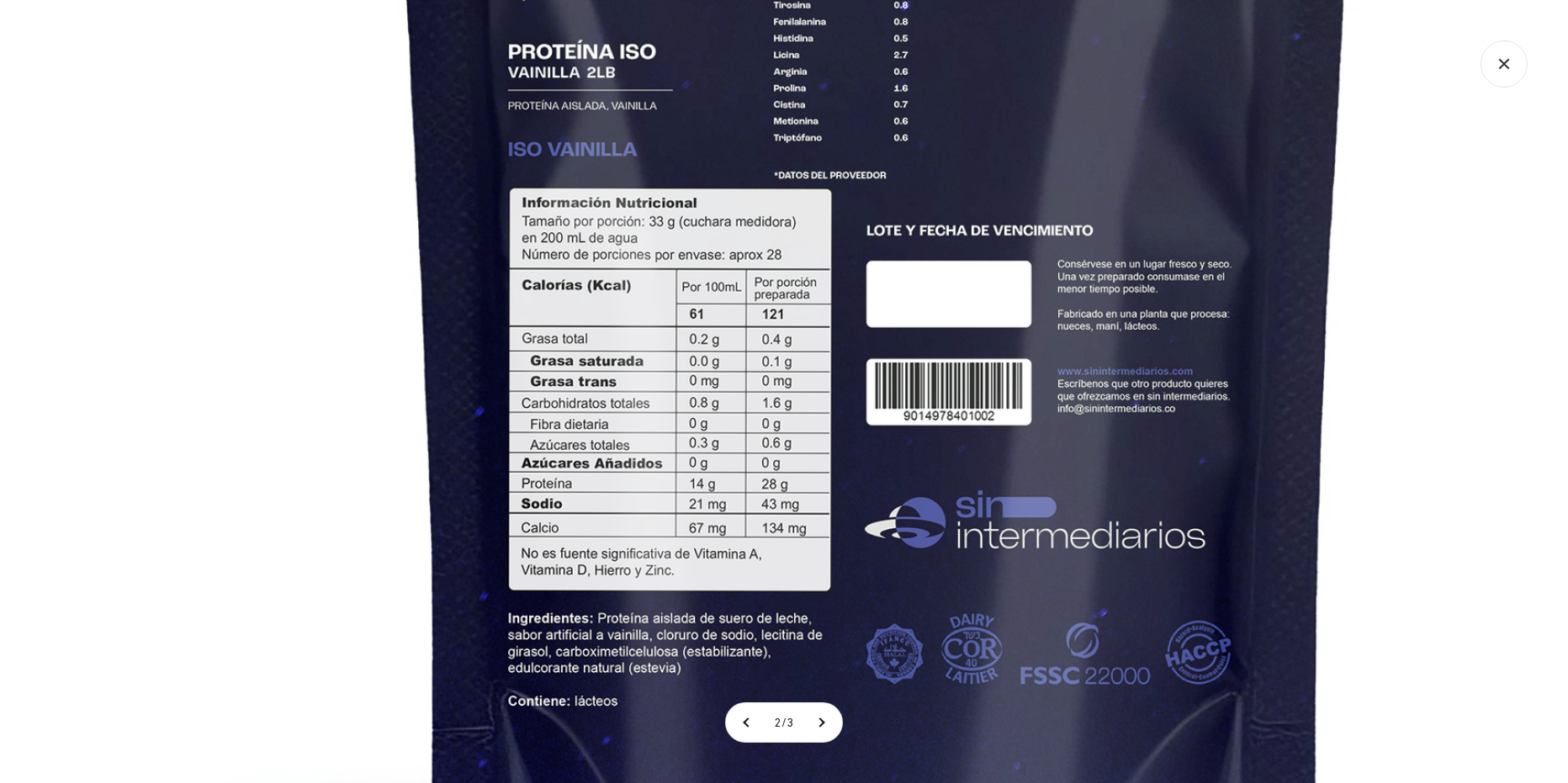
click at [723, 226] on img at bounding box center [876, 192] width 1821 height 1821
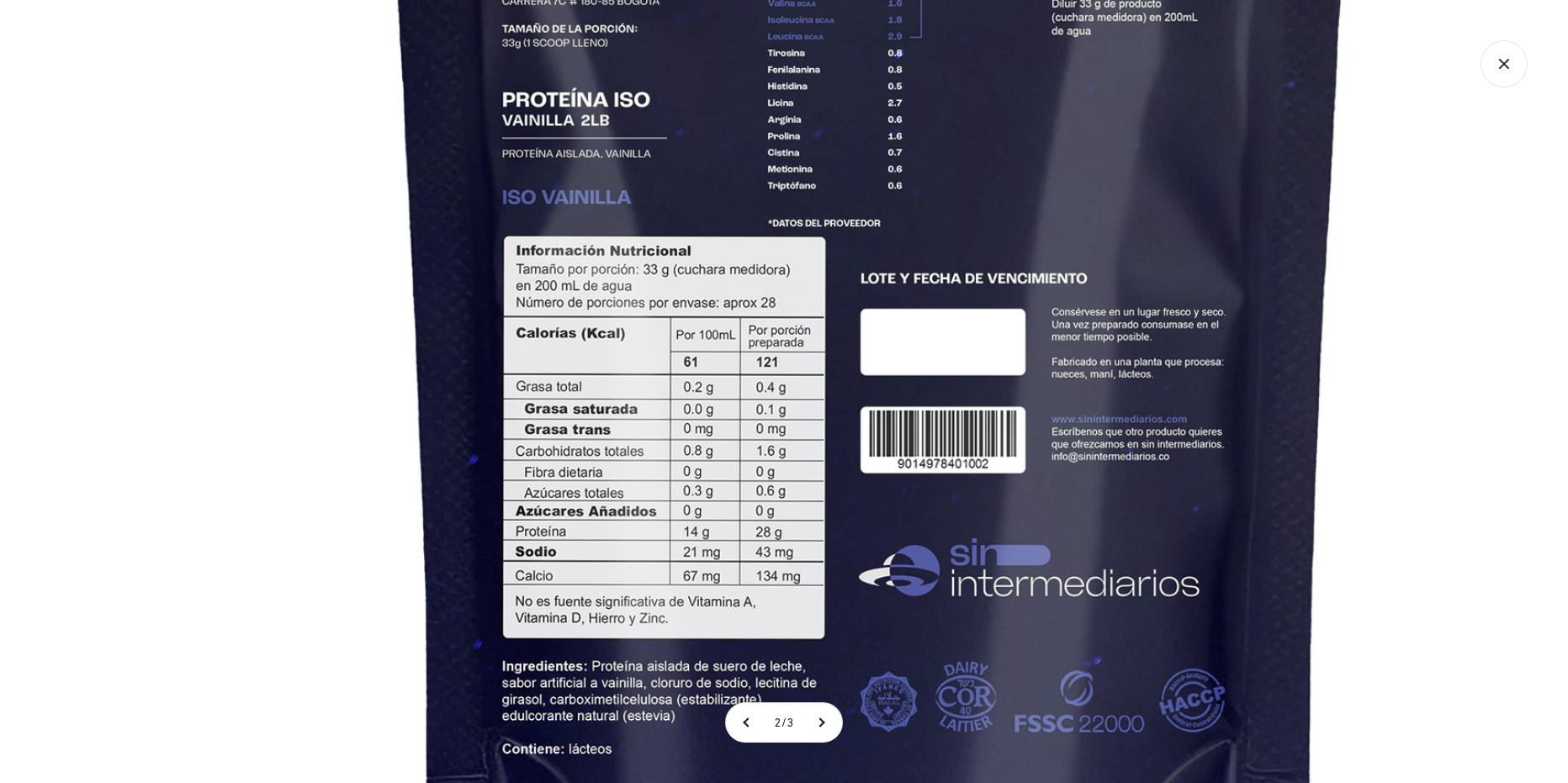
click at [826, 227] on img at bounding box center [870, 240] width 1821 height 1821
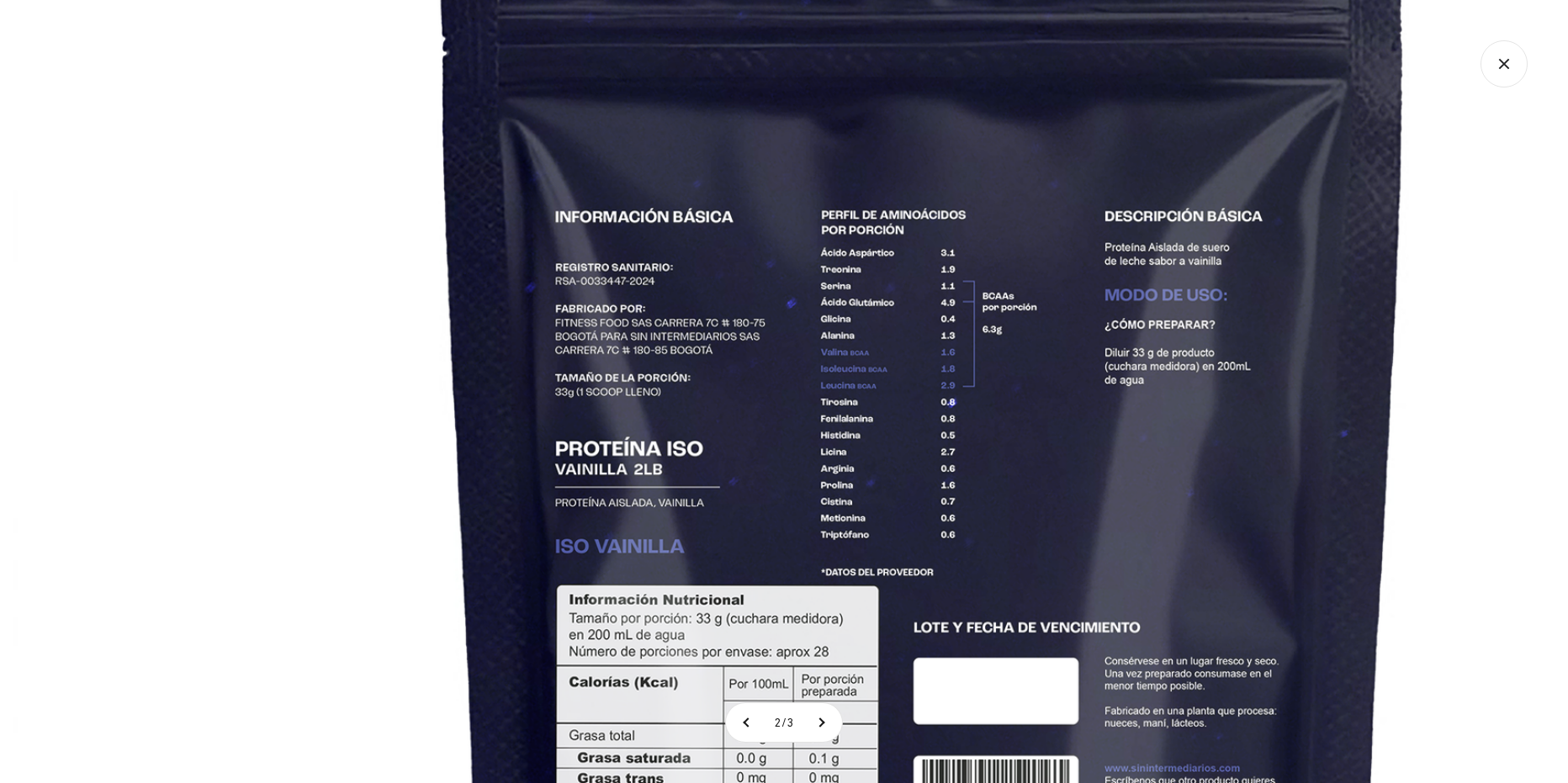
click at [979, 593] on img at bounding box center [923, 588] width 1821 height 1821
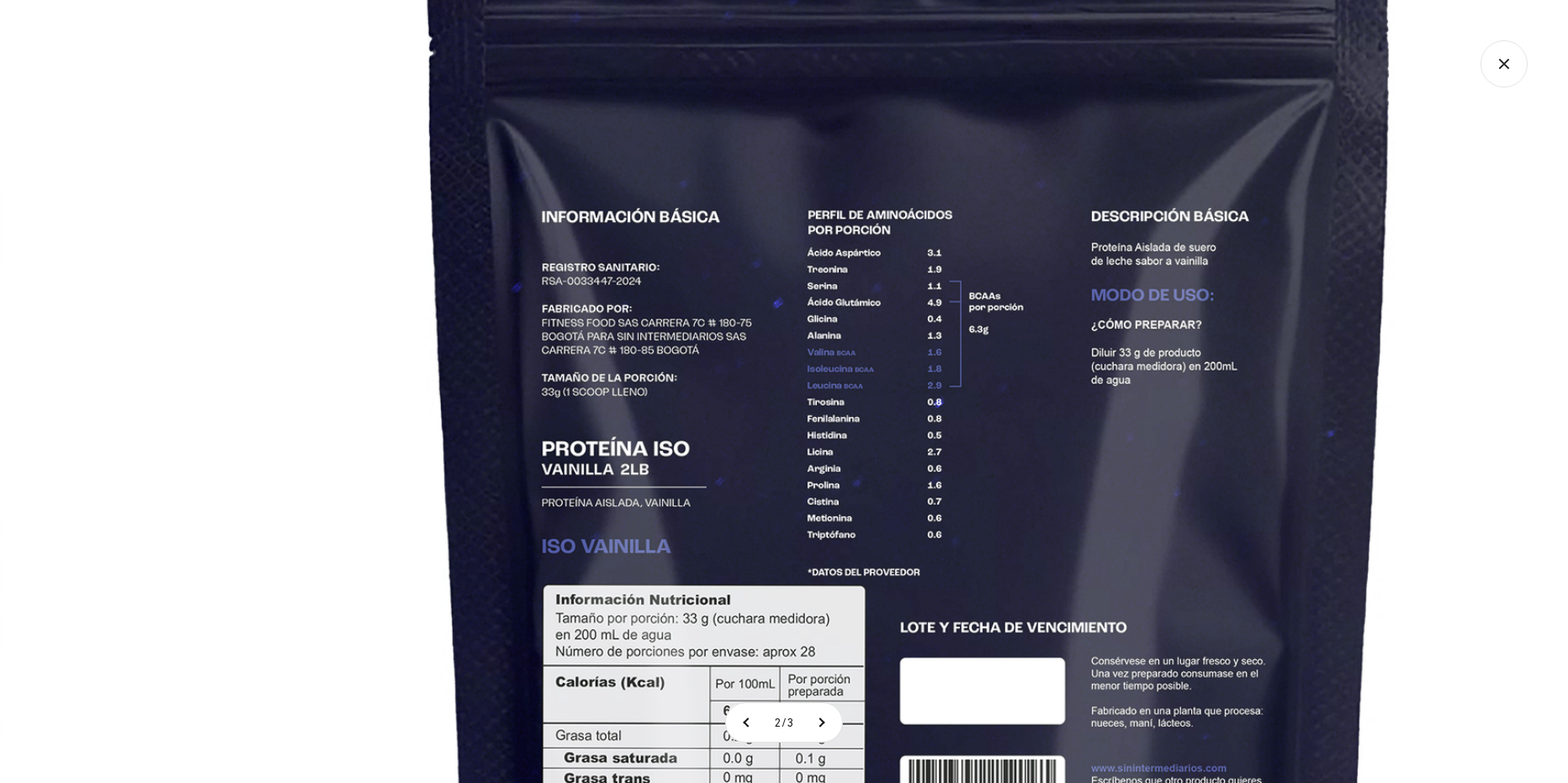
click at [899, 317] on img at bounding box center [910, 588] width 1821 height 1821
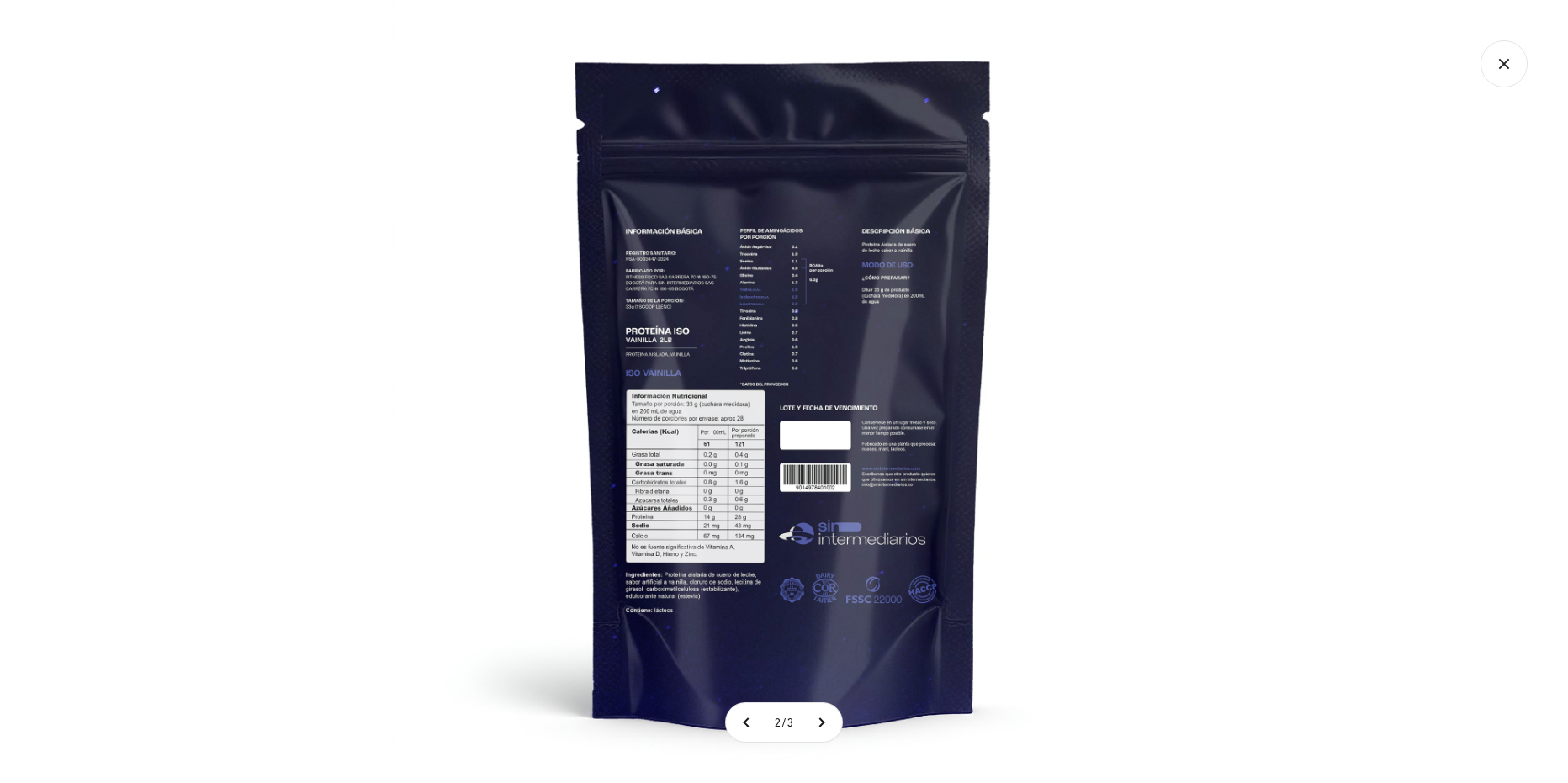
click at [1257, 100] on div at bounding box center [784, 391] width 1568 height 783
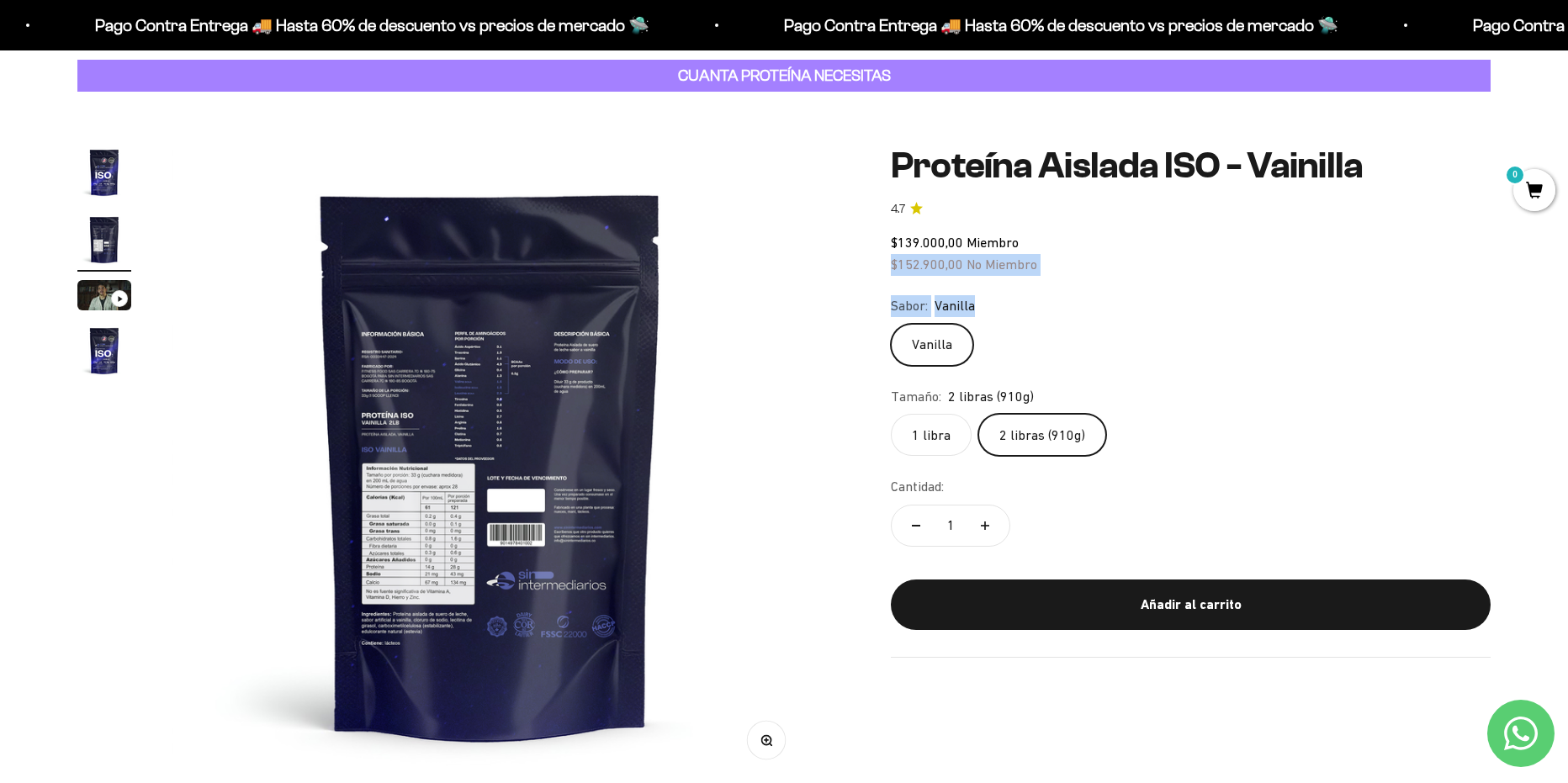
drag, startPoint x: 889, startPoint y: 266, endPoint x: 1096, endPoint y: 280, distance: 207.5
click at [1096, 280] on div "Zoom Ir al artículo 1 Ir al artículo 2 Ir al artículo 3 Ir al artículo 4 Proteí…" at bounding box center [784, 464] width 1413 height 638
click at [1194, 311] on div "Sabor: Vanilla" at bounding box center [1191, 306] width 600 height 22
click at [94, 179] on img "Ir al artículo 1" at bounding box center [105, 172] width 54 height 54
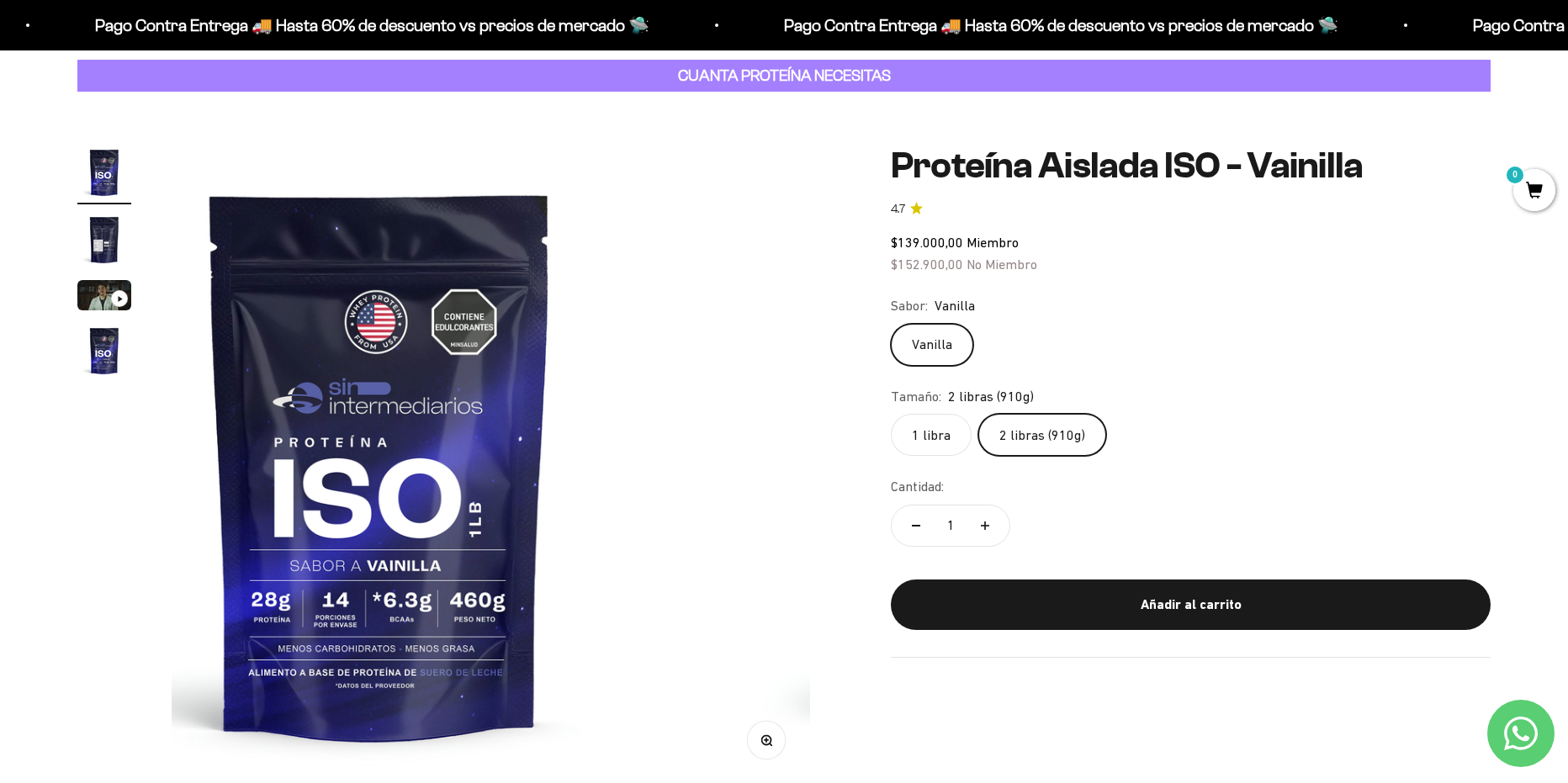
scroll to position [0, 0]
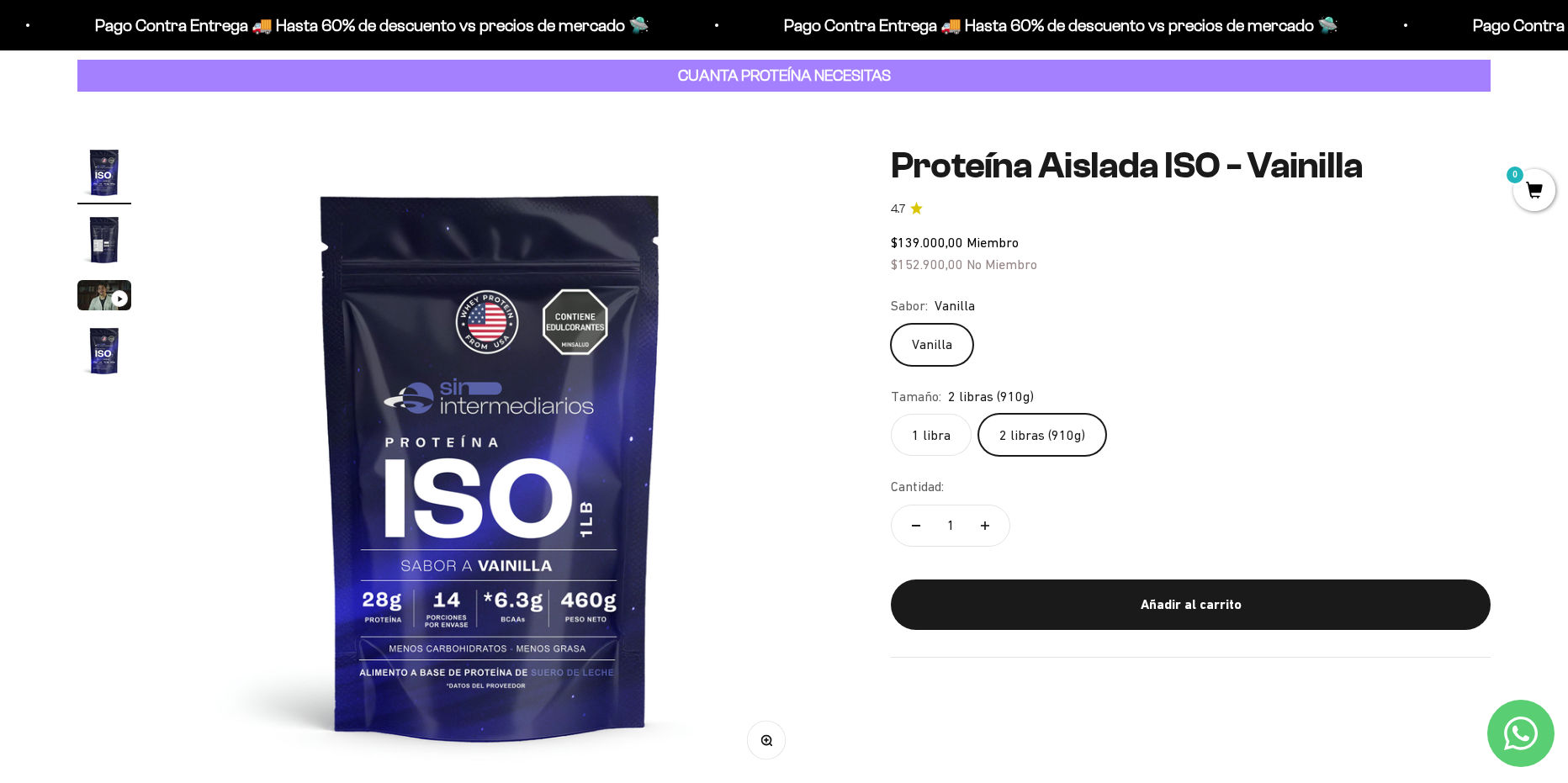
click at [106, 245] on img "Ir al artículo 2" at bounding box center [105, 240] width 54 height 54
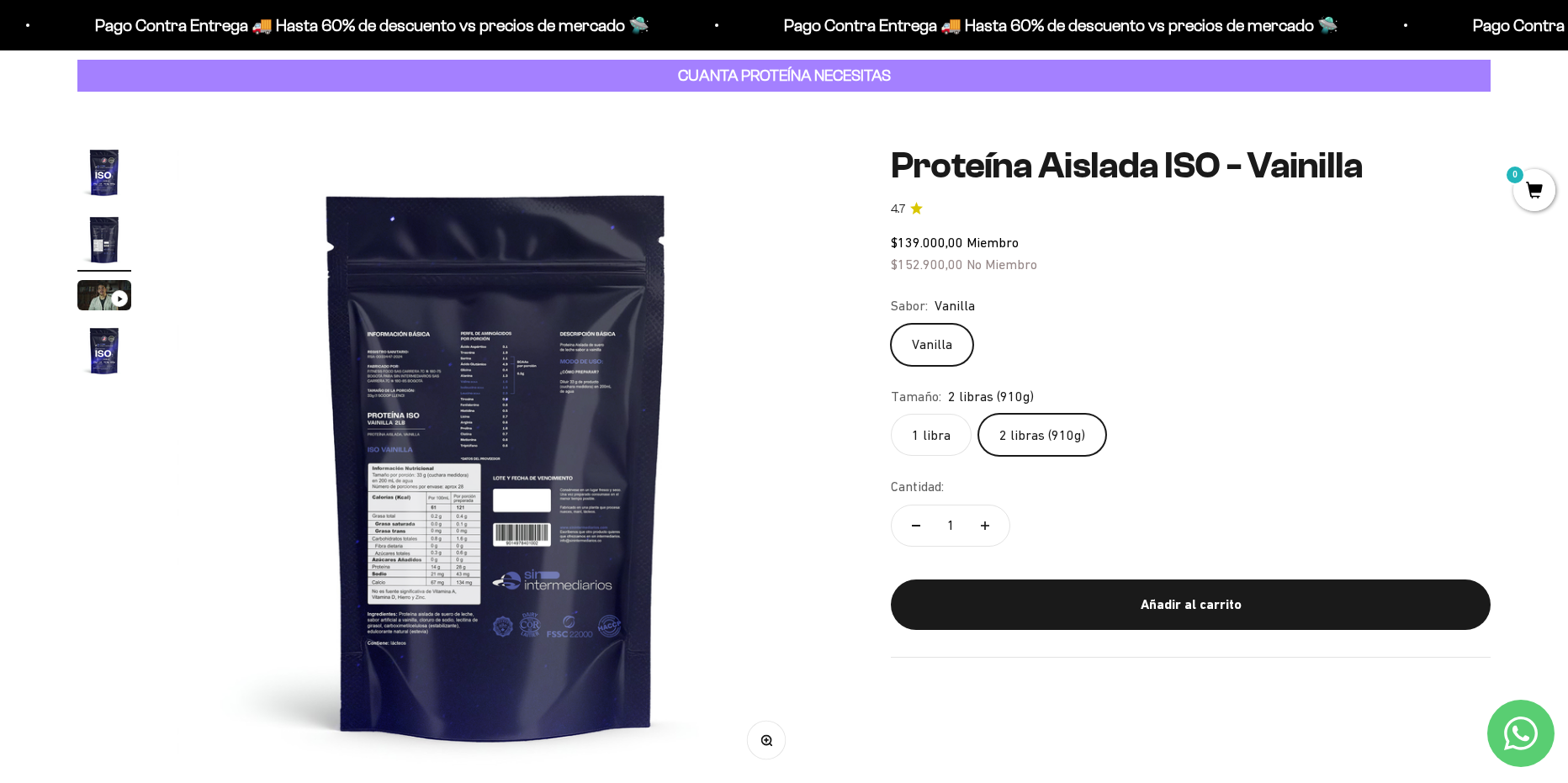
scroll to position [0, 658]
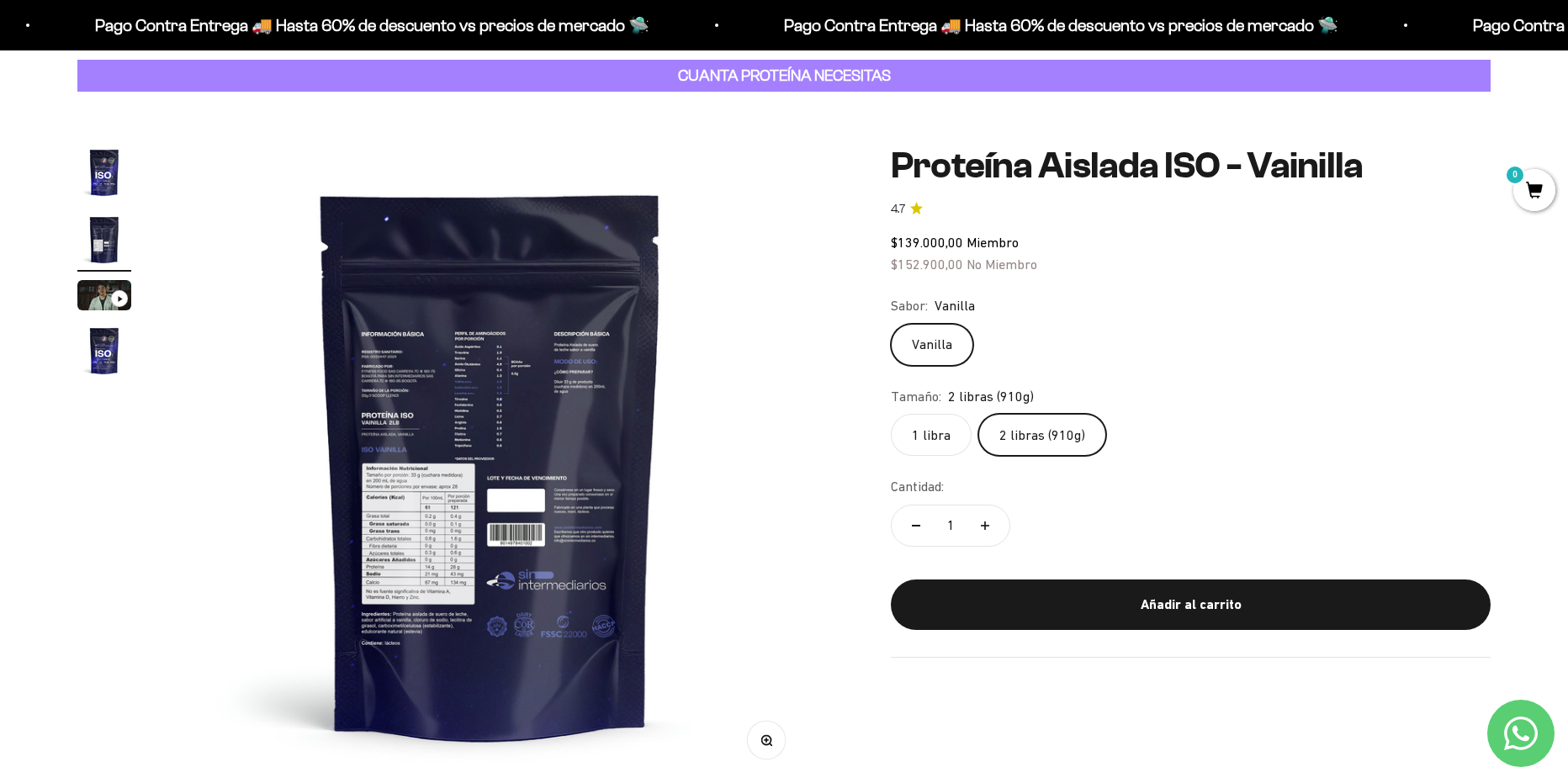
click at [767, 750] on button "Zoom" at bounding box center [766, 739] width 38 height 38
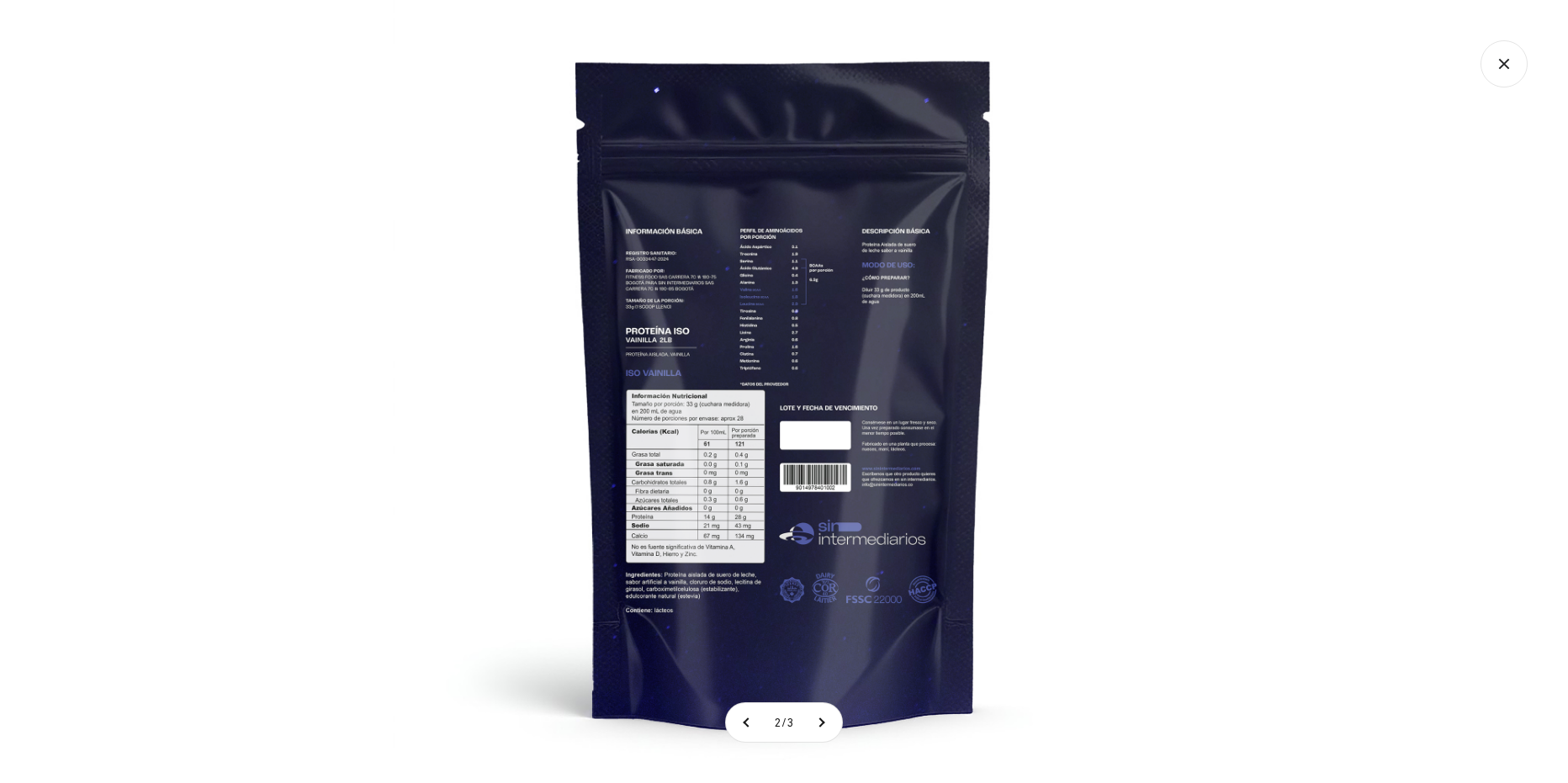
click at [721, 434] on img at bounding box center [784, 391] width 783 height 783
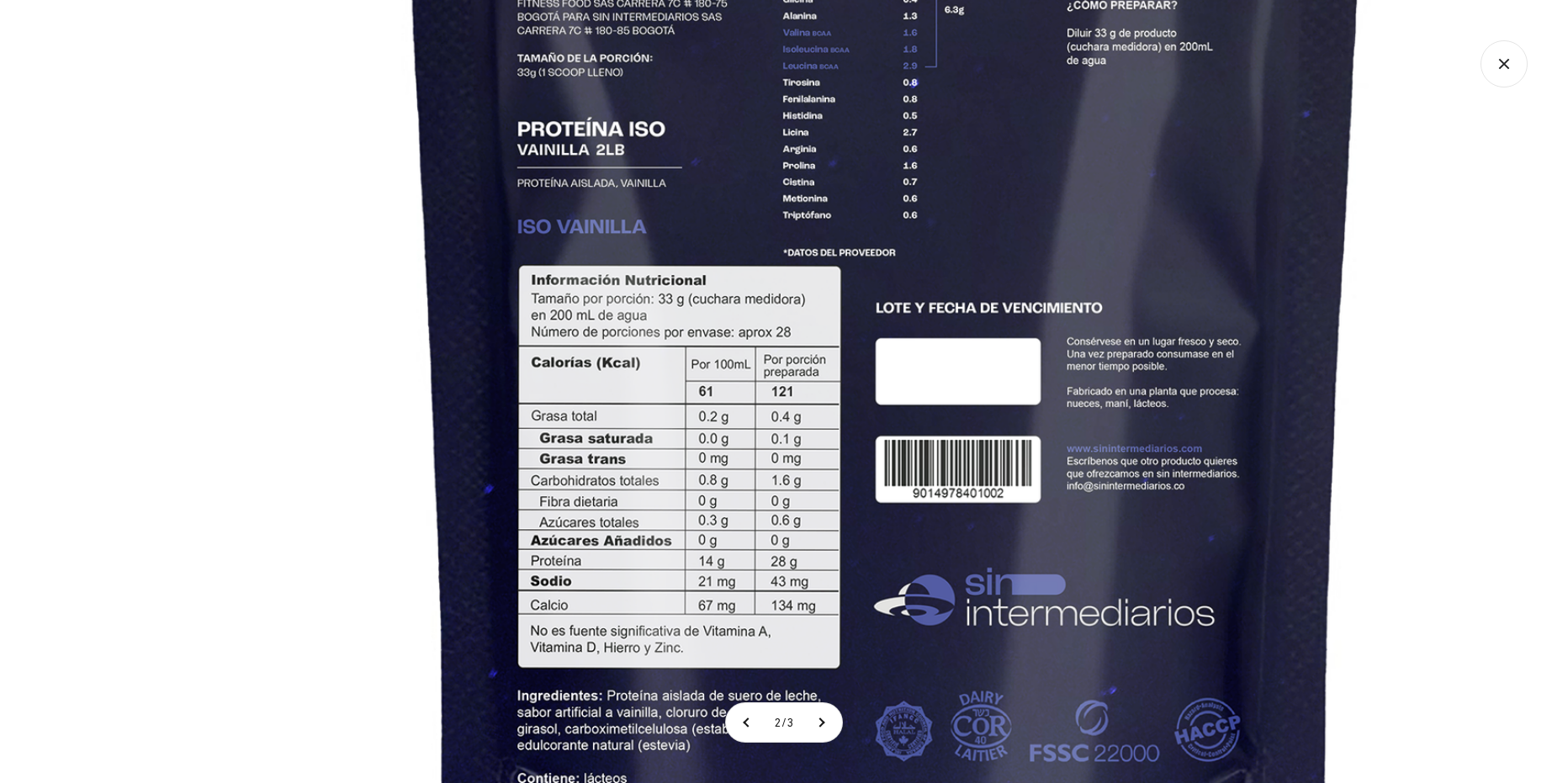
click at [830, 454] on img at bounding box center [886, 269] width 1821 height 1821
click at [1202, 343] on img at bounding box center [886, 269] width 1821 height 1821
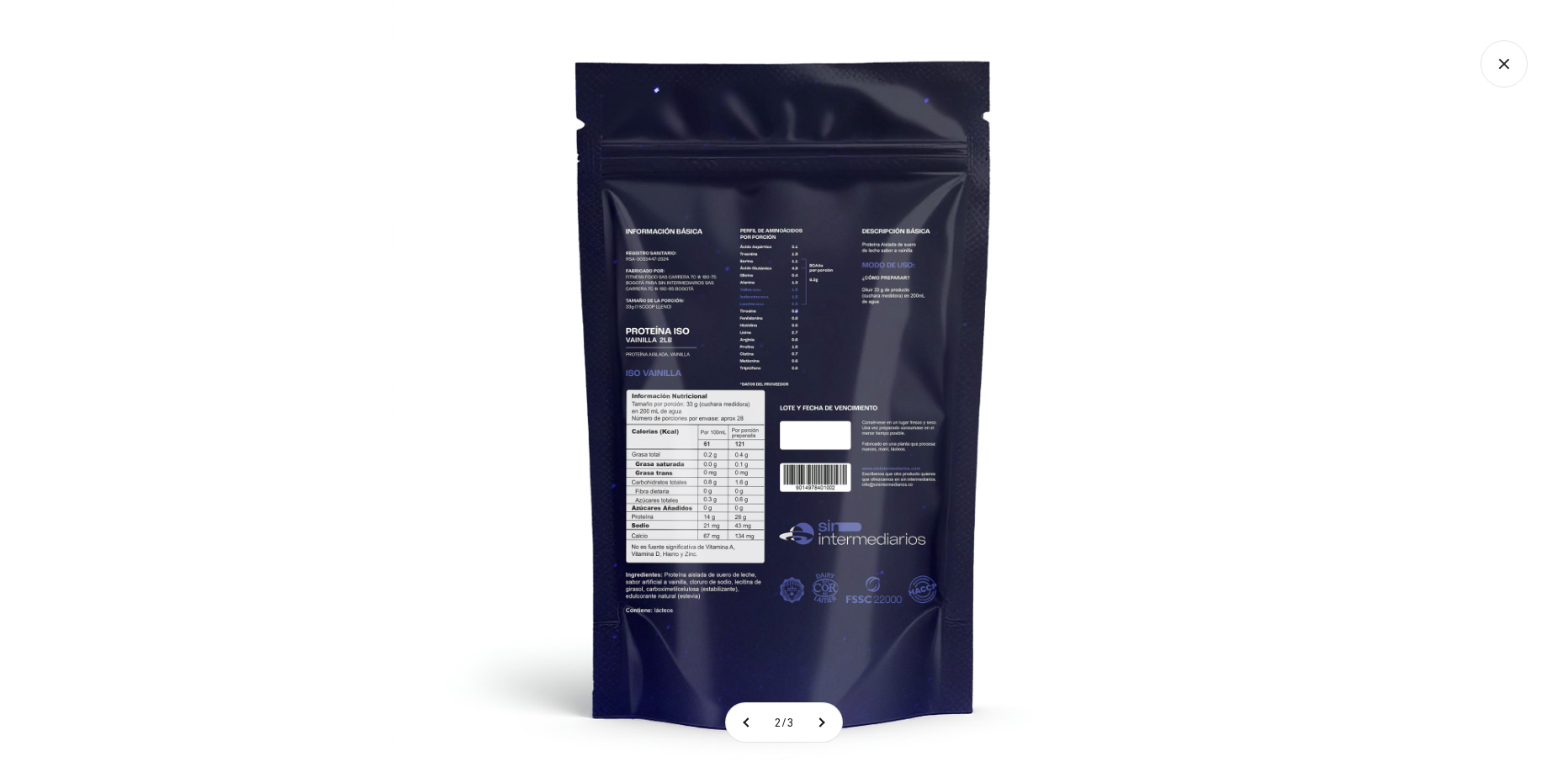
click at [1375, 297] on div at bounding box center [784, 391] width 1568 height 783
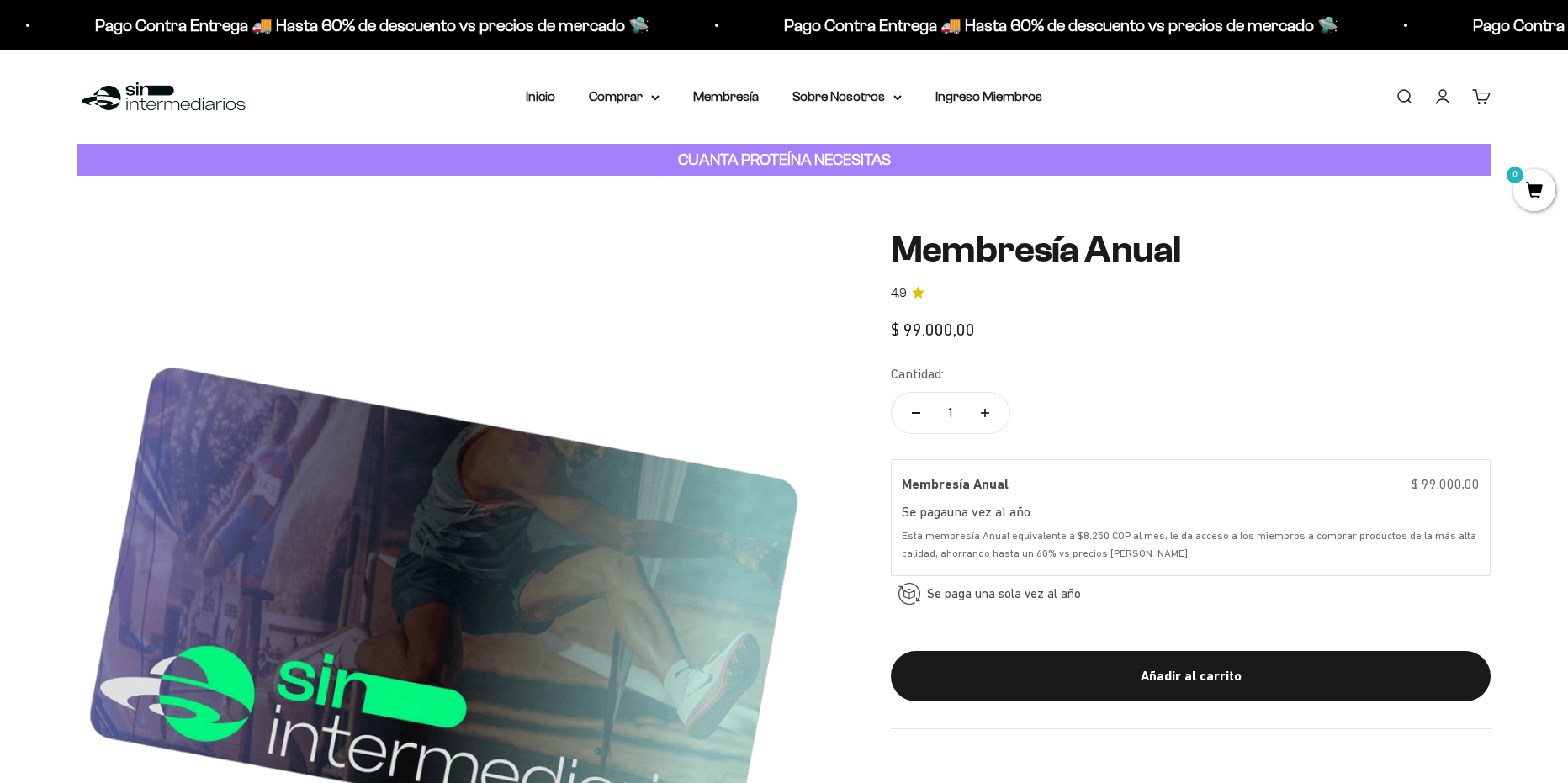
click at [1240, 335] on div "$ 99.000,00" at bounding box center [1191, 330] width 600 height 27
drag, startPoint x: 987, startPoint y: 330, endPoint x: 895, endPoint y: 336, distance: 92.2
click at [895, 336] on div "$ 99.000,00" at bounding box center [1191, 330] width 600 height 27
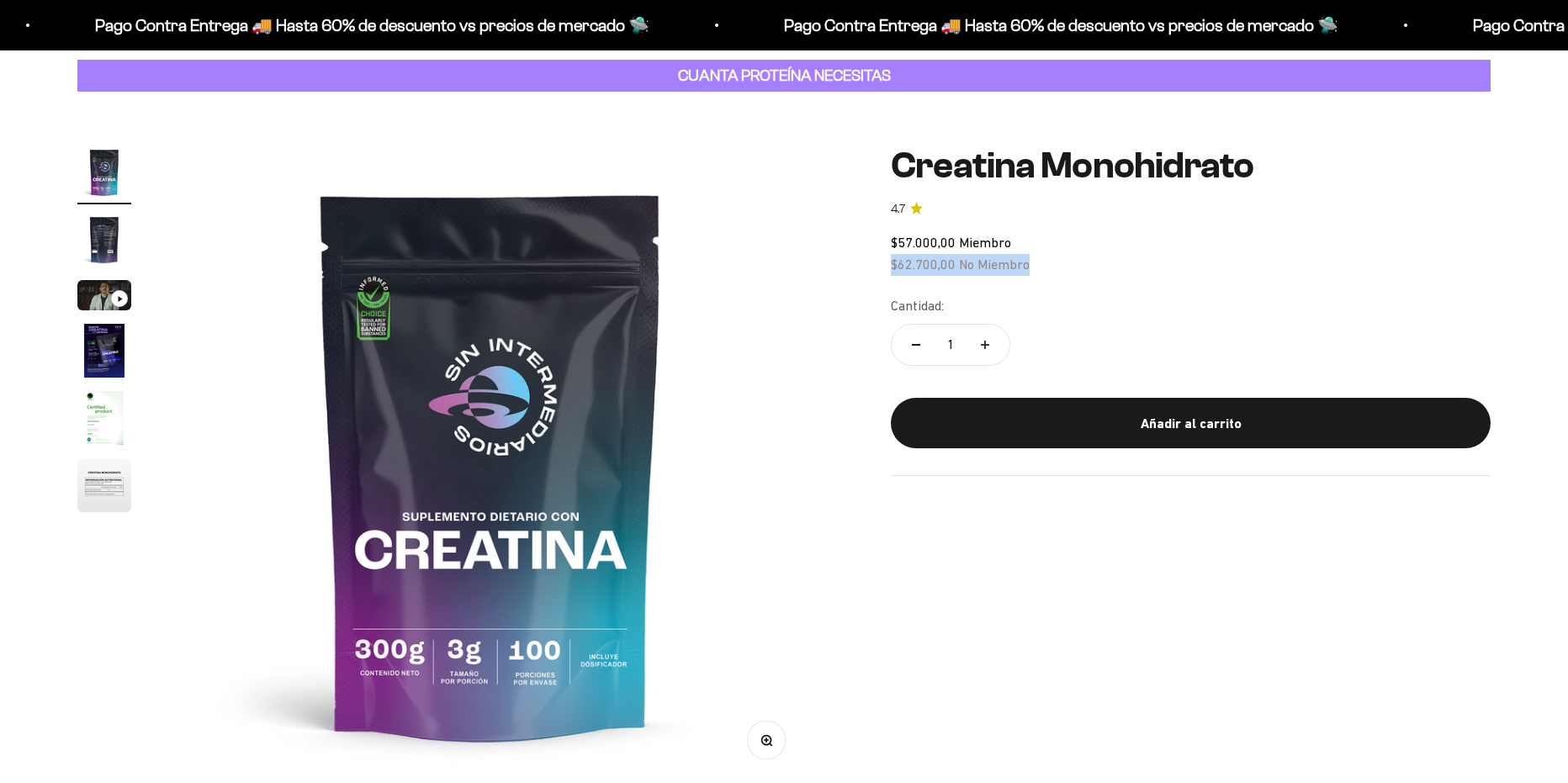
drag, startPoint x: 886, startPoint y: 269, endPoint x: 1071, endPoint y: 272, distance: 185.0
click at [1071, 272] on div "Zoom Ir al artículo 1 Ir al artículo 2 Ir al artículo 3 Ir al artículo 4 Ir al …" at bounding box center [784, 464] width 1413 height 638
click at [1232, 553] on div "Zoom Ir al artículo 1 Ir al artículo 2 Ir al artículo 3 Ir al artículo 4 Ir al …" at bounding box center [784, 464] width 1413 height 638
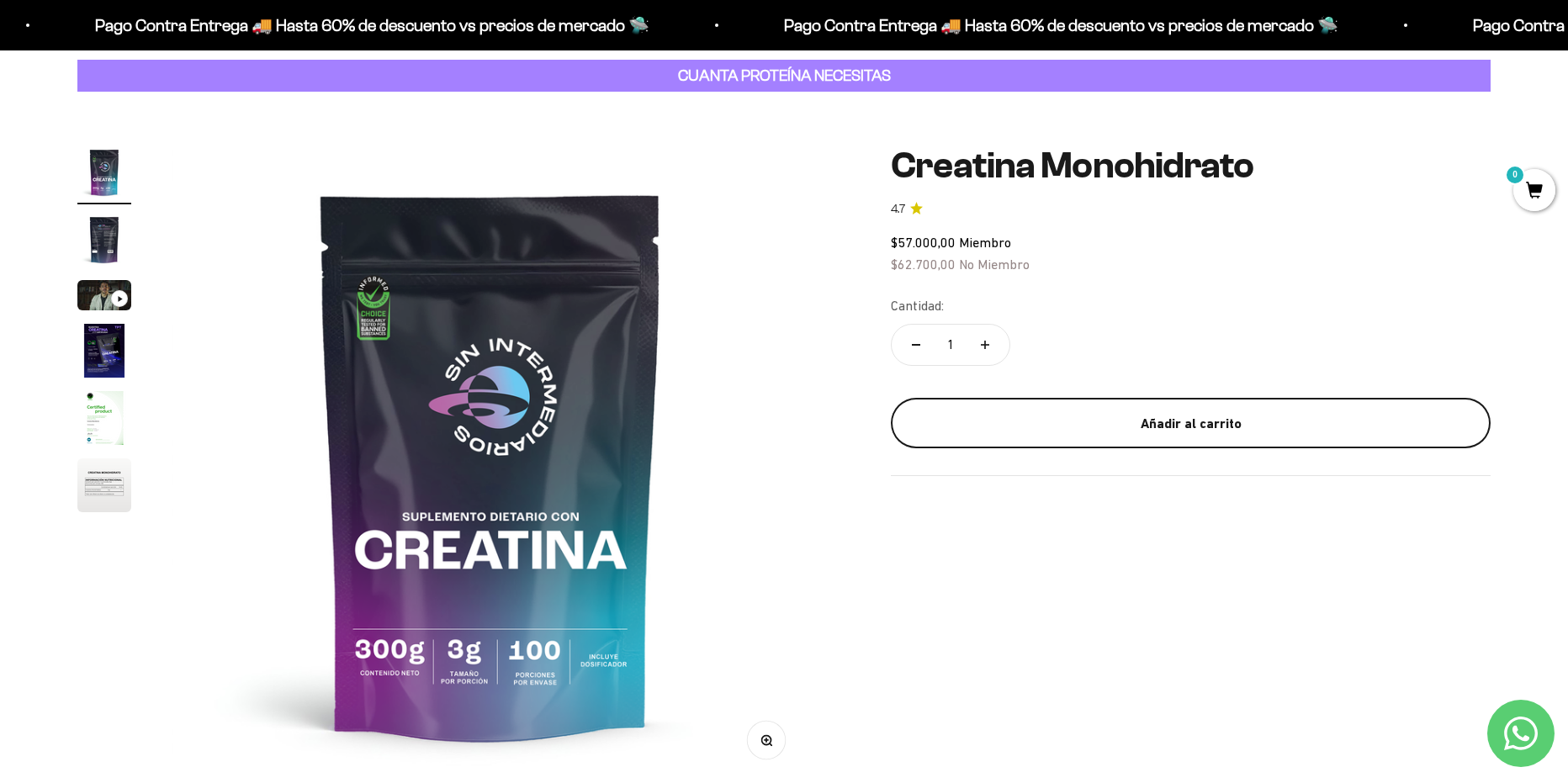
click at [1161, 428] on div "Añadir al carrito" at bounding box center [1191, 424] width 532 height 22
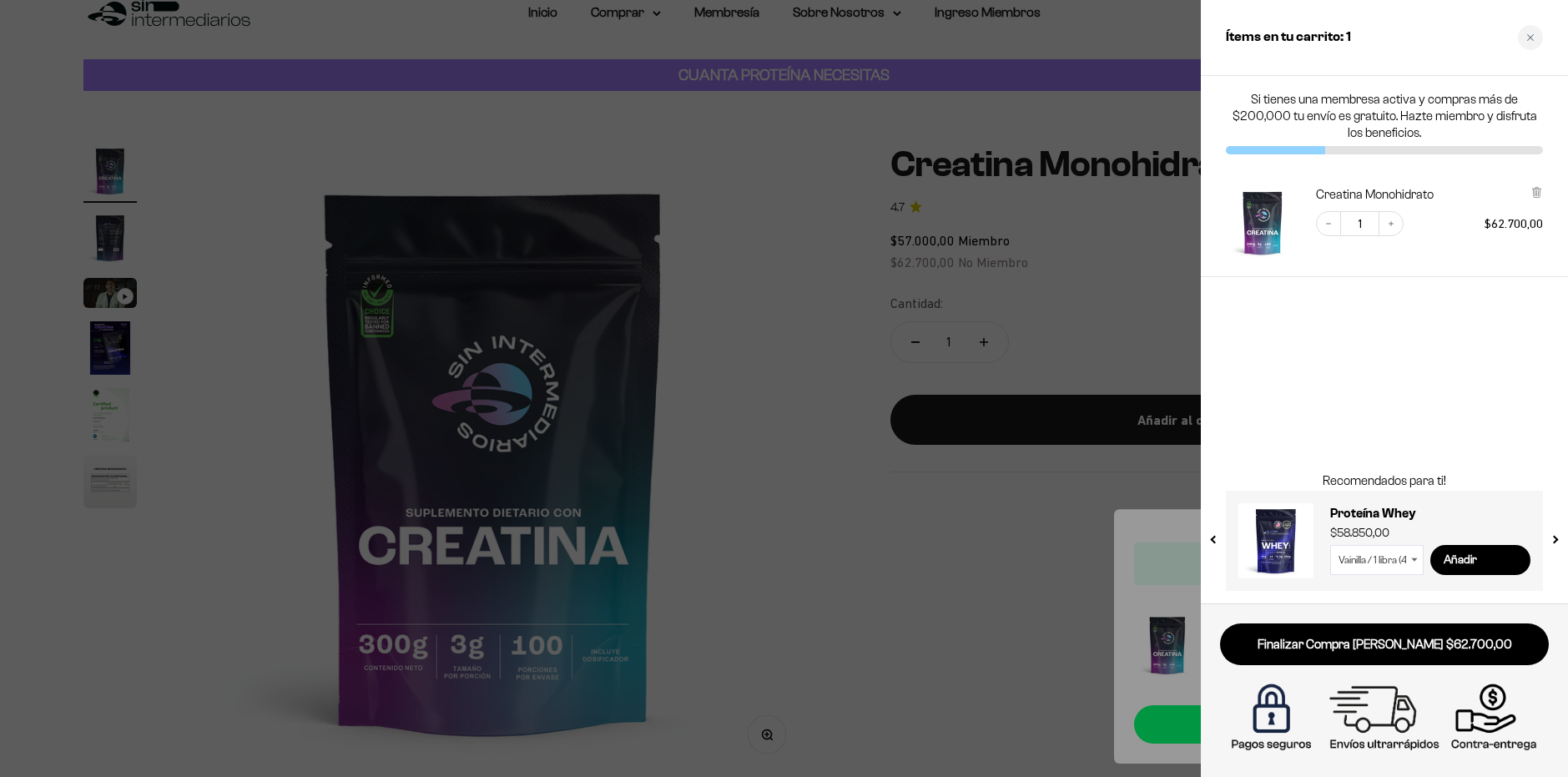
click at [1404, 556] on select "Vainilla / 1 libra (460g) Vainilla / 2 libras (910g) Vainilla / 5 libras (2280g…" at bounding box center [1376, 559] width 93 height 30
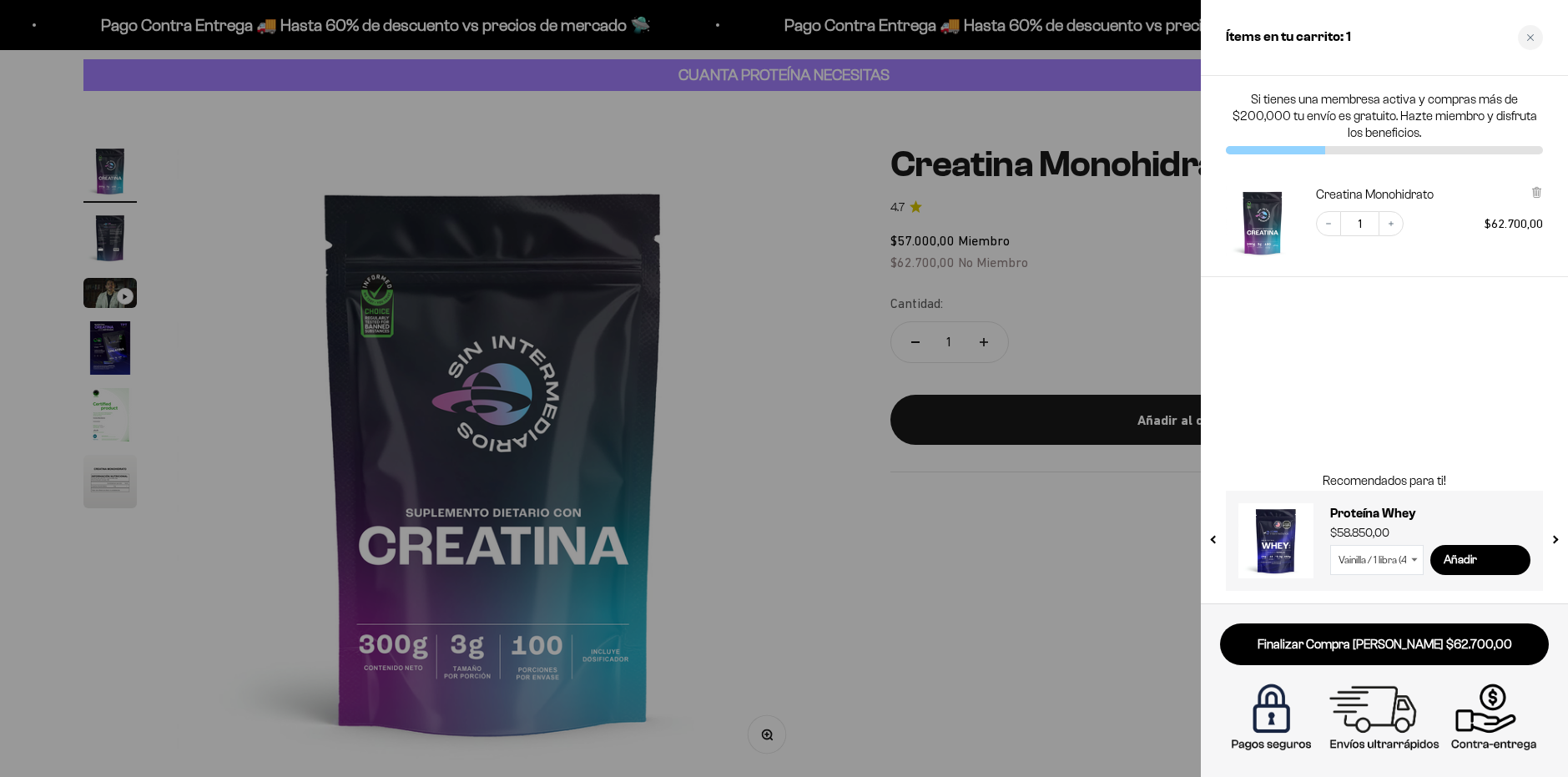
click at [1410, 561] on select "Vainilla / 1 libra (460g) Vainilla / 2 libras (910g) Vainilla / 5 libras (2280g…" at bounding box center [1376, 559] width 93 height 30
click at [1411, 558] on icon at bounding box center [1413, 559] width 7 height 4
click at [1533, 44] on div "Close cart" at bounding box center [1530, 37] width 25 height 25
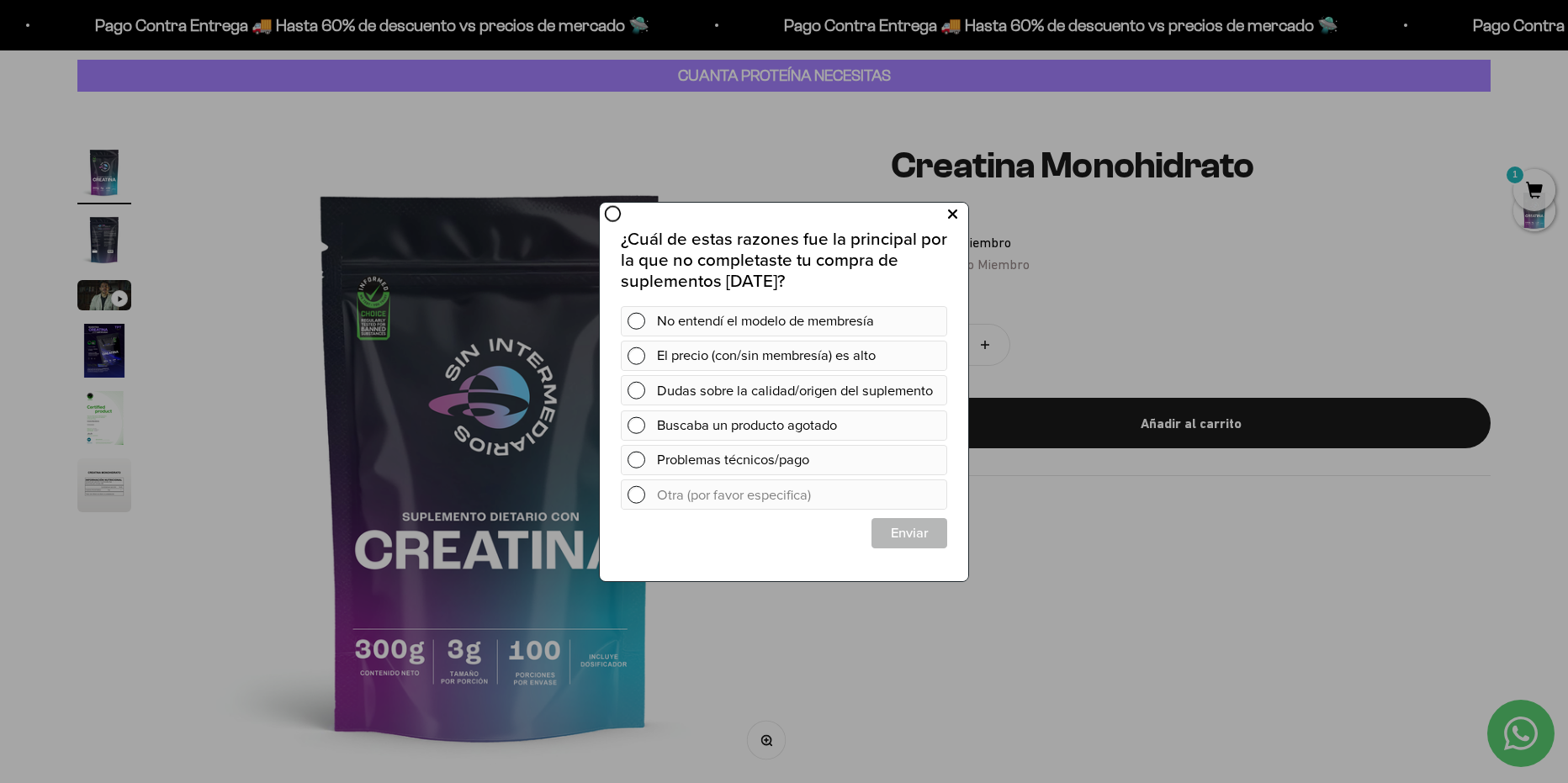
click at [957, 208] on button at bounding box center [952, 214] width 31 height 28
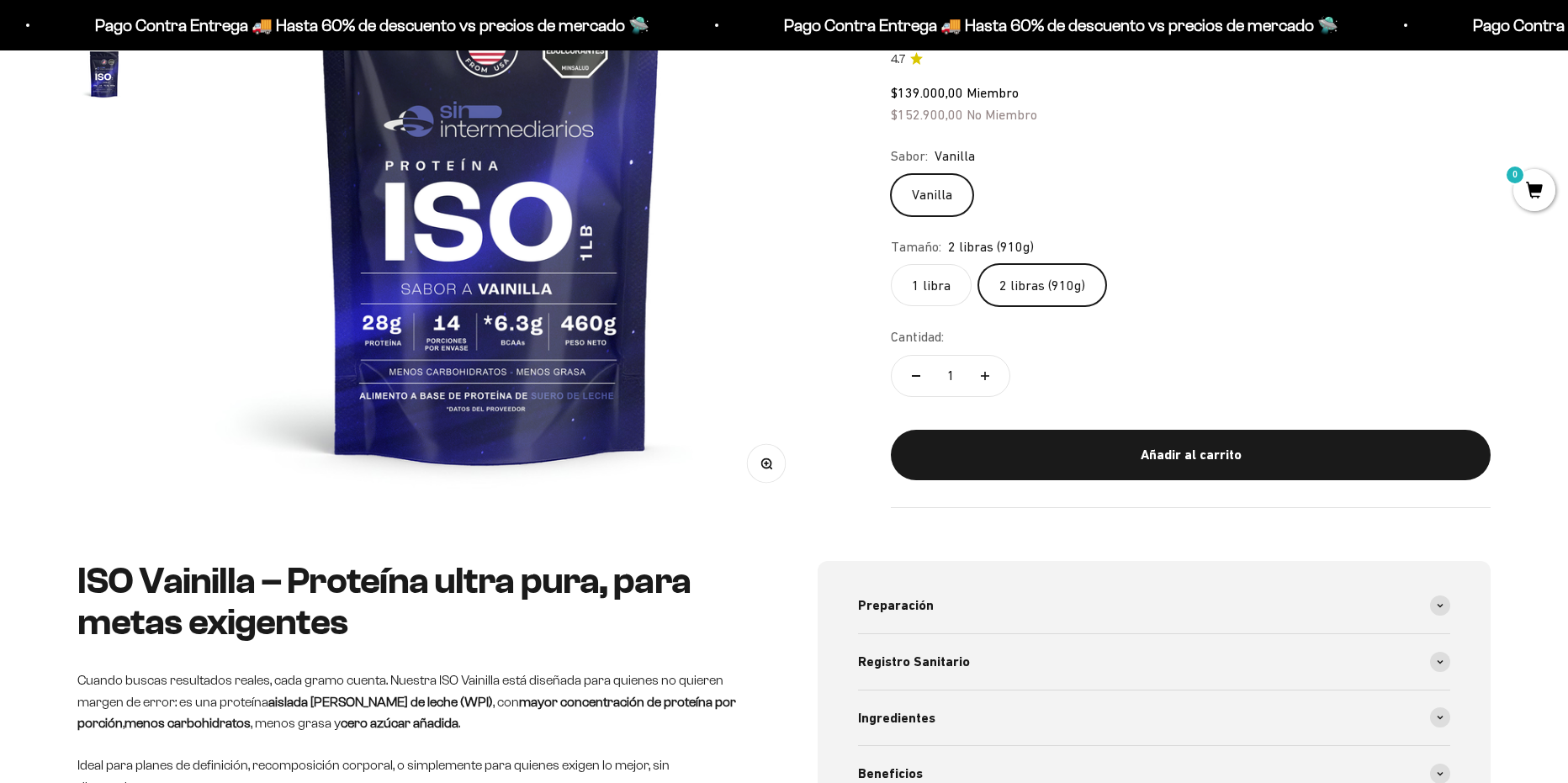
scroll to position [168, 0]
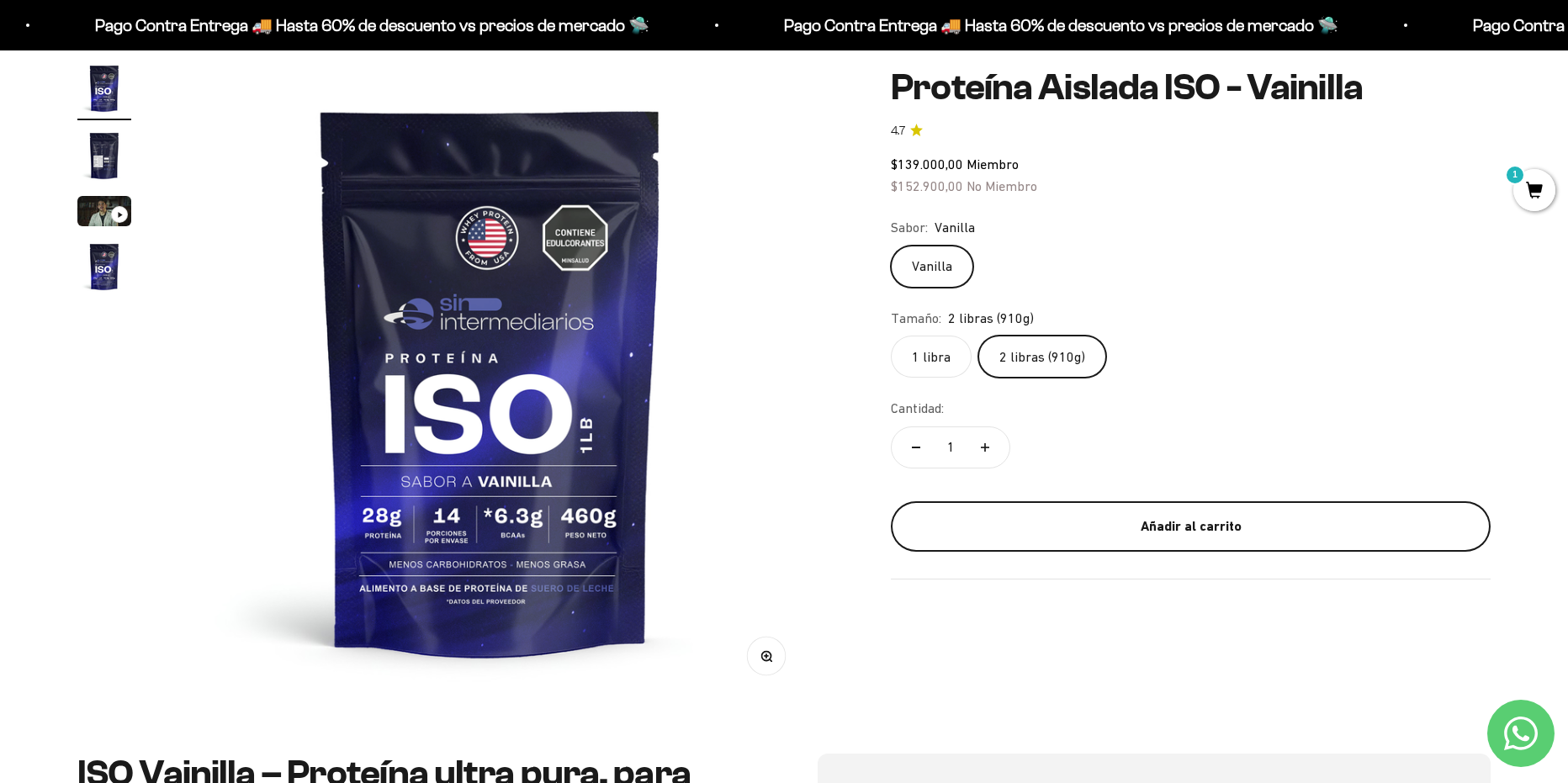
click at [1187, 513] on button "Añadir al carrito" at bounding box center [1191, 526] width 600 height 50
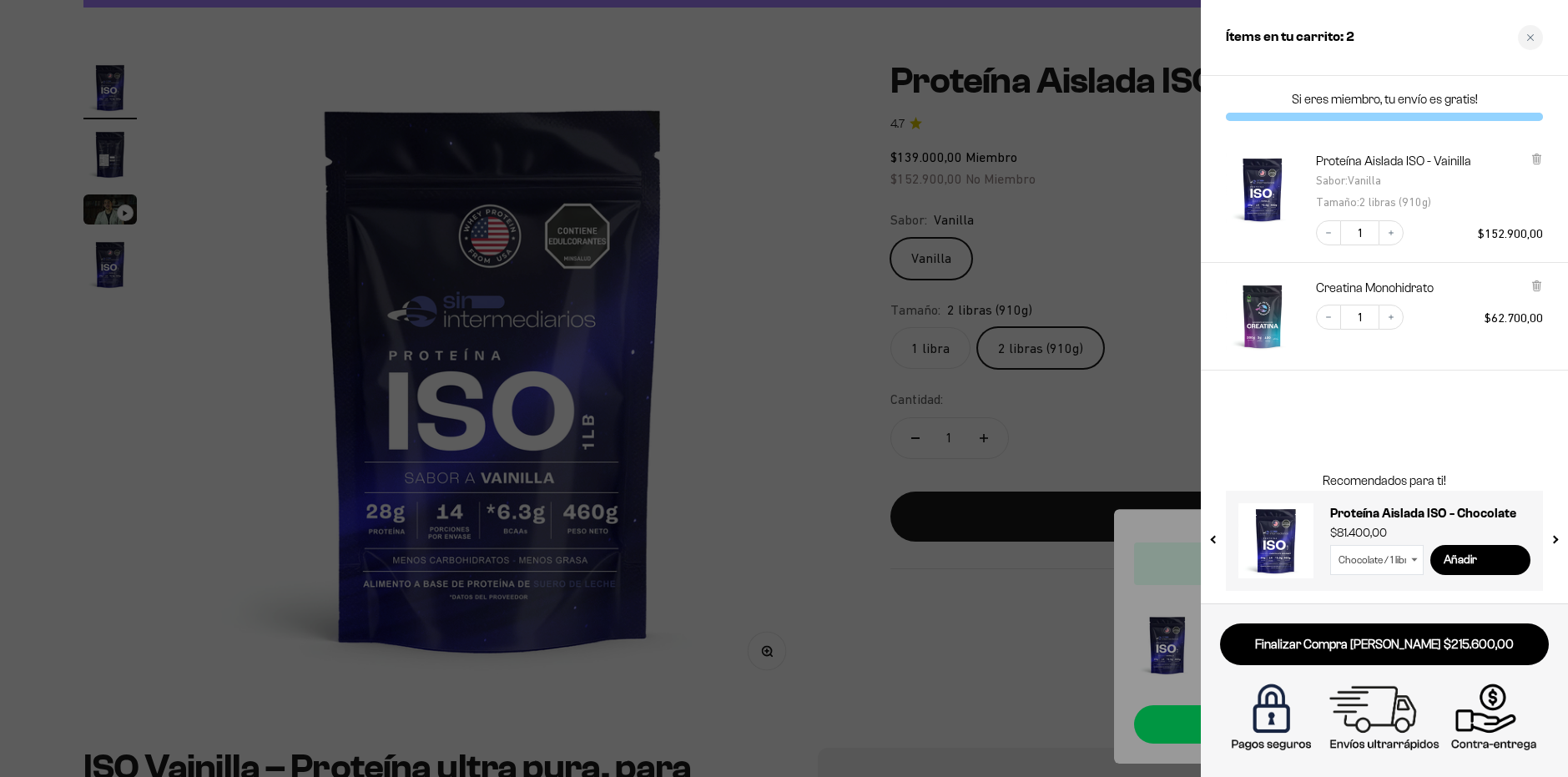
click at [1155, 321] on div at bounding box center [784, 388] width 1568 height 777
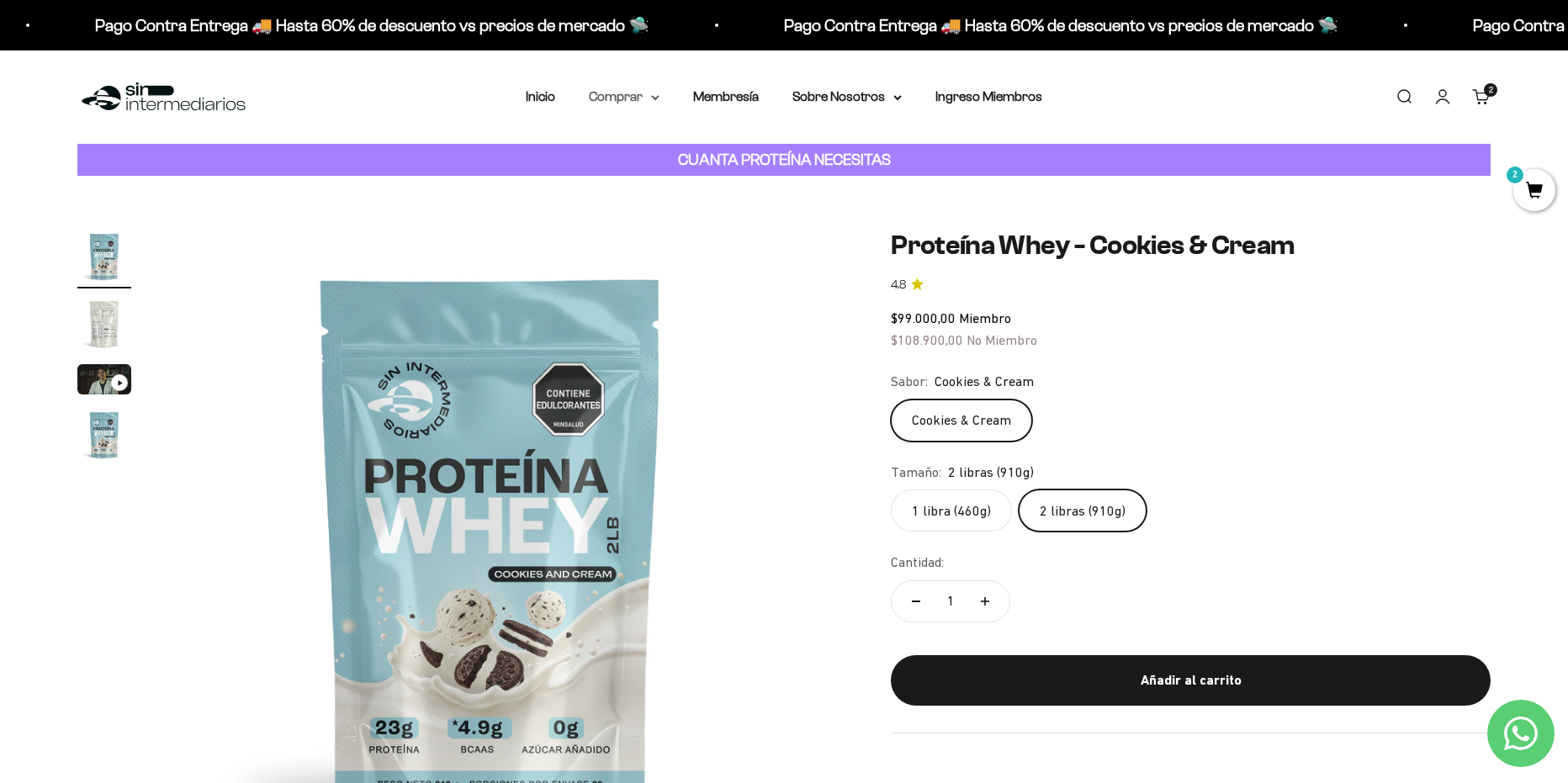
click at [632, 100] on summary "Comprar" at bounding box center [623, 97] width 71 height 22
click at [689, 151] on summary "Proteínas" at bounding box center [668, 150] width 138 height 22
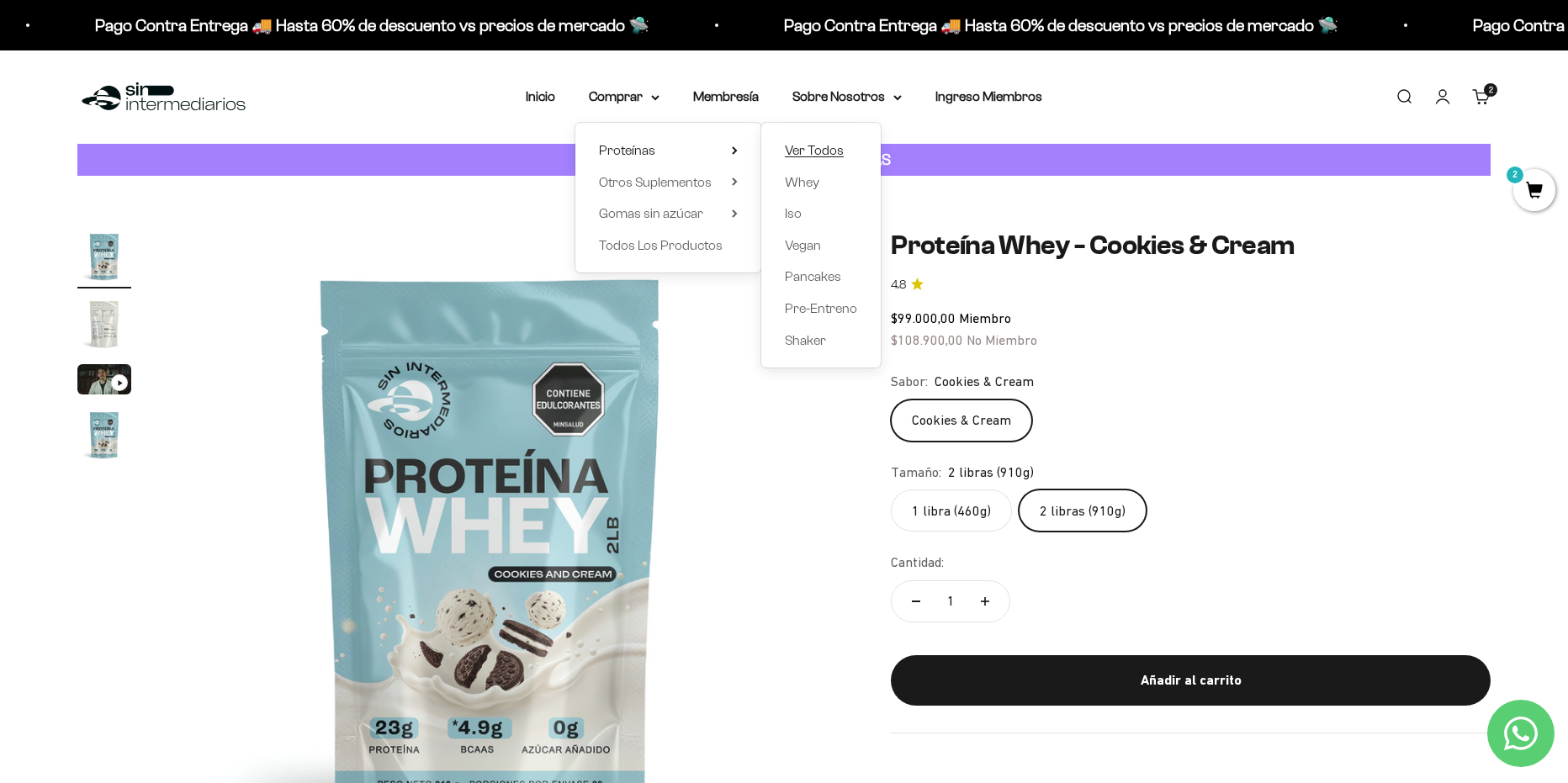
click at [822, 157] on span "Ver Todos" at bounding box center [814, 150] width 59 height 15
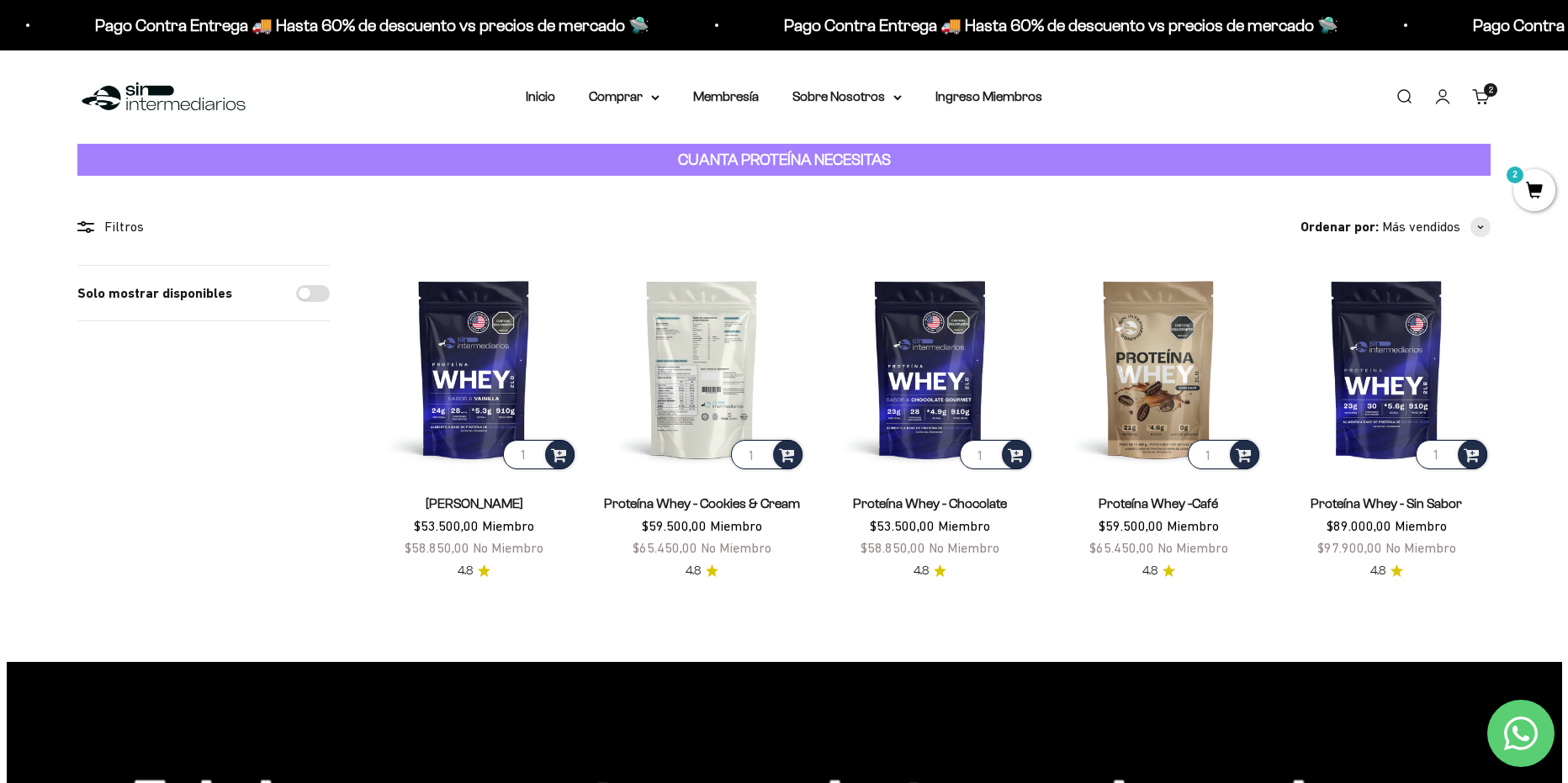
click at [687, 406] on img at bounding box center [702, 369] width 208 height 208
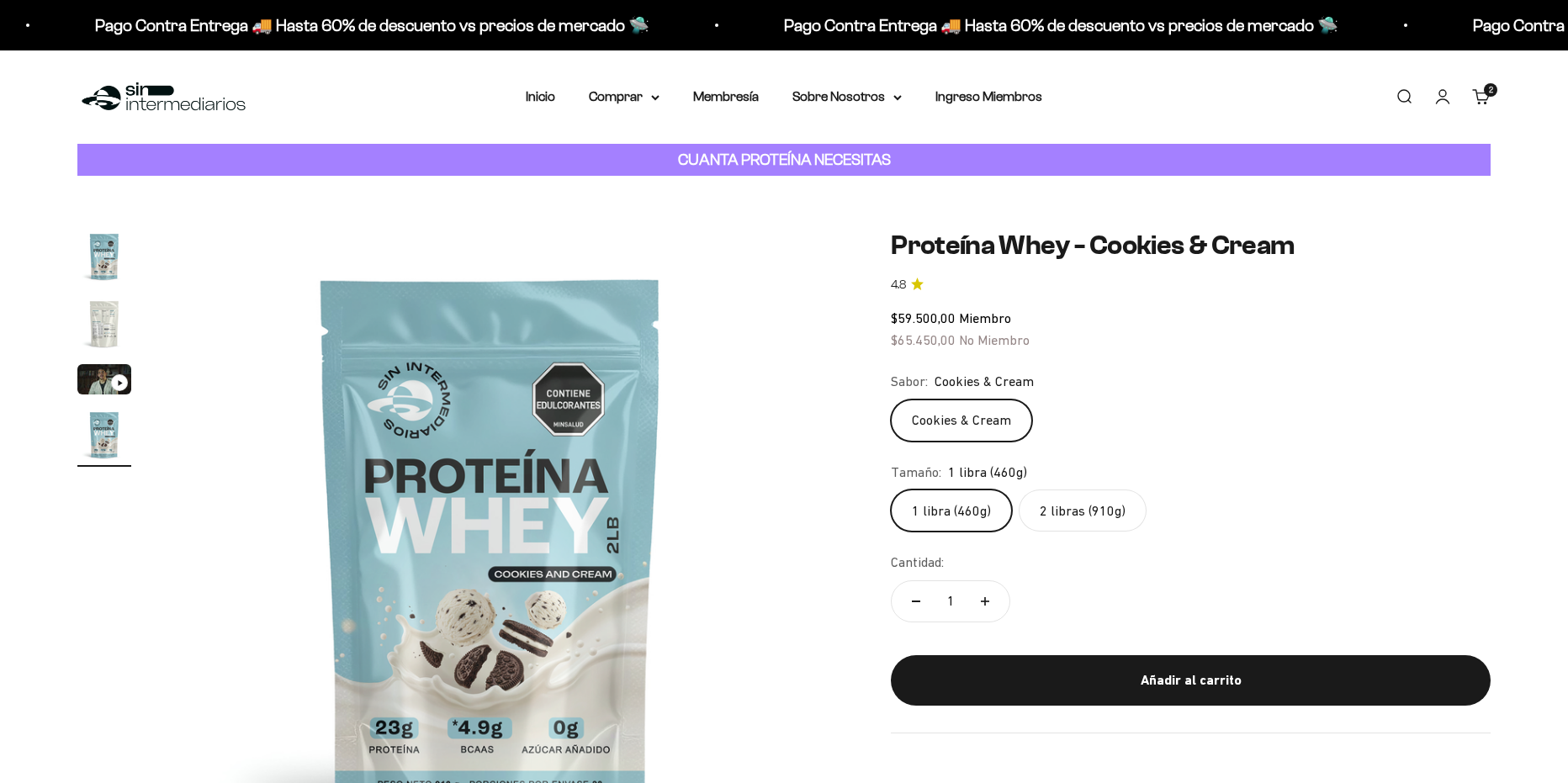
scroll to position [0, 1976]
click at [1106, 512] on label "2 libras (910g)" at bounding box center [1082, 510] width 128 height 42
click at [890, 490] on input "2 libras (910g)" at bounding box center [890, 489] width 1 height 1
radio input "true"
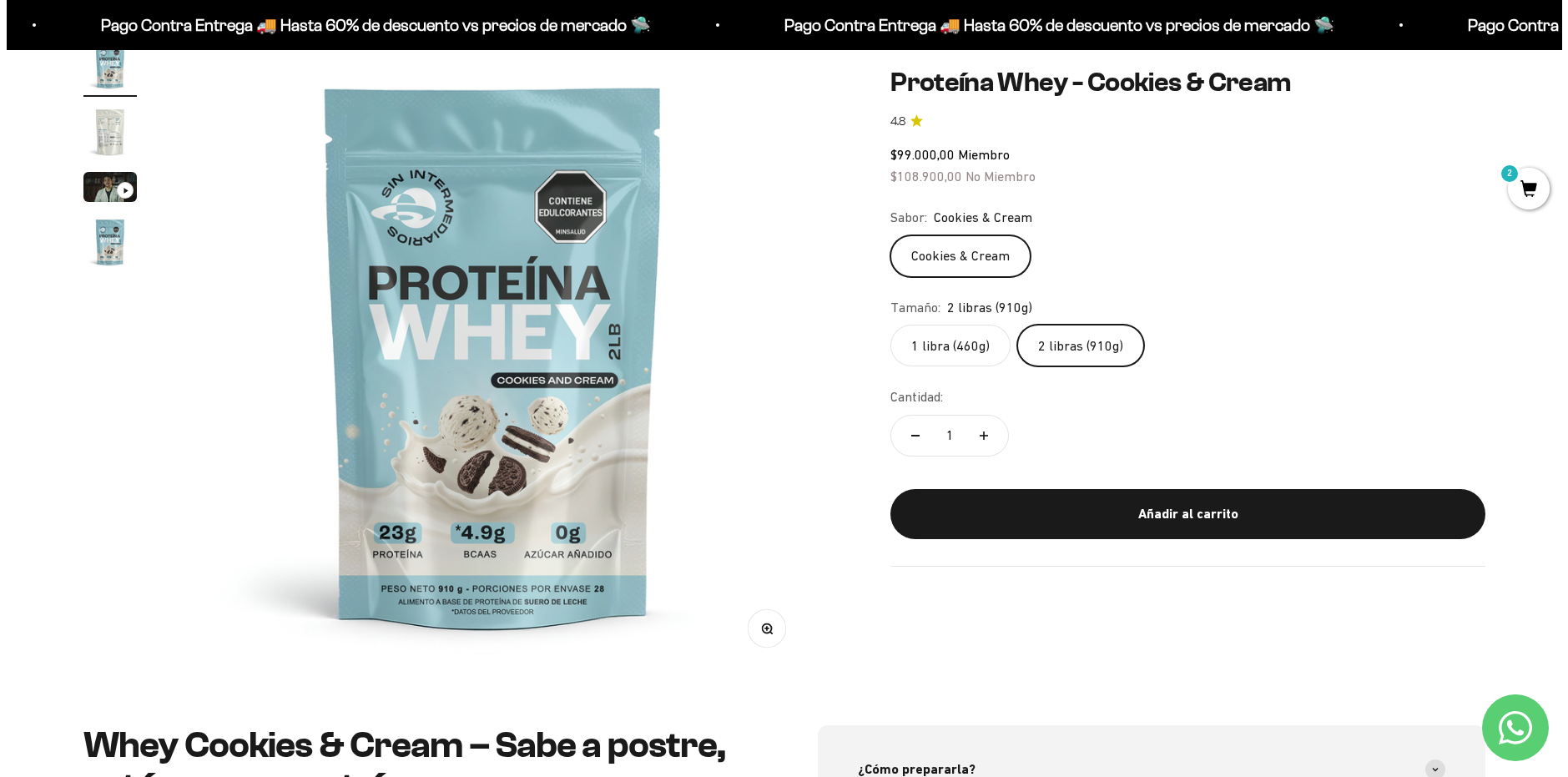
scroll to position [84, 0]
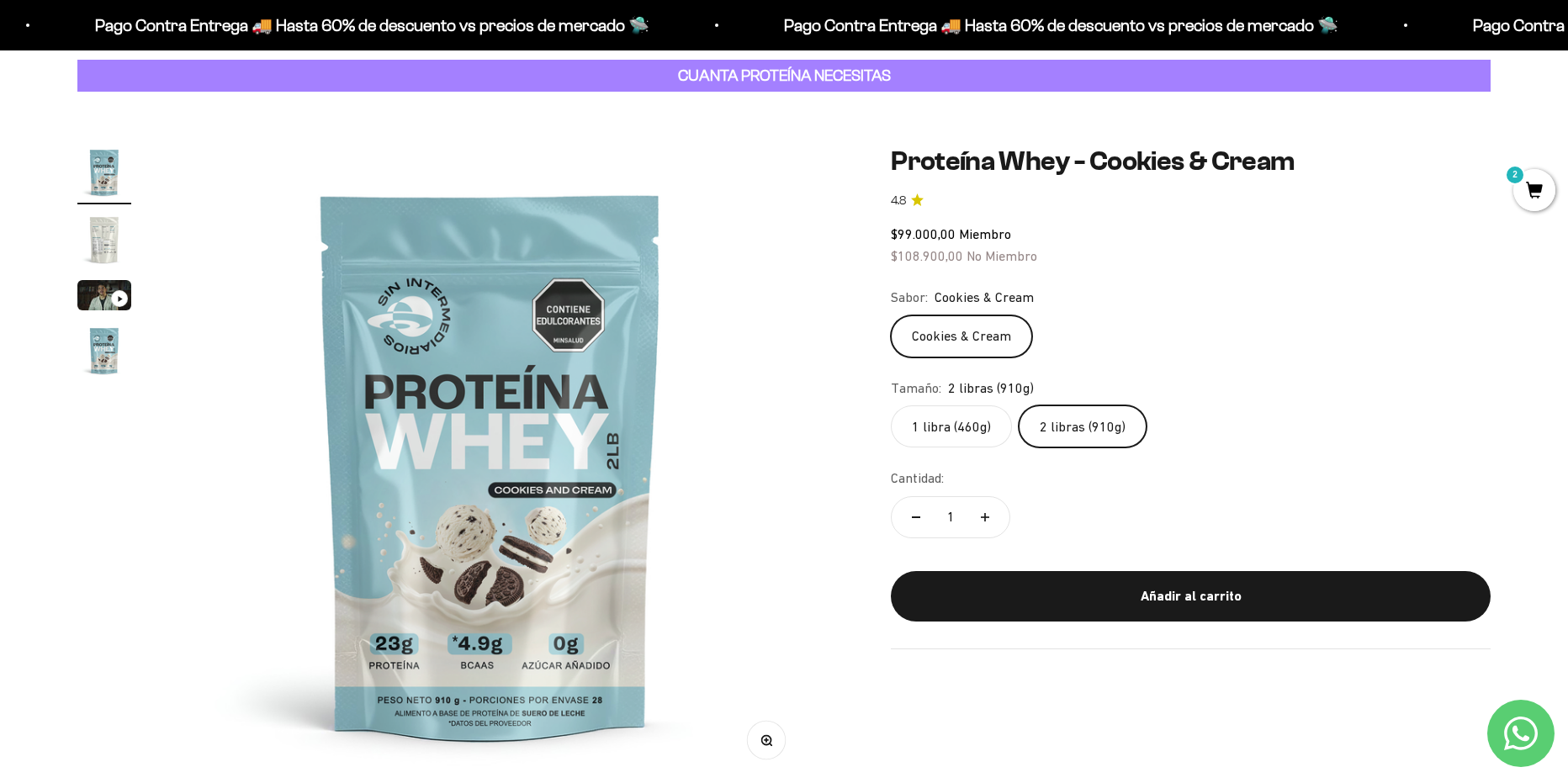
click at [1106, 600] on div "Añadir al carrito" at bounding box center [1191, 596] width 532 height 22
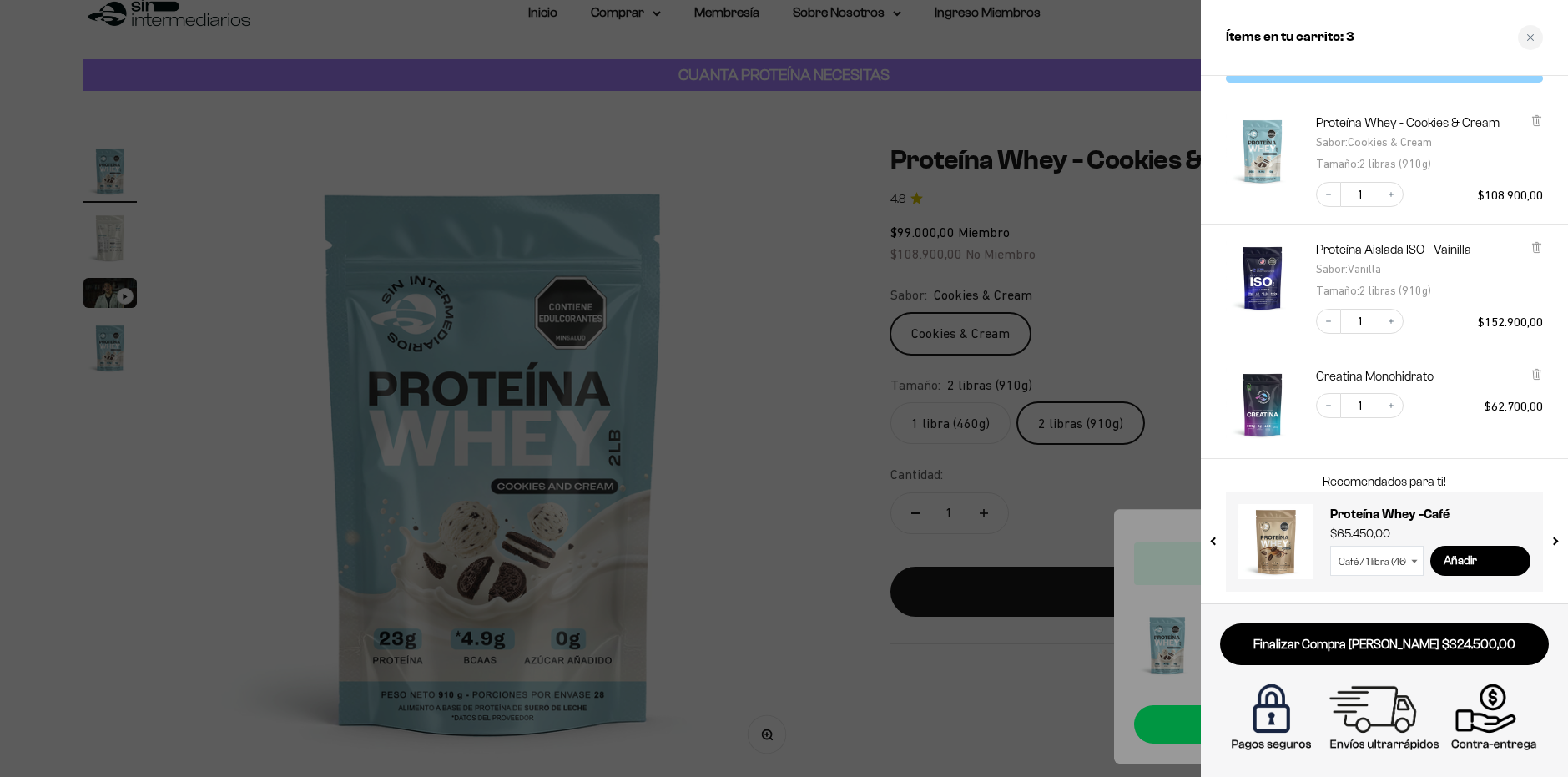
scroll to position [39, 0]
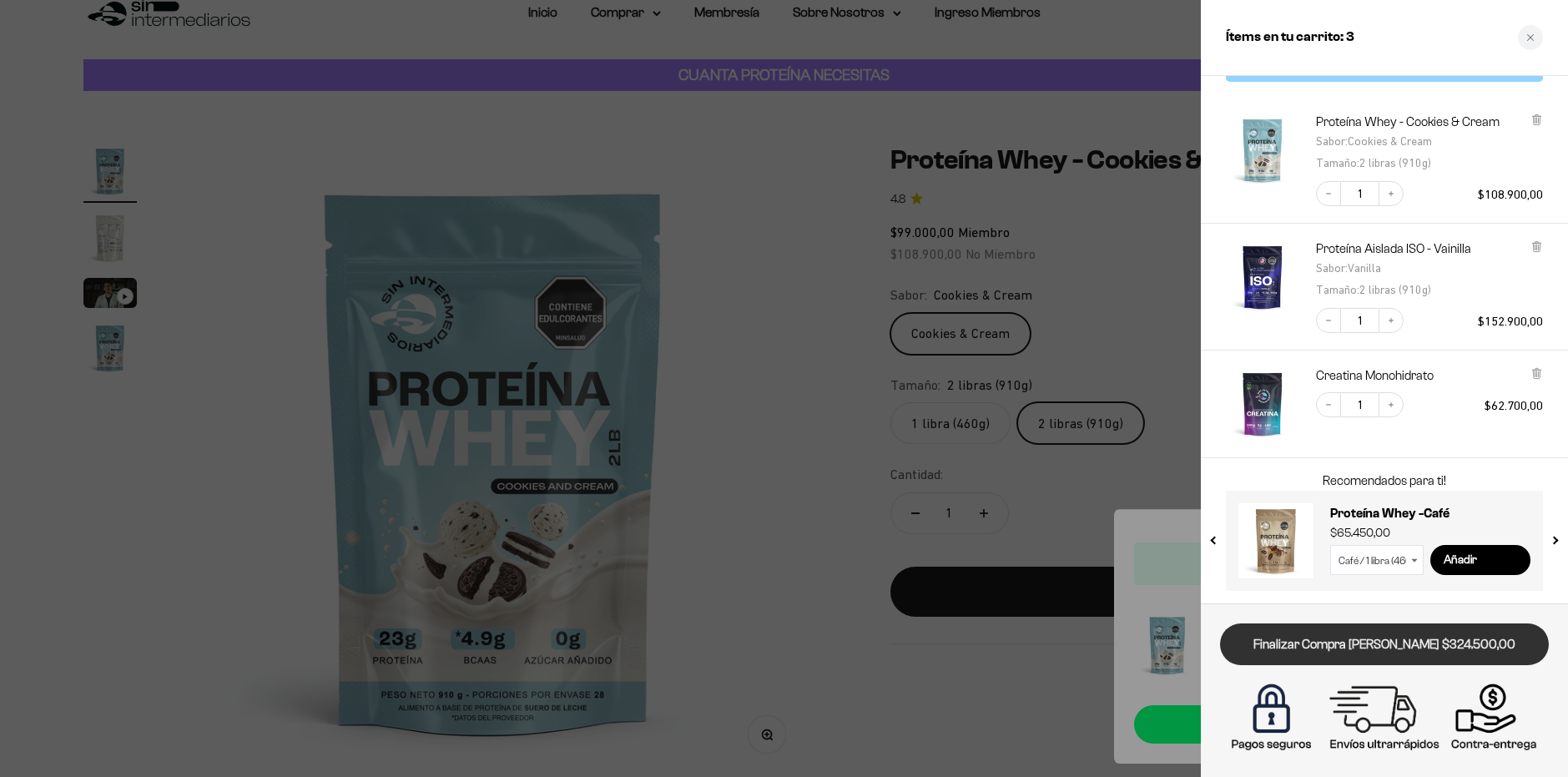
click at [1430, 659] on link "Finalizar Compra Segura $324.500,00" at bounding box center [1384, 644] width 328 height 42
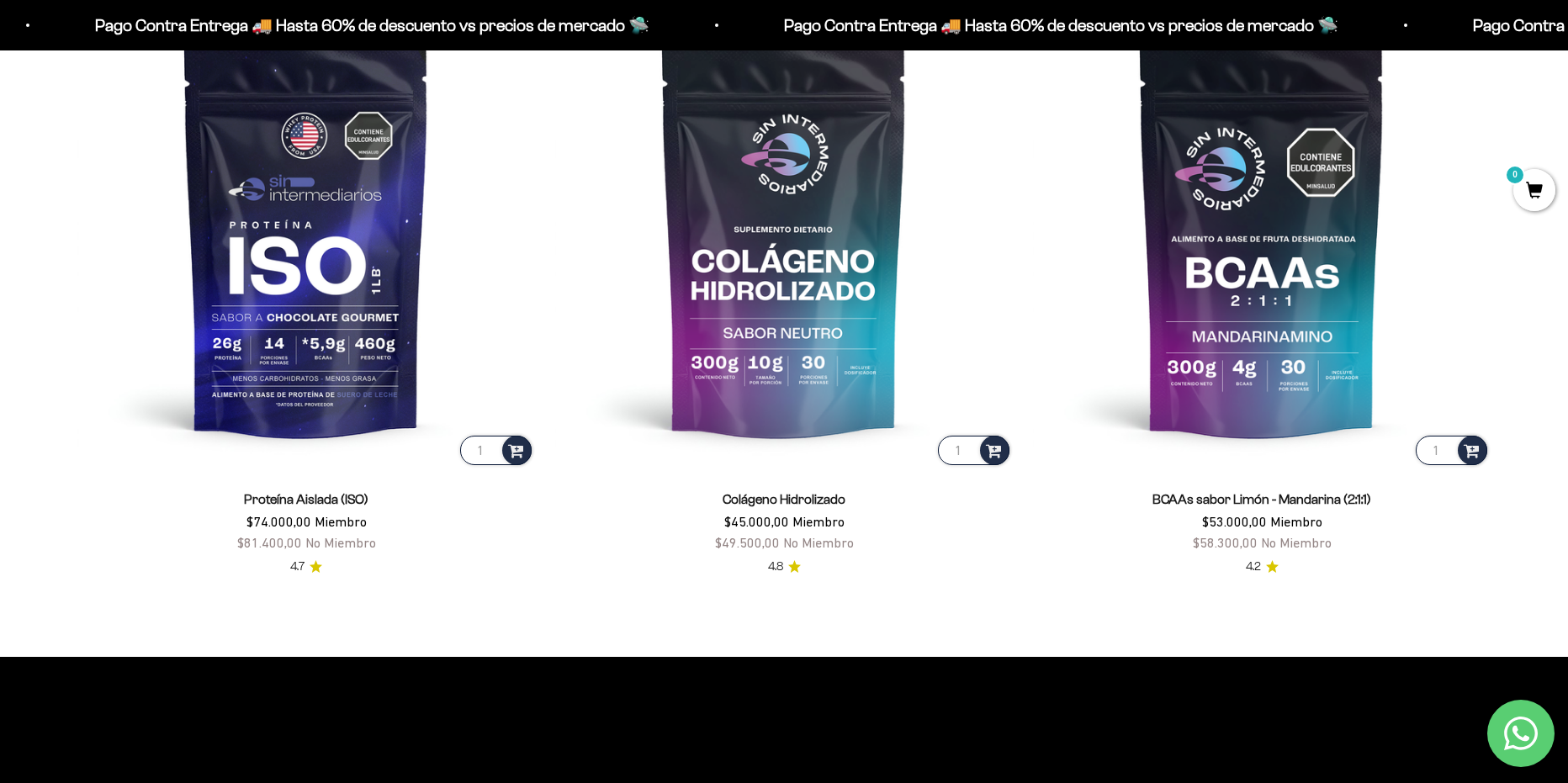
scroll to position [1514, 0]
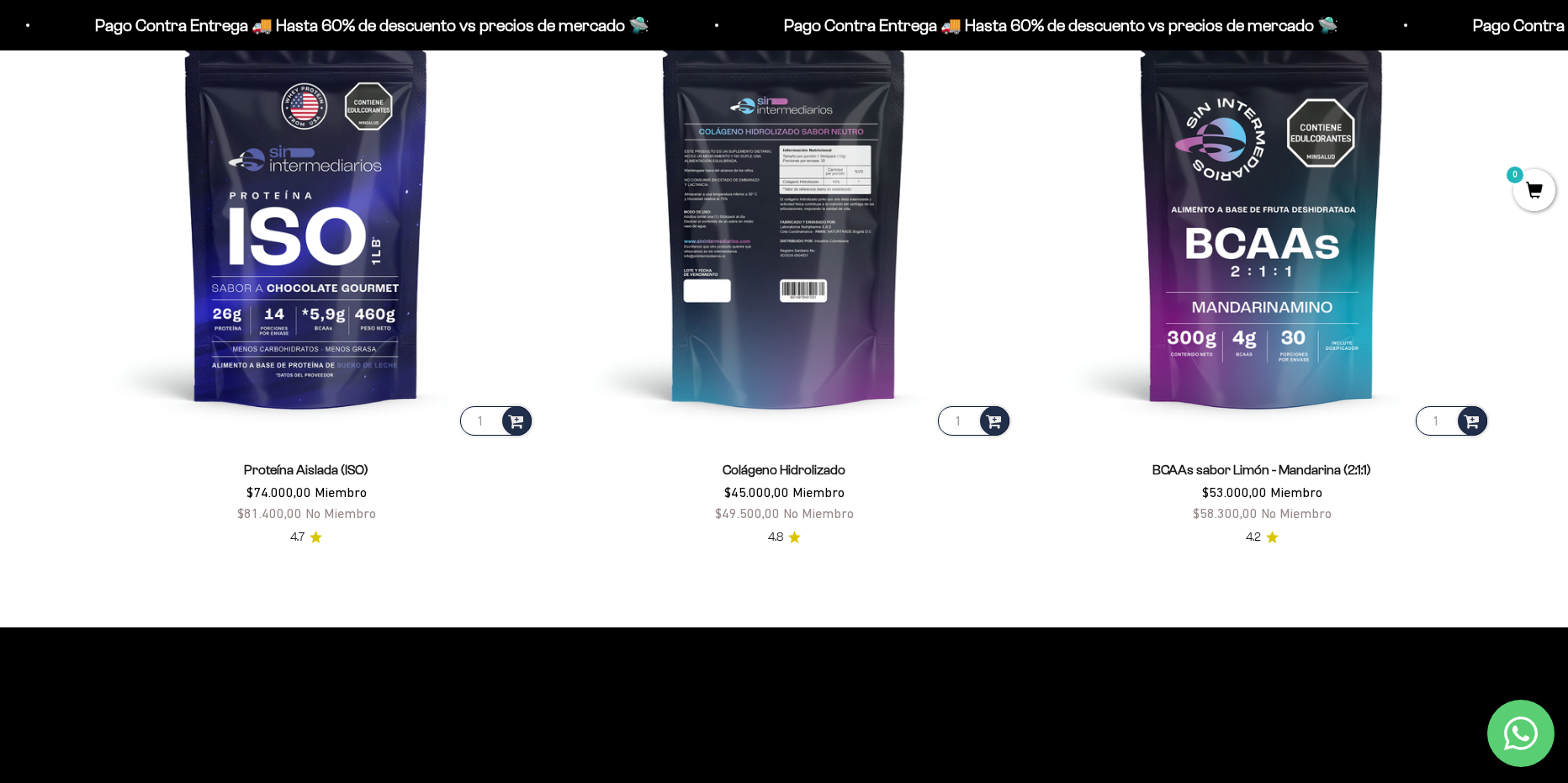
click at [816, 298] on img at bounding box center [783, 210] width 458 height 458
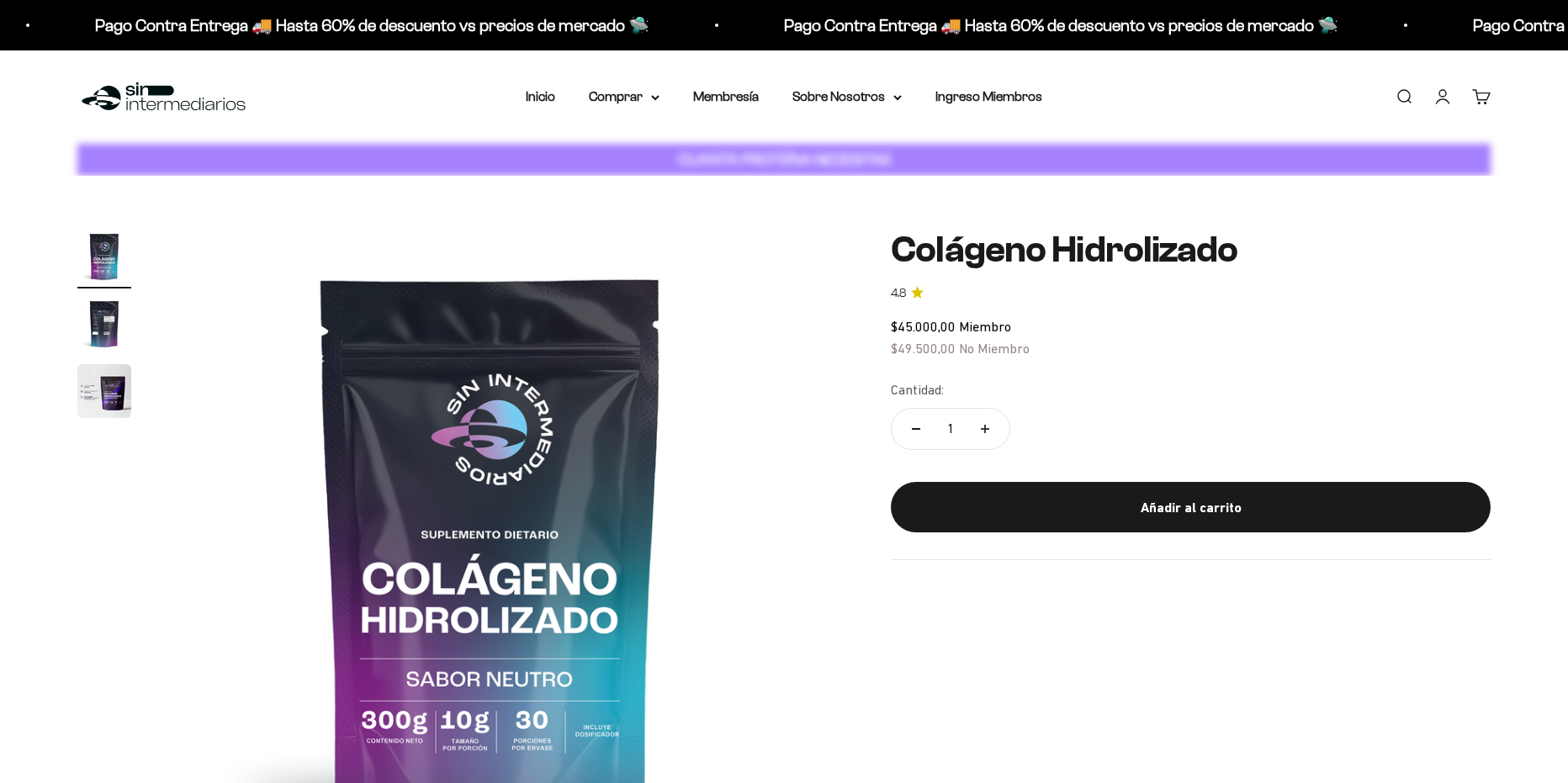
click at [103, 330] on img "Ir al artículo 2" at bounding box center [105, 324] width 54 height 54
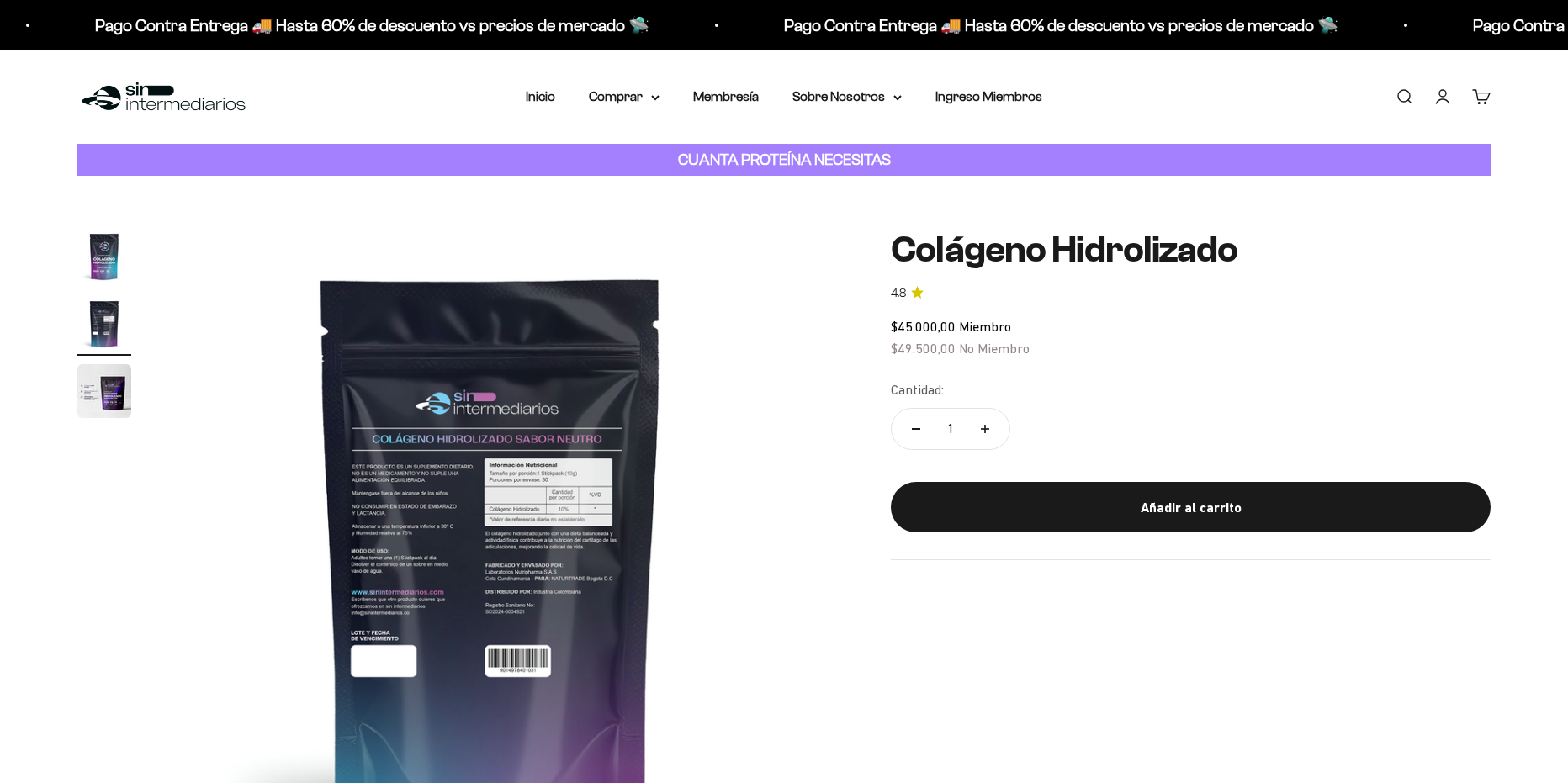
click at [107, 249] on img "Ir al artículo 1" at bounding box center [105, 256] width 54 height 54
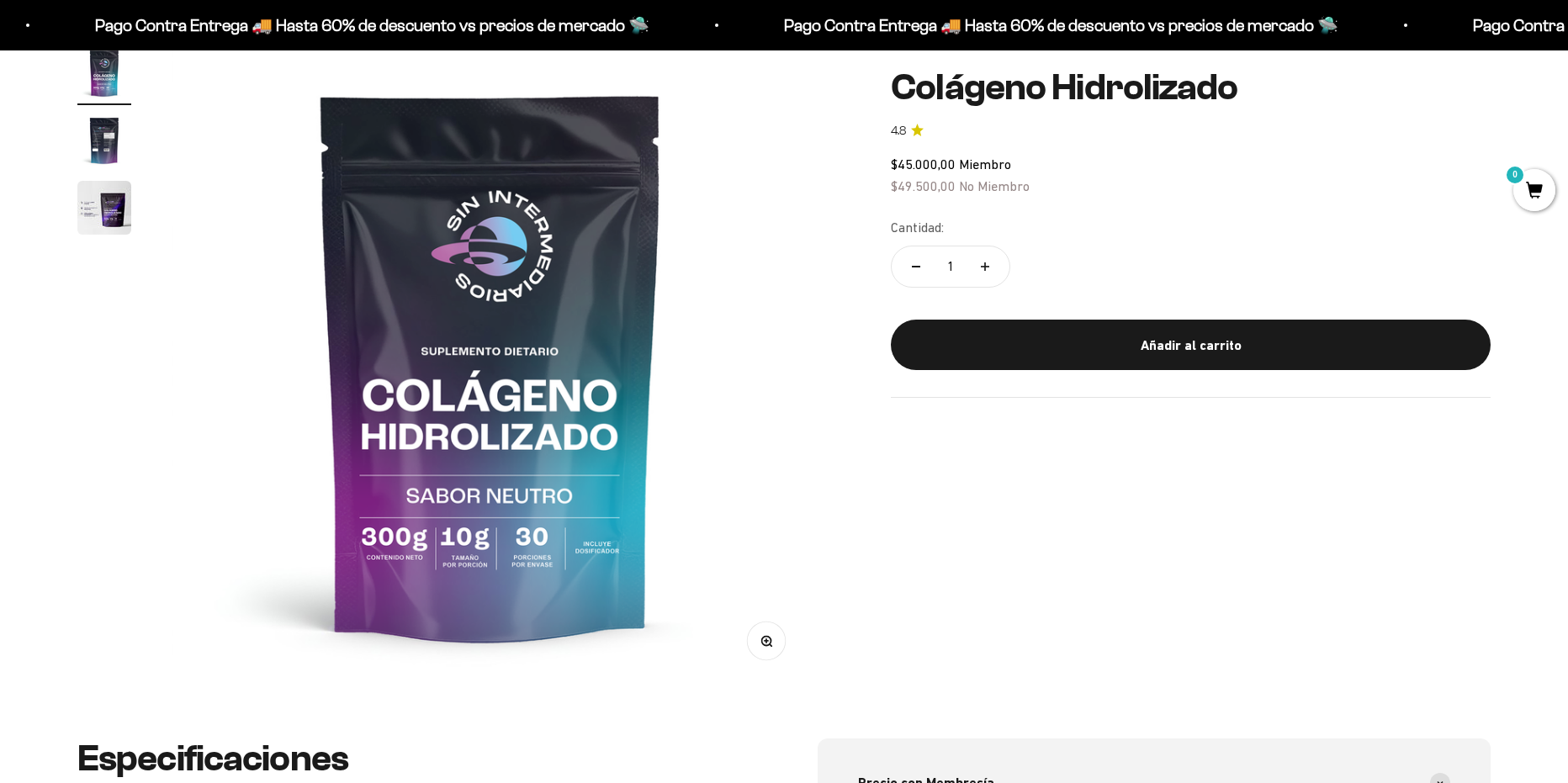
scroll to position [168, 0]
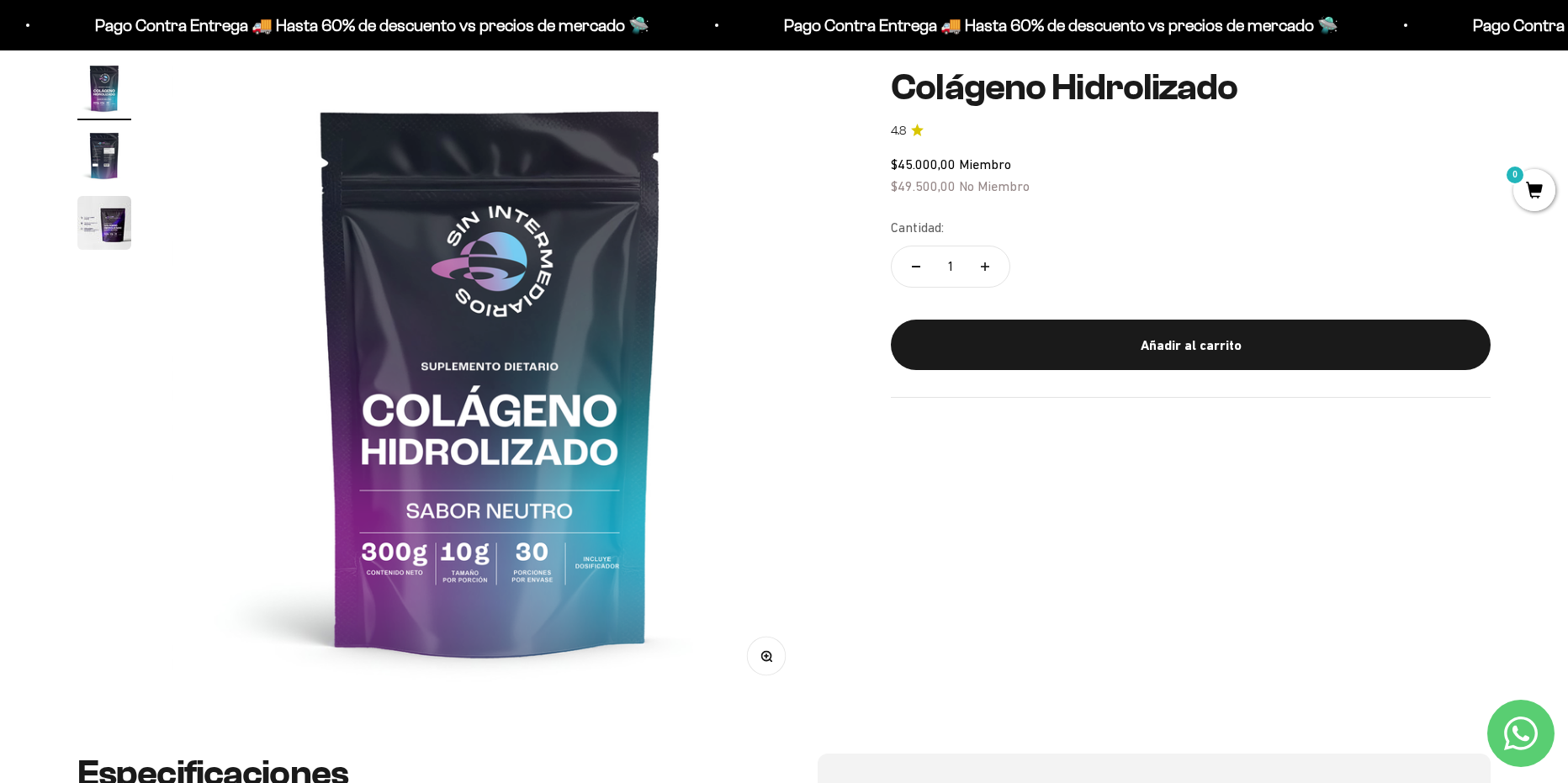
click at [108, 159] on img "Ir al artículo 2" at bounding box center [105, 156] width 54 height 54
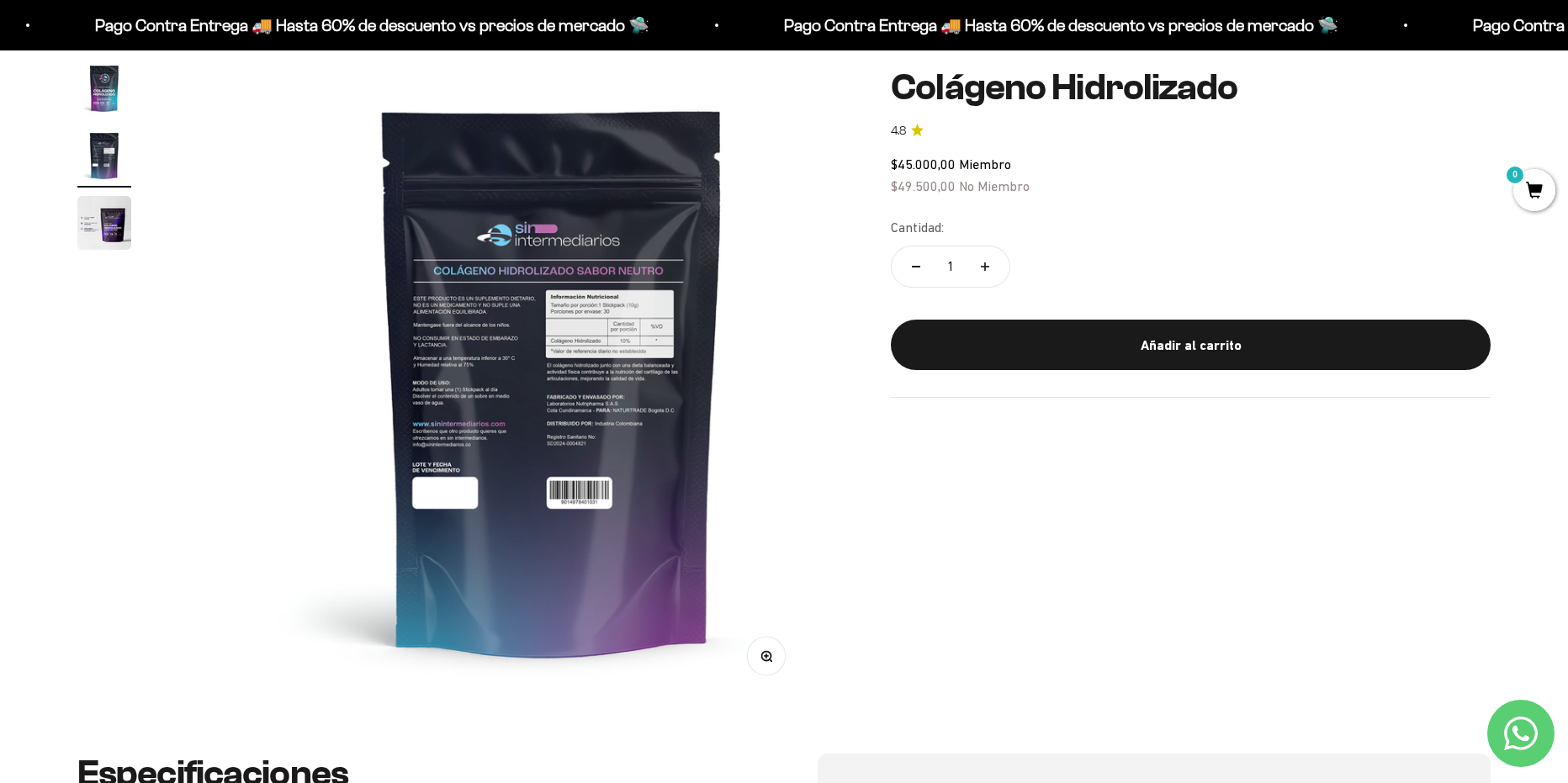
scroll to position [0, 658]
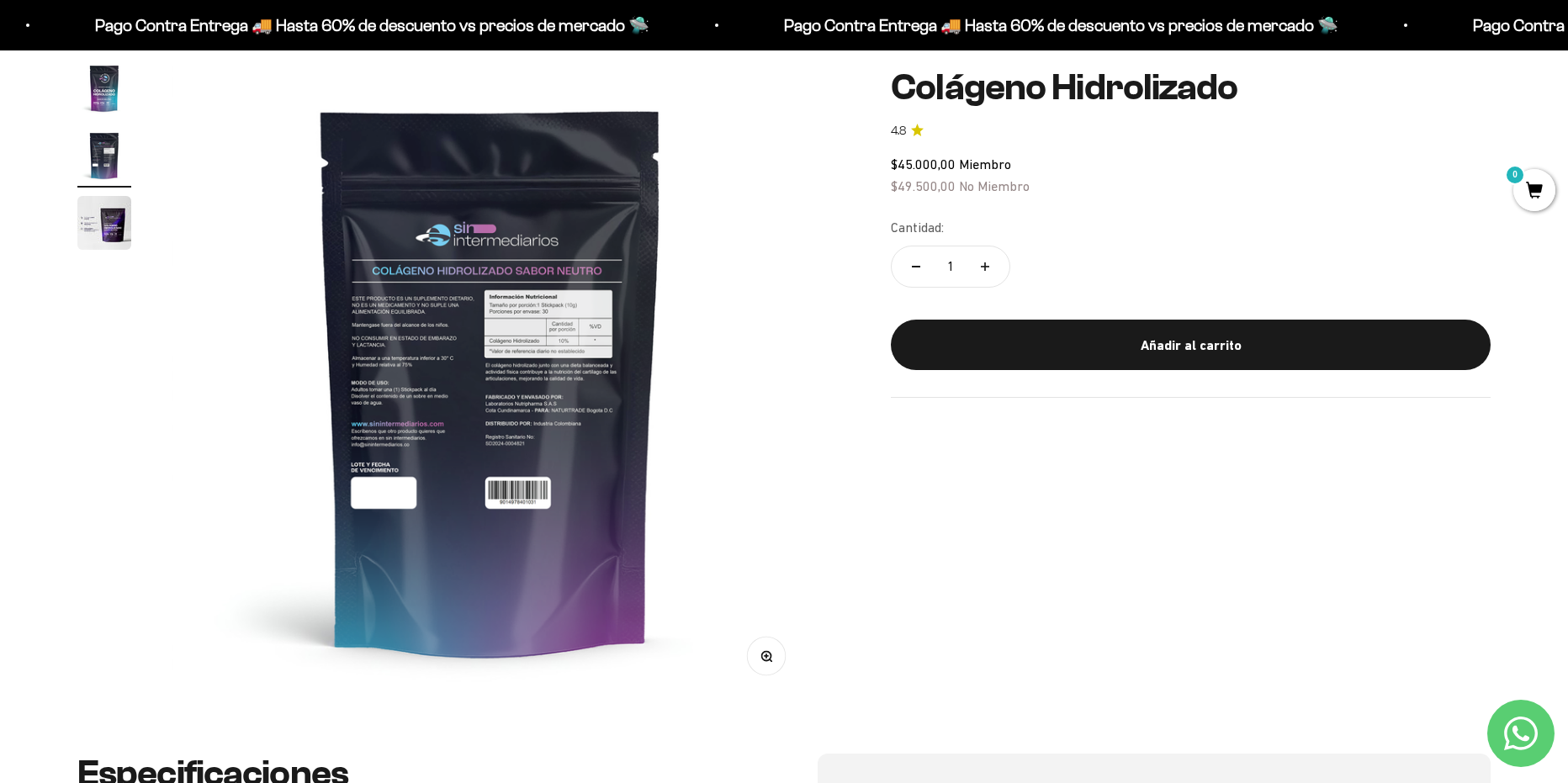
click at [92, 212] on img "Ir al artículo 3" at bounding box center [105, 223] width 54 height 54
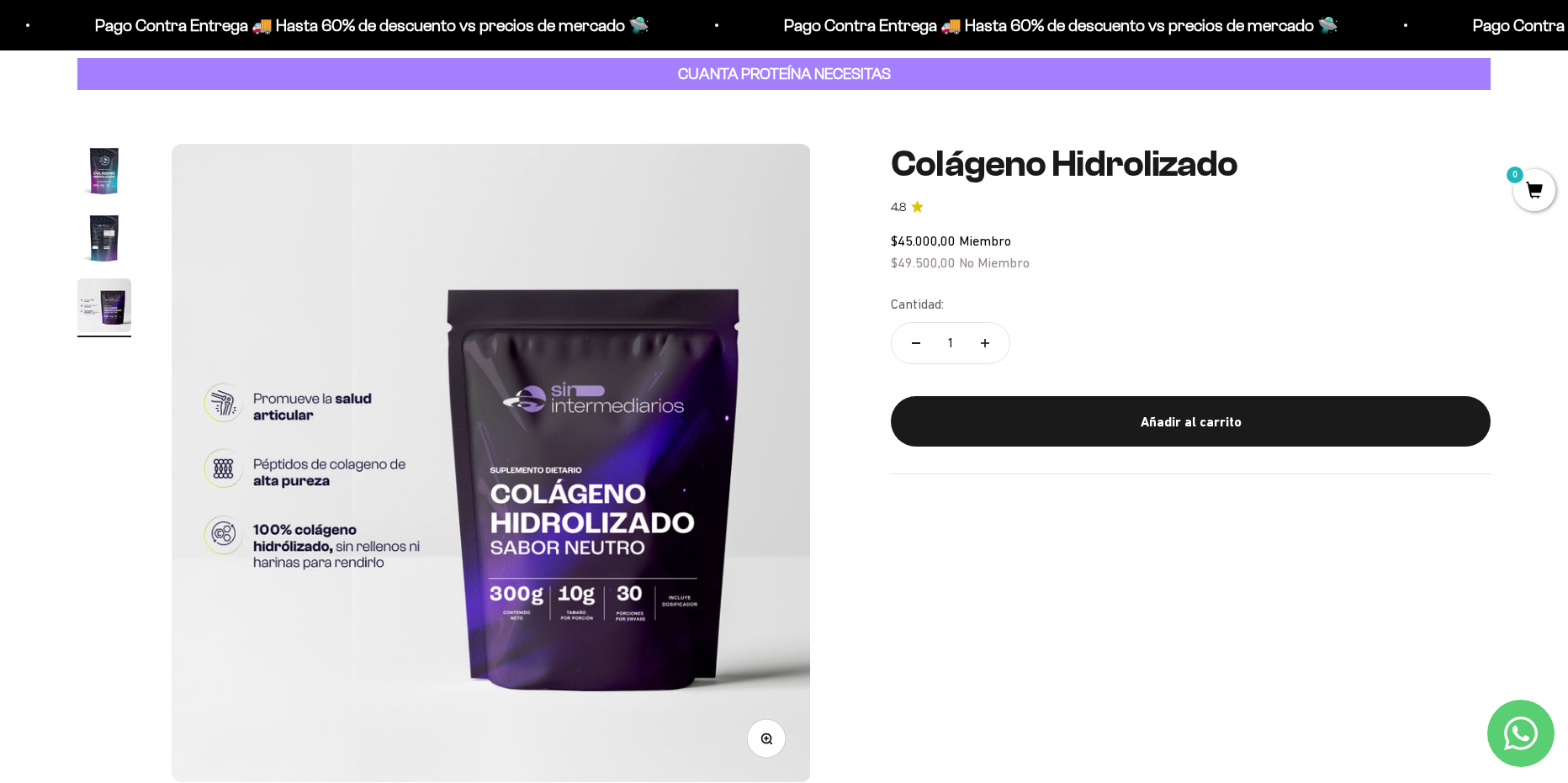
scroll to position [0, 0]
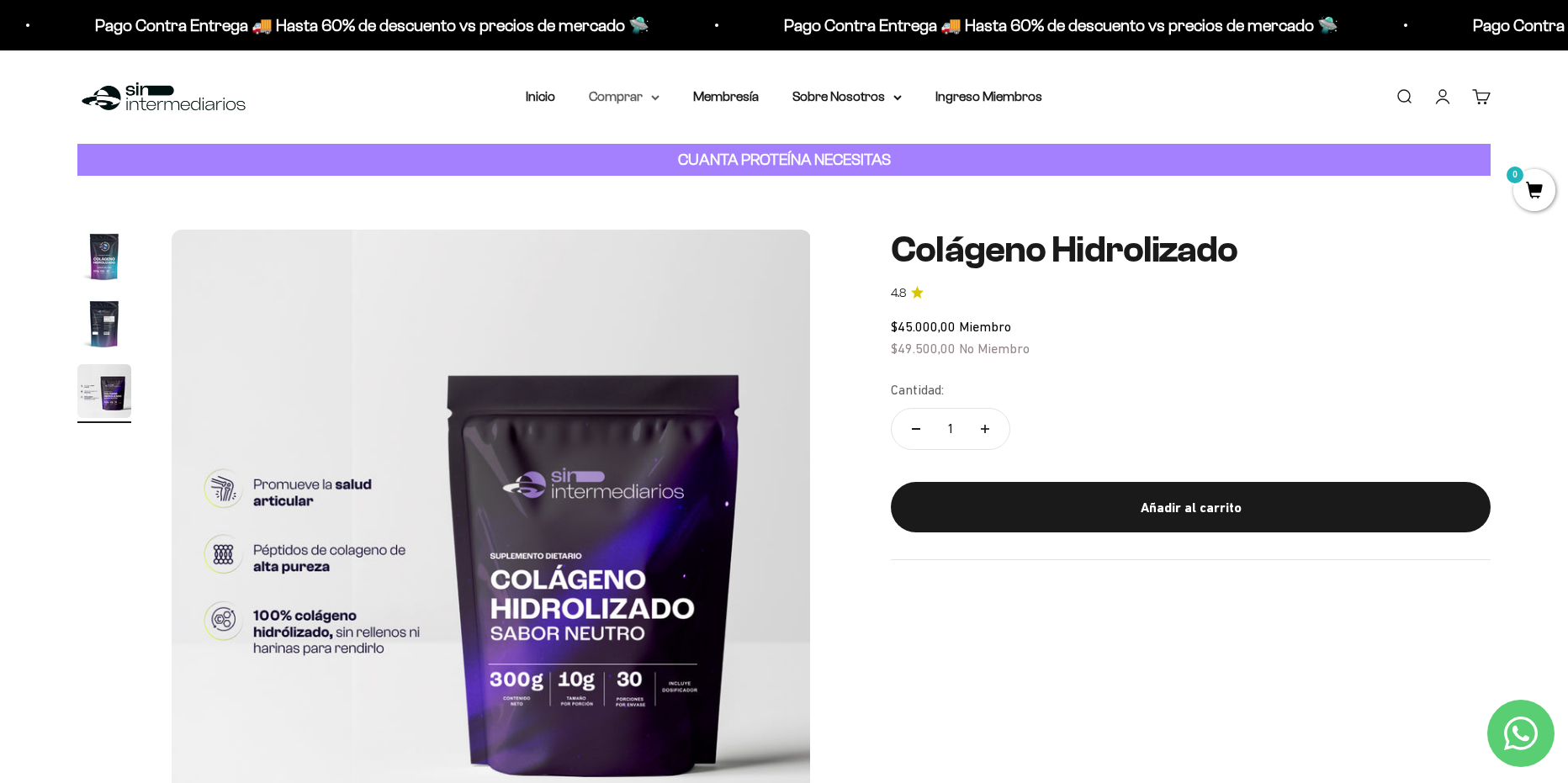
click at [651, 104] on summary "Comprar" at bounding box center [623, 97] width 71 height 22
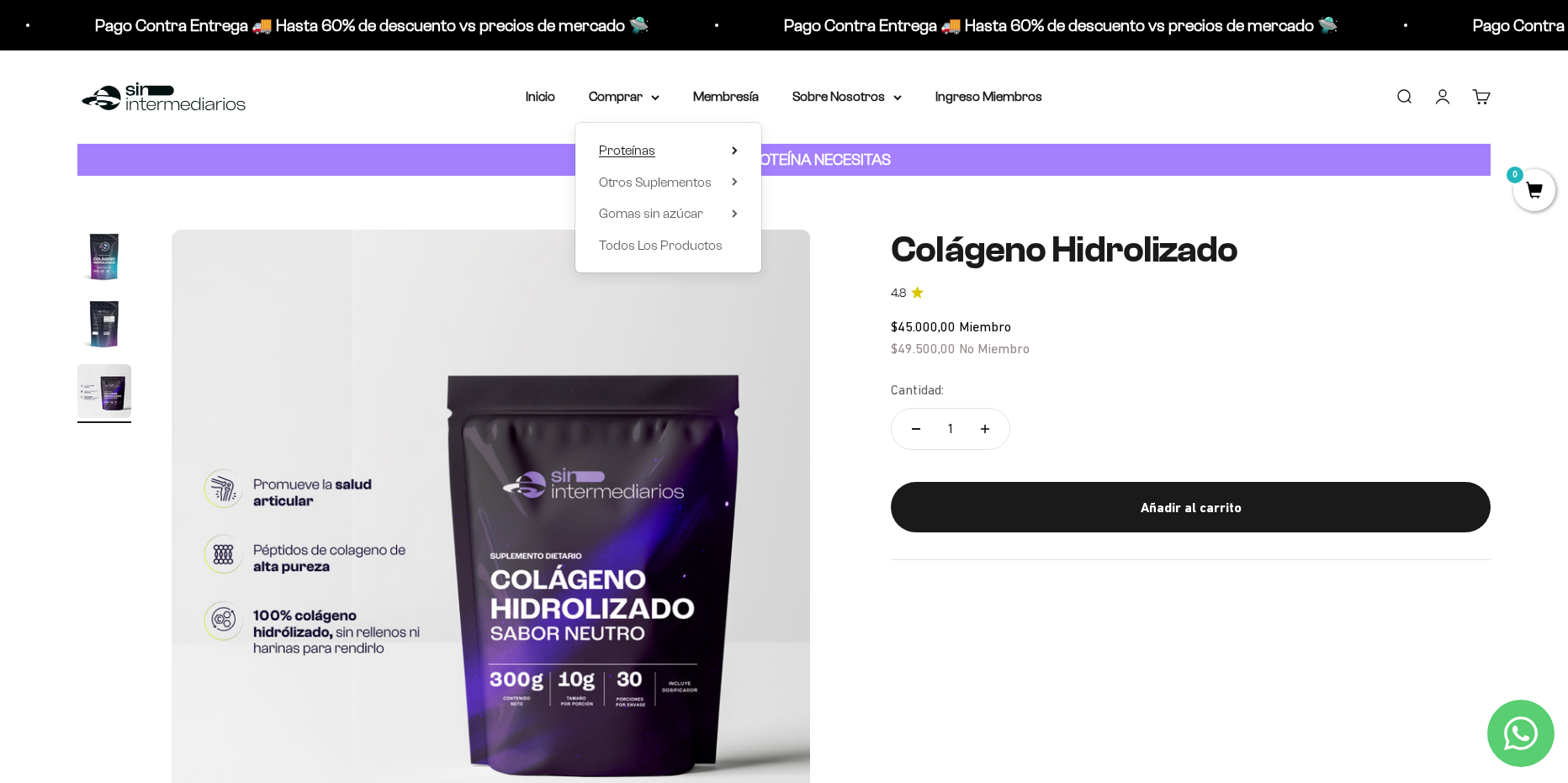
click at [675, 157] on summary "Proteínas" at bounding box center [668, 150] width 138 height 22
click at [799, 188] on span "Whey" at bounding box center [802, 182] width 35 height 15
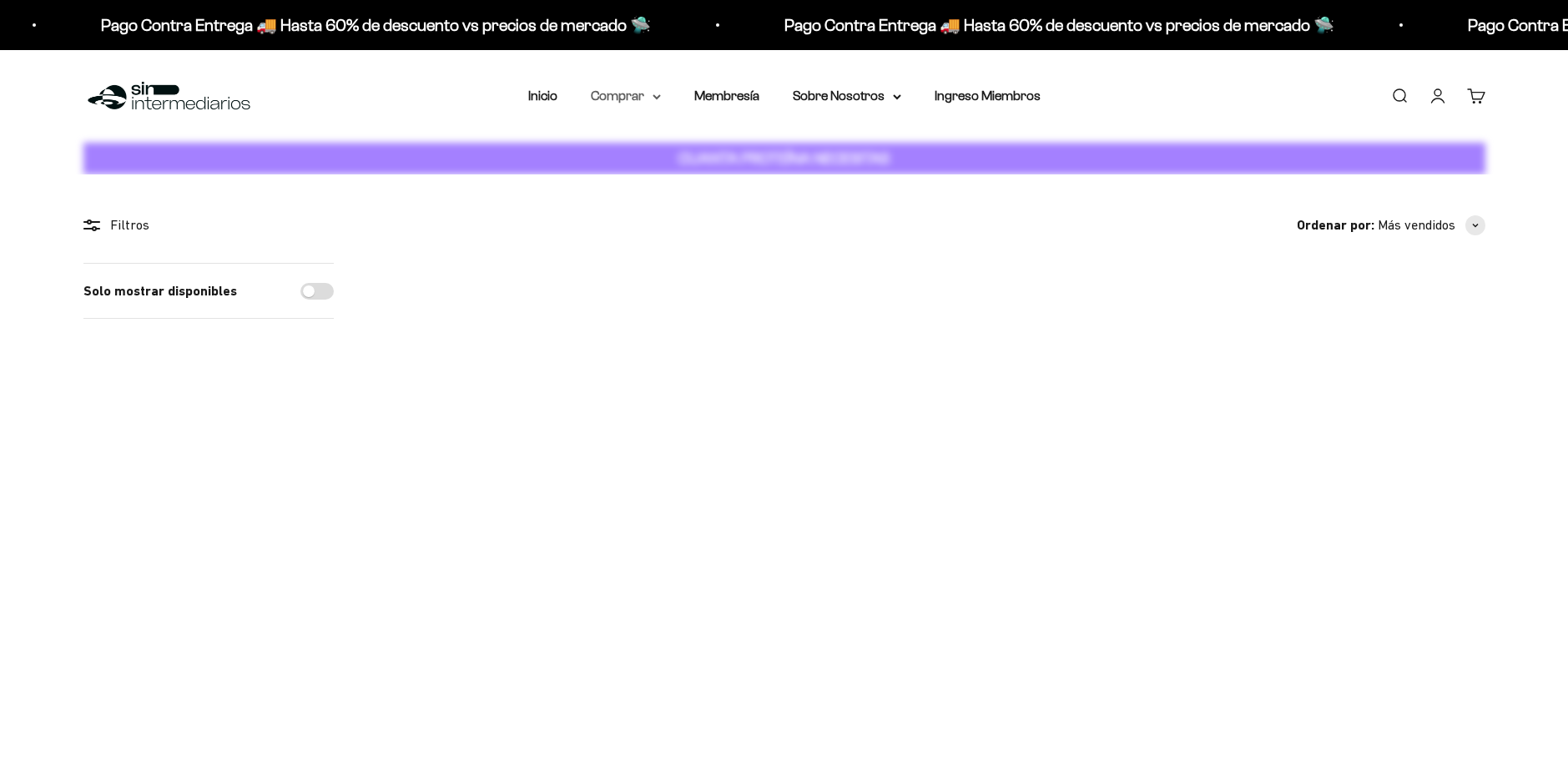
click at [609, 102] on summary "Comprar" at bounding box center [625, 96] width 70 height 22
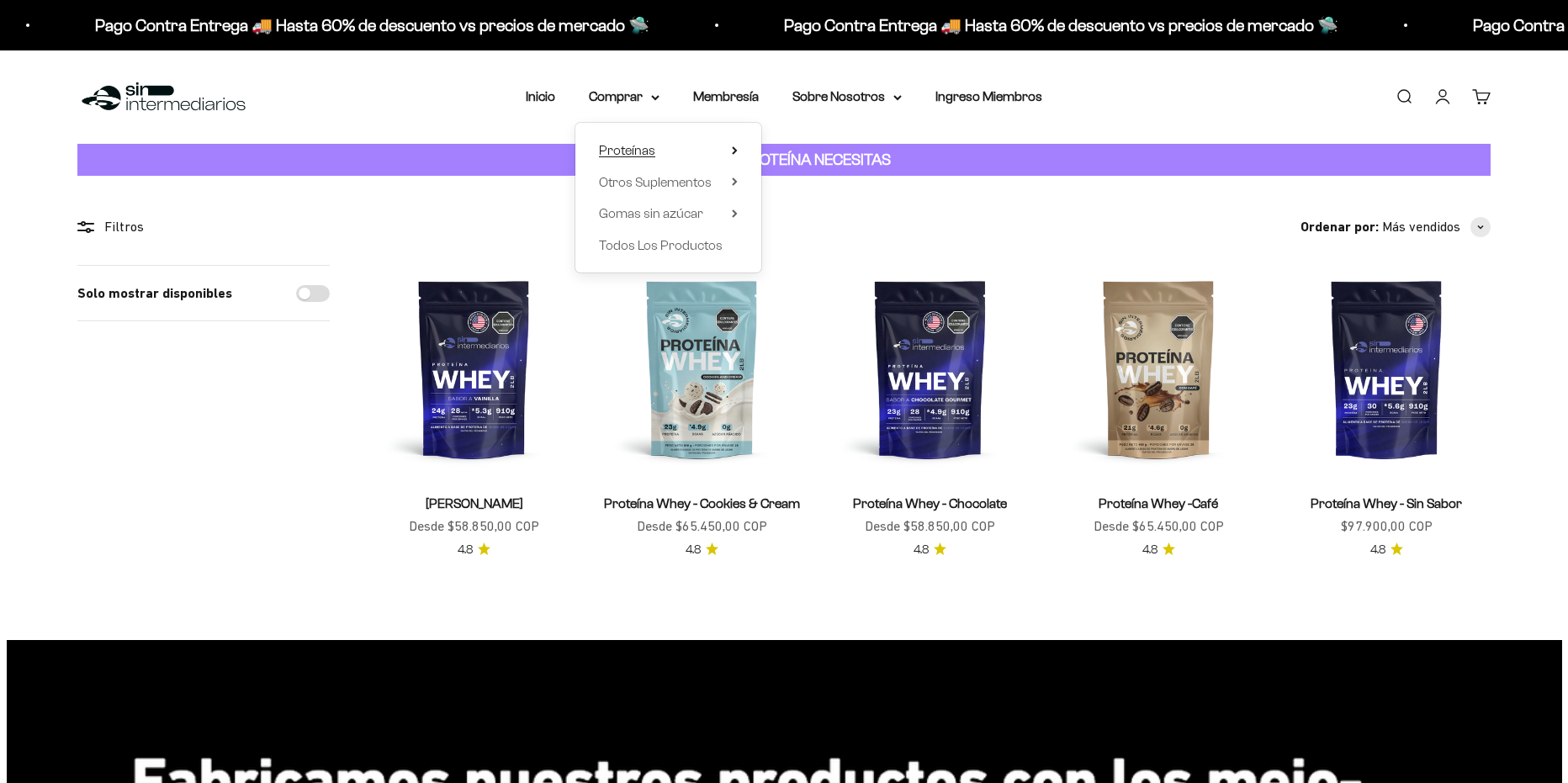
click at [677, 151] on summary "Proteínas" at bounding box center [668, 150] width 138 height 22
click at [787, 211] on span "Iso" at bounding box center [793, 213] width 16 height 15
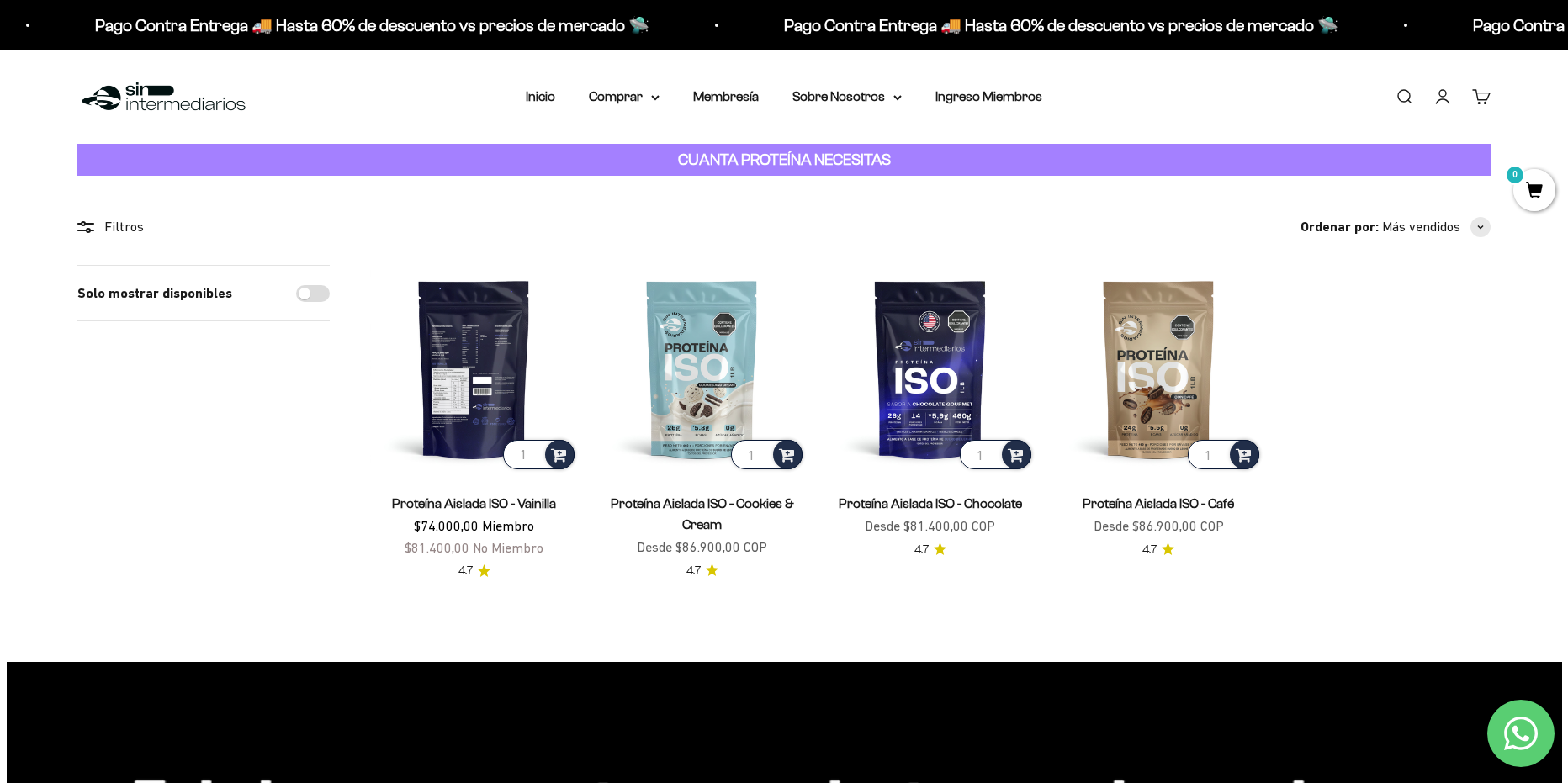
click at [491, 414] on img at bounding box center [473, 369] width 208 height 208
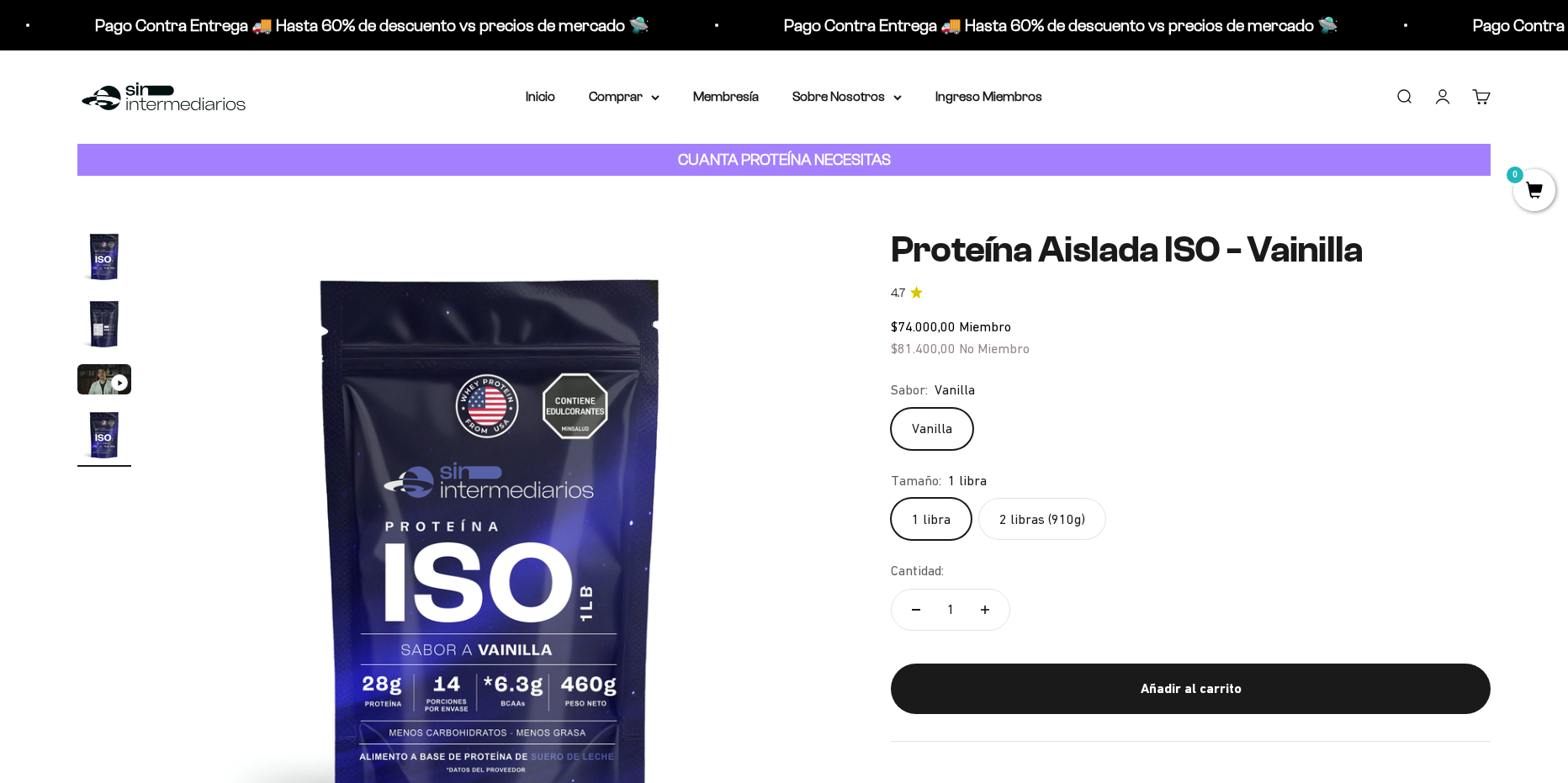
click at [121, 384] on icon "Ir al artículo 3" at bounding box center [120, 383] width 6 height 8
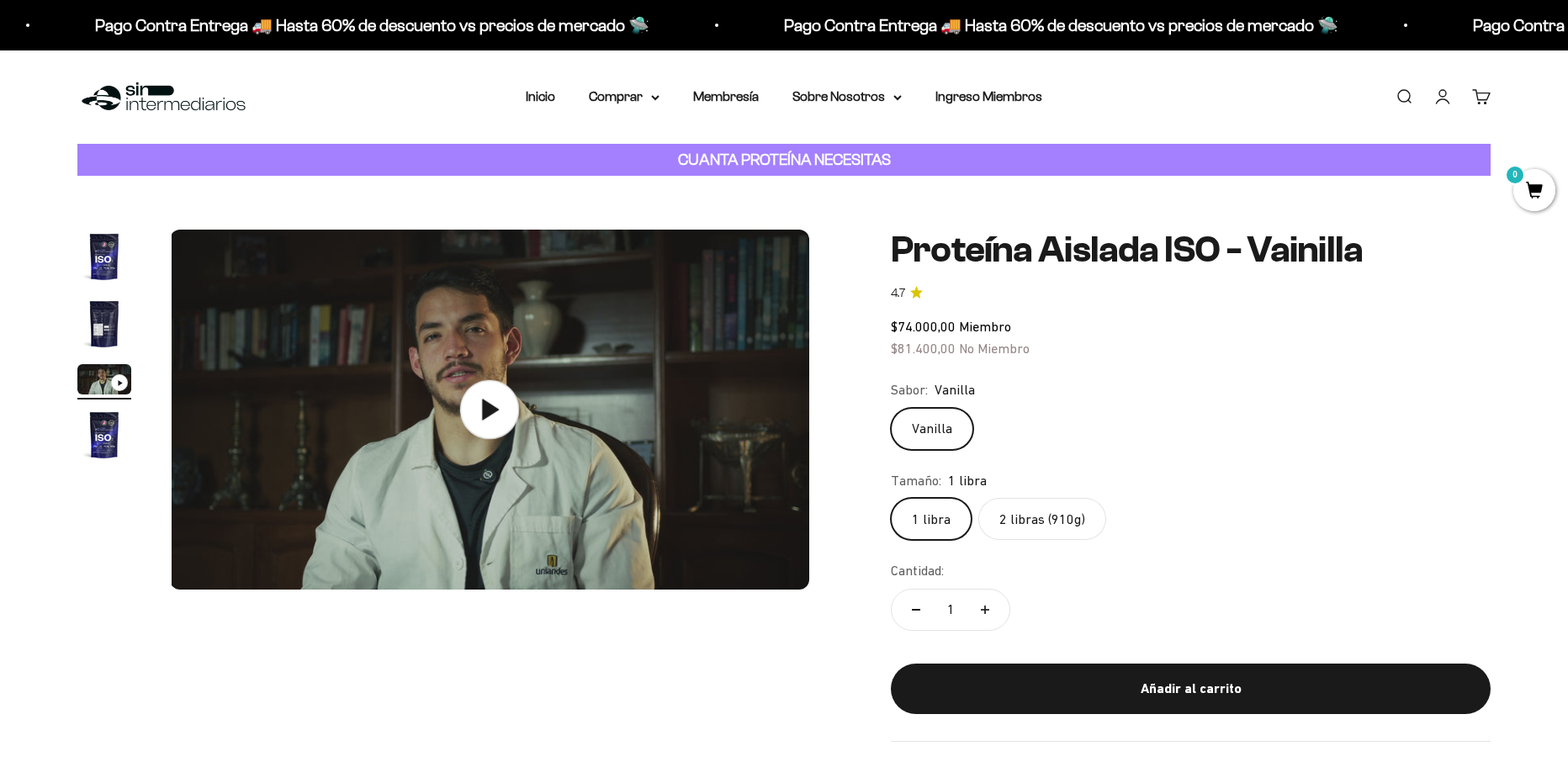
scroll to position [0, 1317]
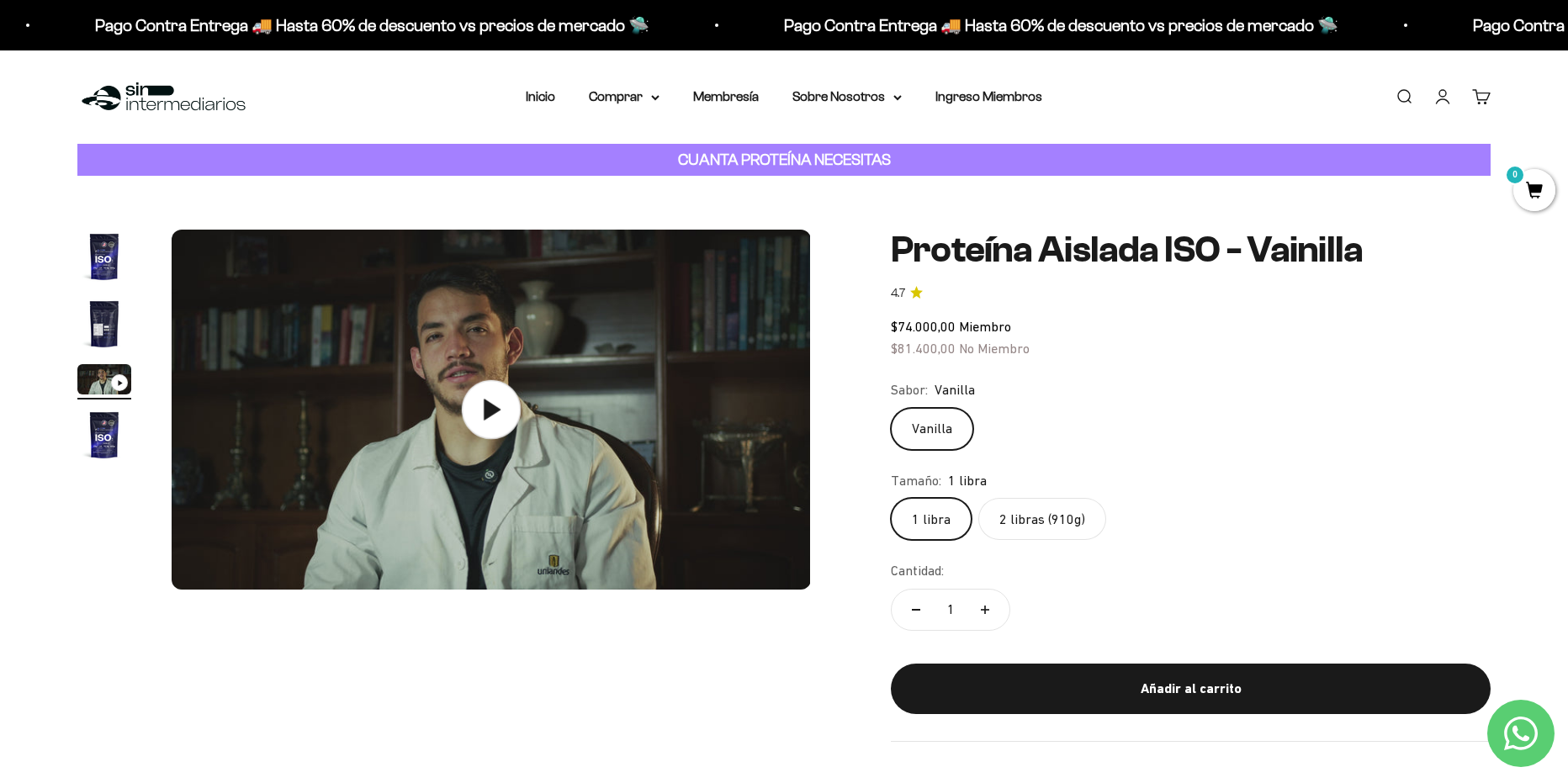
click at [497, 410] on icon at bounding box center [492, 409] width 16 height 21
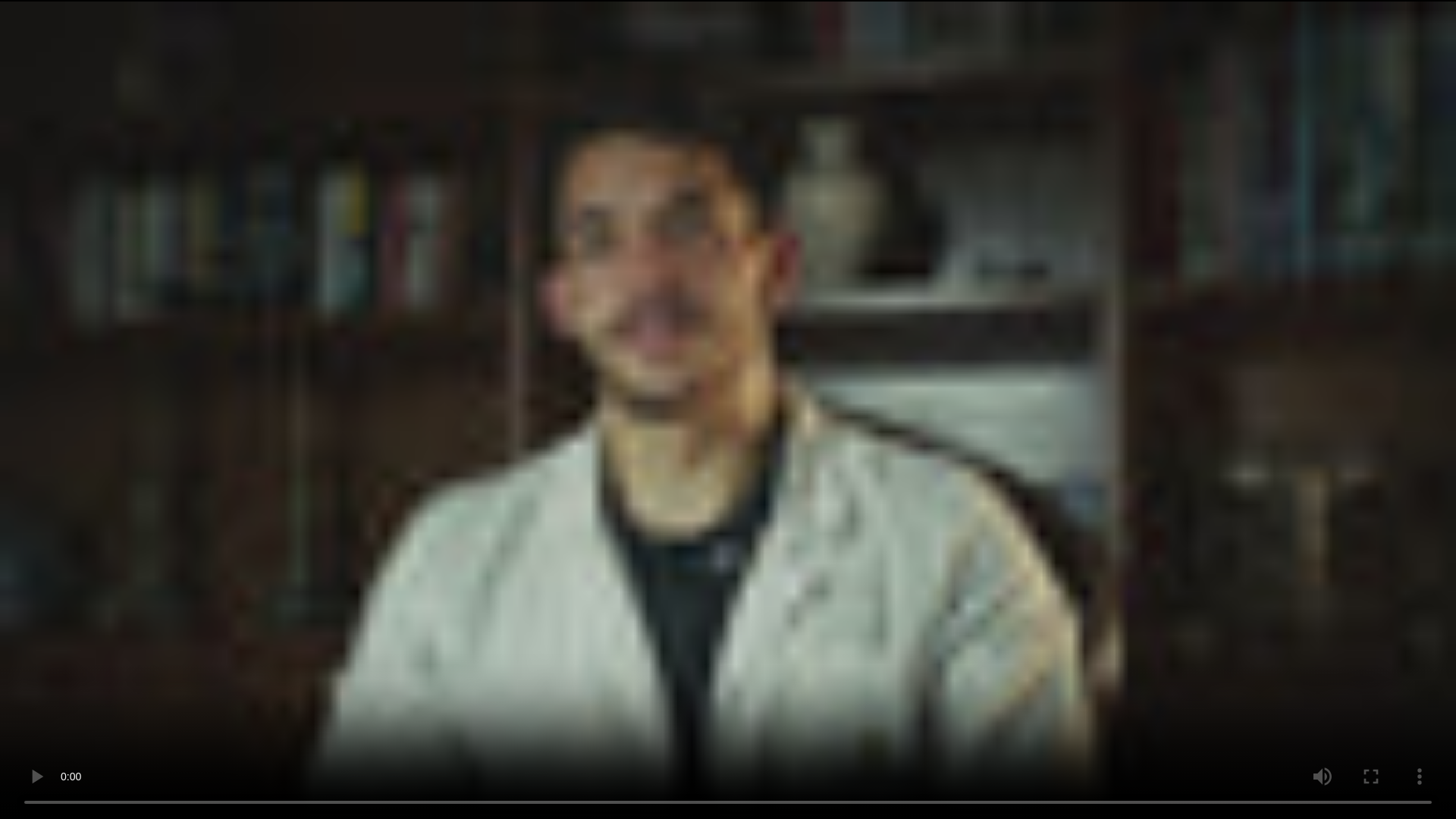
click at [615, 408] on video "Proteína Aislada ISO - Vainilla" at bounding box center [728, 410] width 1456 height 819
click at [971, 374] on video "Proteína Aislada ISO - Vainilla" at bounding box center [728, 410] width 1456 height 819
click at [599, 381] on video "Proteína Aislada ISO - Vainilla" at bounding box center [728, 410] width 1456 height 819
click at [605, 340] on video "Proteína Aislada ISO - Vainilla" at bounding box center [728, 410] width 1456 height 819
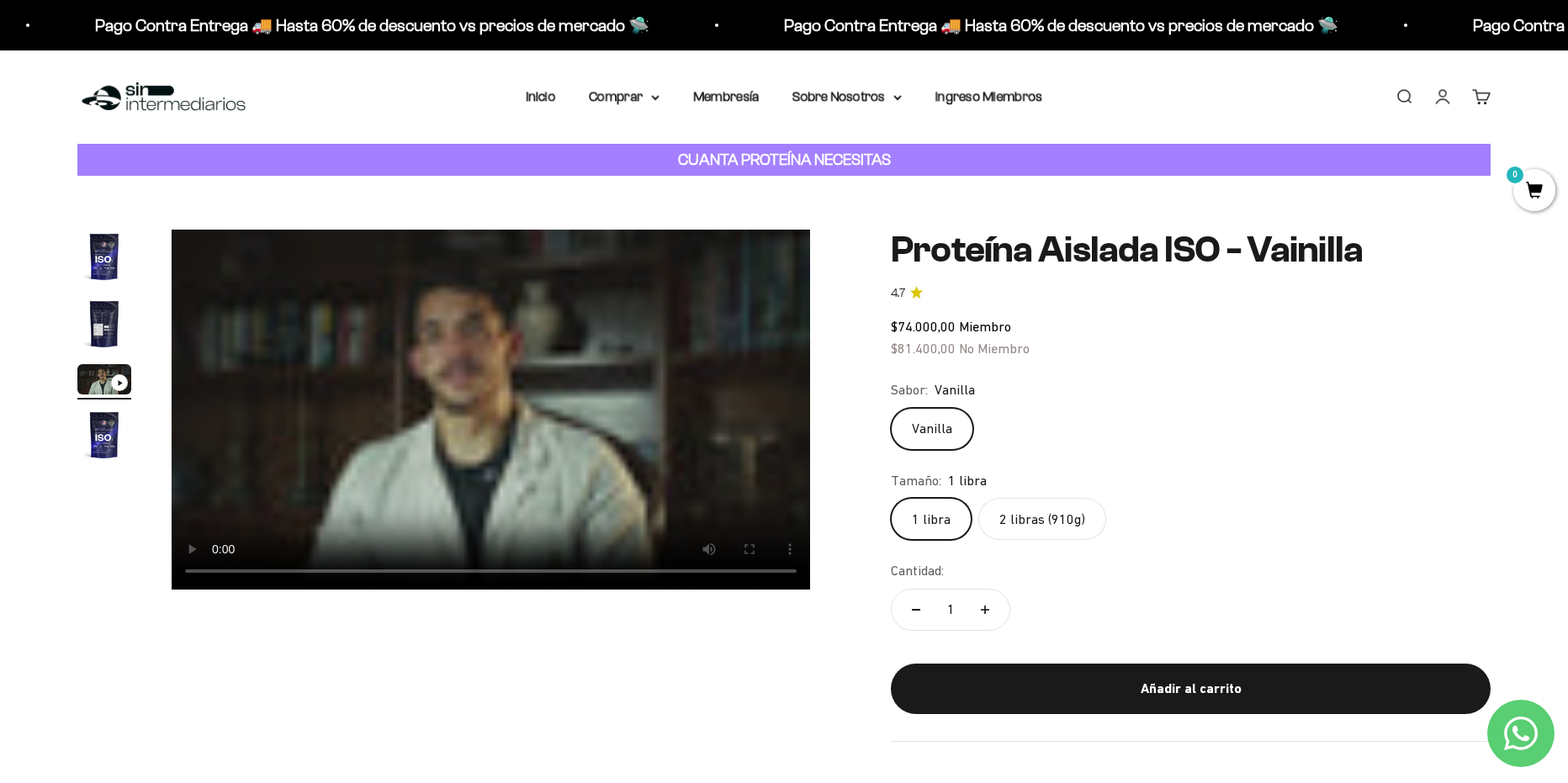
click at [429, 401] on video "Proteína Aislada ISO - Vainilla" at bounding box center [490, 409] width 638 height 360
click at [843, 97] on summary "Sobre Nosotros" at bounding box center [846, 97] width 109 height 22
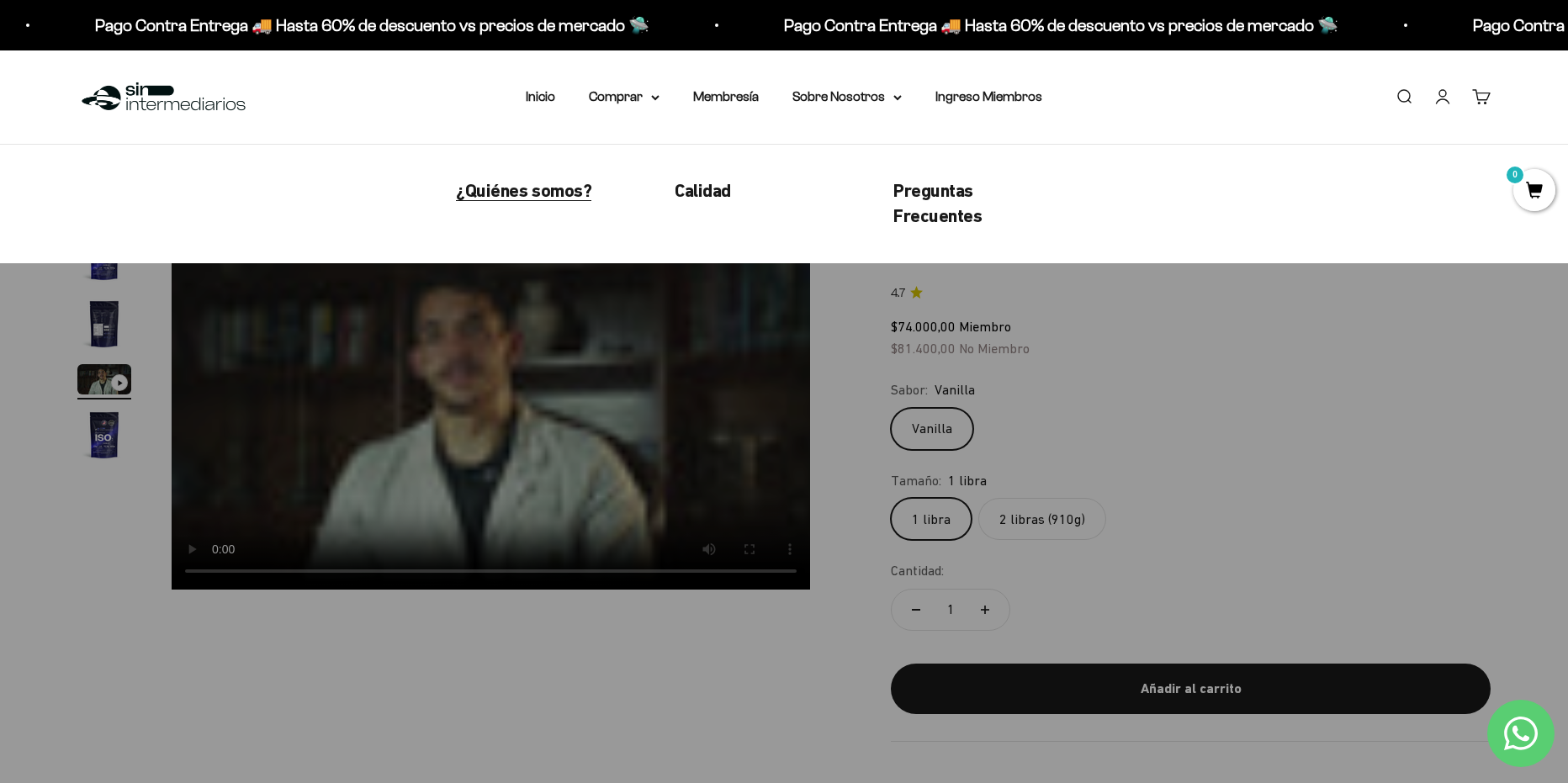
click at [554, 199] on span "¿Quiénes somos?" at bounding box center [524, 191] width 136 height 21
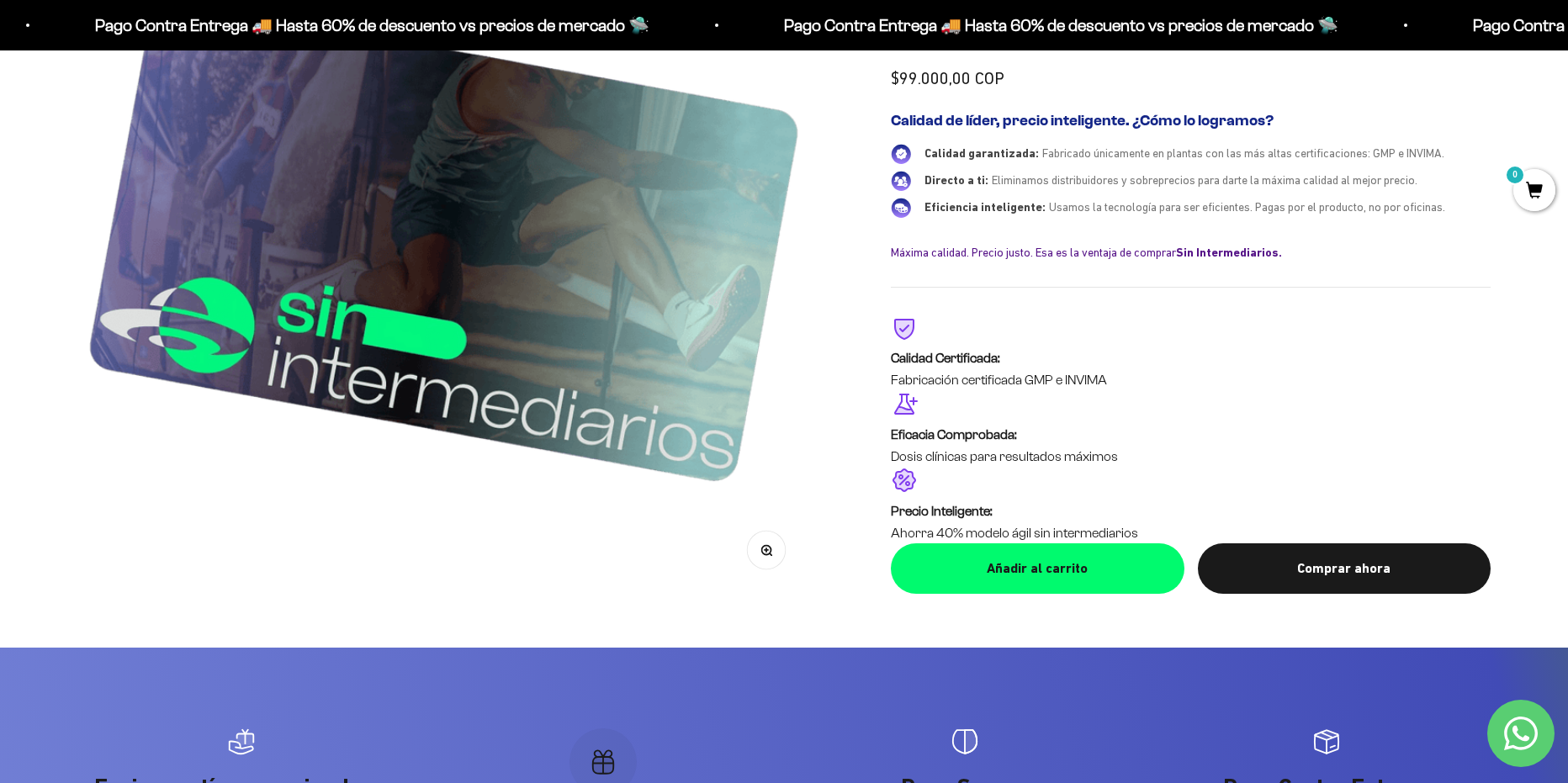
scroll to position [3616, 0]
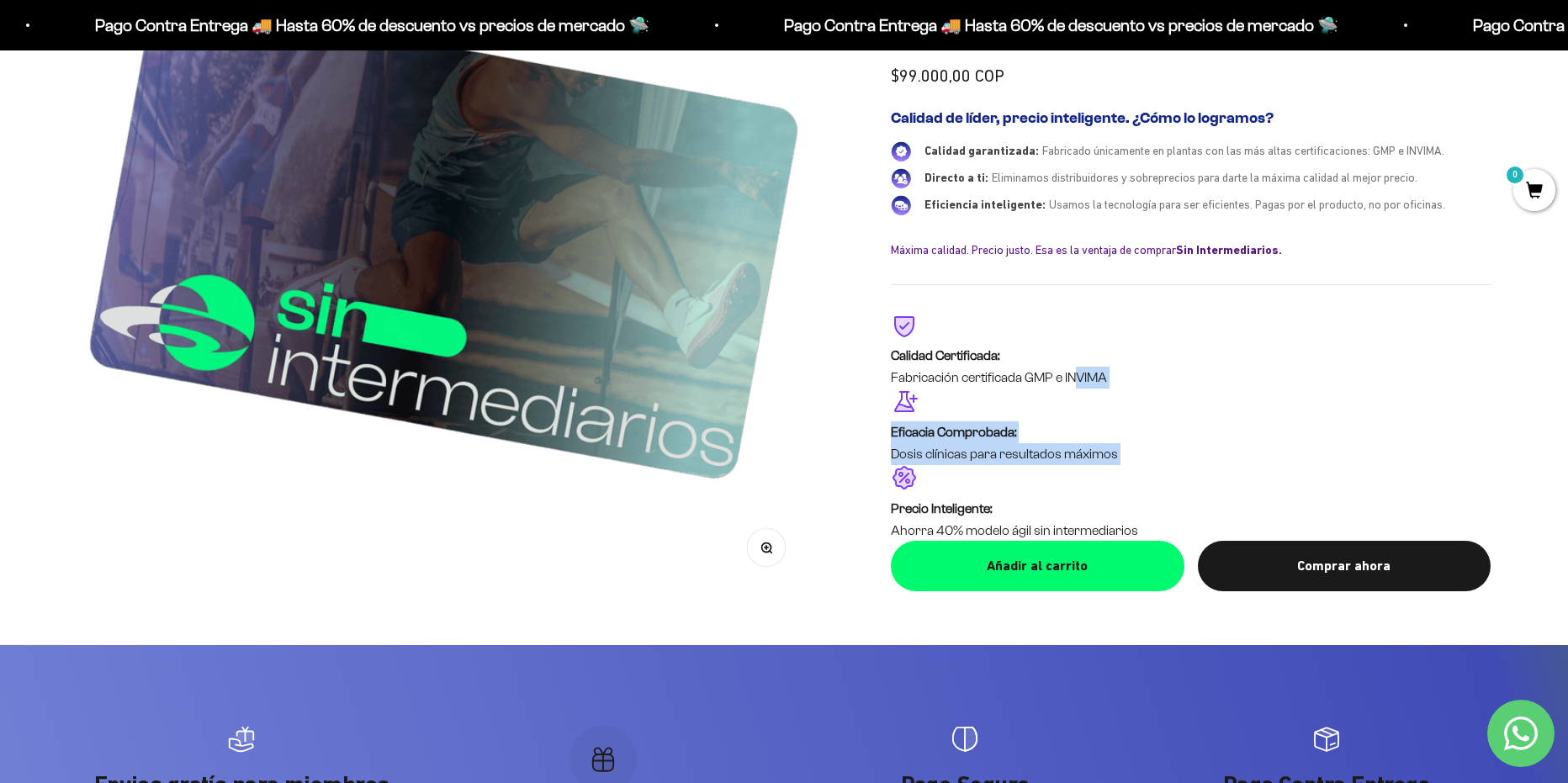
drag, startPoint x: 882, startPoint y: 404, endPoint x: 1078, endPoint y: 399, distance: 196.1
click at [1078, 399] on div "Zoom Membresía Anual 4.9 Precio de oferta $99.000,00 COP Calidad de líder, prec…" at bounding box center [784, 225] width 1413 height 733
click at [1080, 388] on p "Fabricación certificada GMP e INVIMA" at bounding box center [1191, 377] width 600 height 22
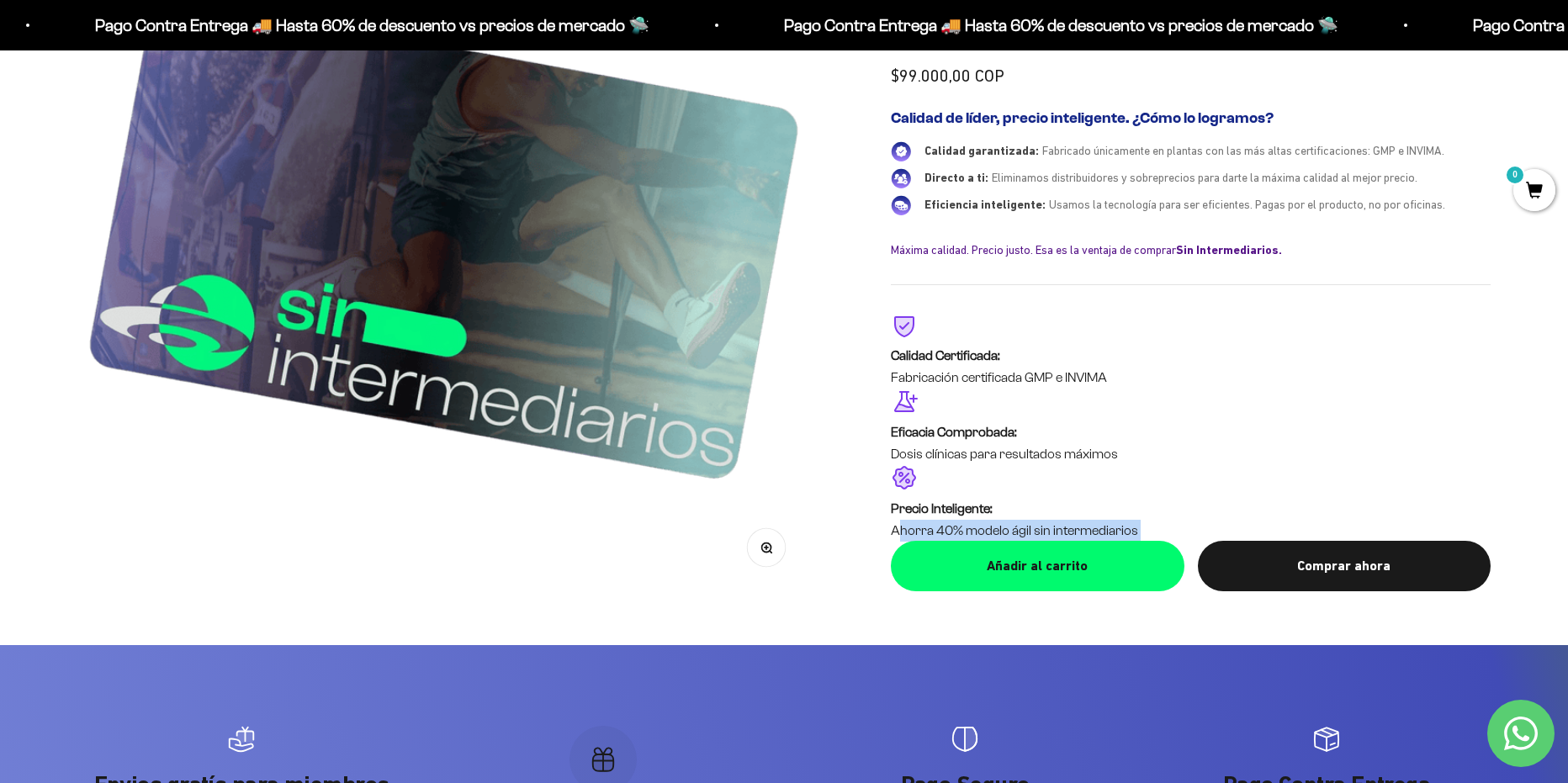
drag, startPoint x: 889, startPoint y: 551, endPoint x: 896, endPoint y: 544, distance: 9.9
click at [896, 544] on div "Zoom Membresía Anual 4.9 Precio de oferta $99.000,00 COP Calidad de líder, prec…" at bounding box center [784, 225] width 1413 height 733
click at [833, 575] on div "Zoom Membresía Anual 4.9 Precio de oferta $99.000,00 COP Calidad de líder, prec…" at bounding box center [784, 225] width 1413 height 733
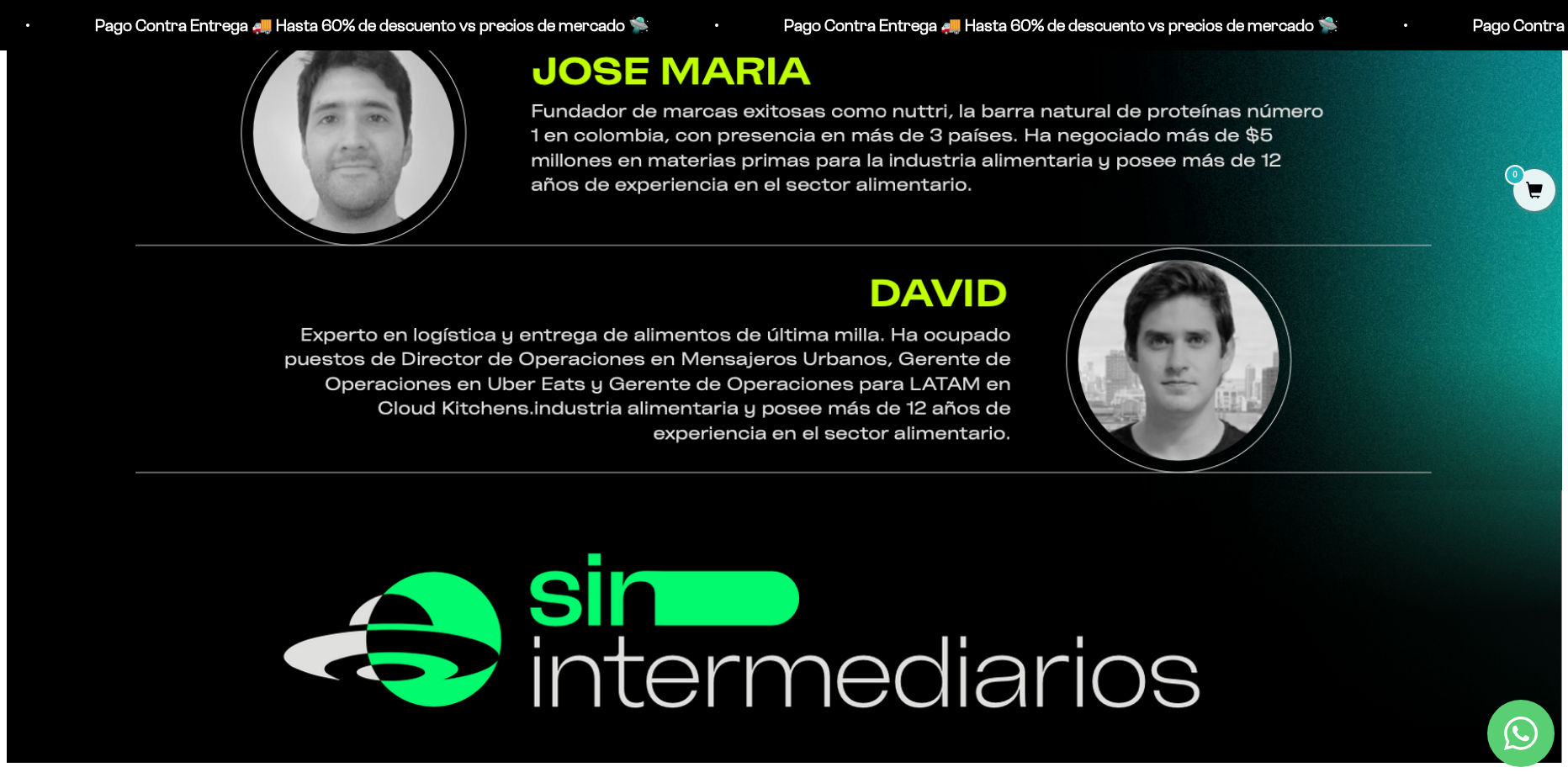
scroll to position [1885, 0]
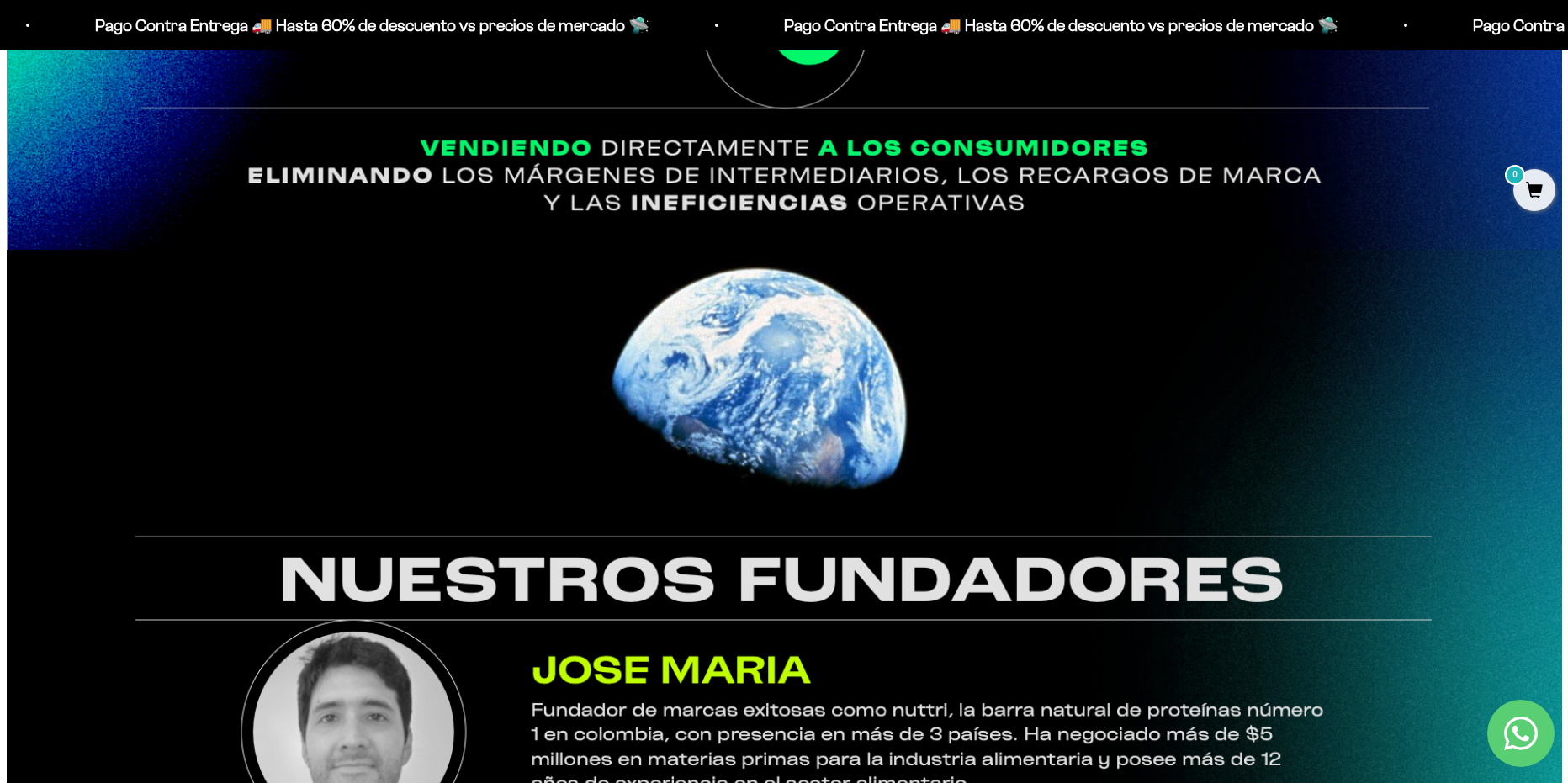
drag, startPoint x: 1248, startPoint y: 416, endPoint x: 1166, endPoint y: 15, distance: 409.3
